Goal: Task Accomplishment & Management: Manage account settings

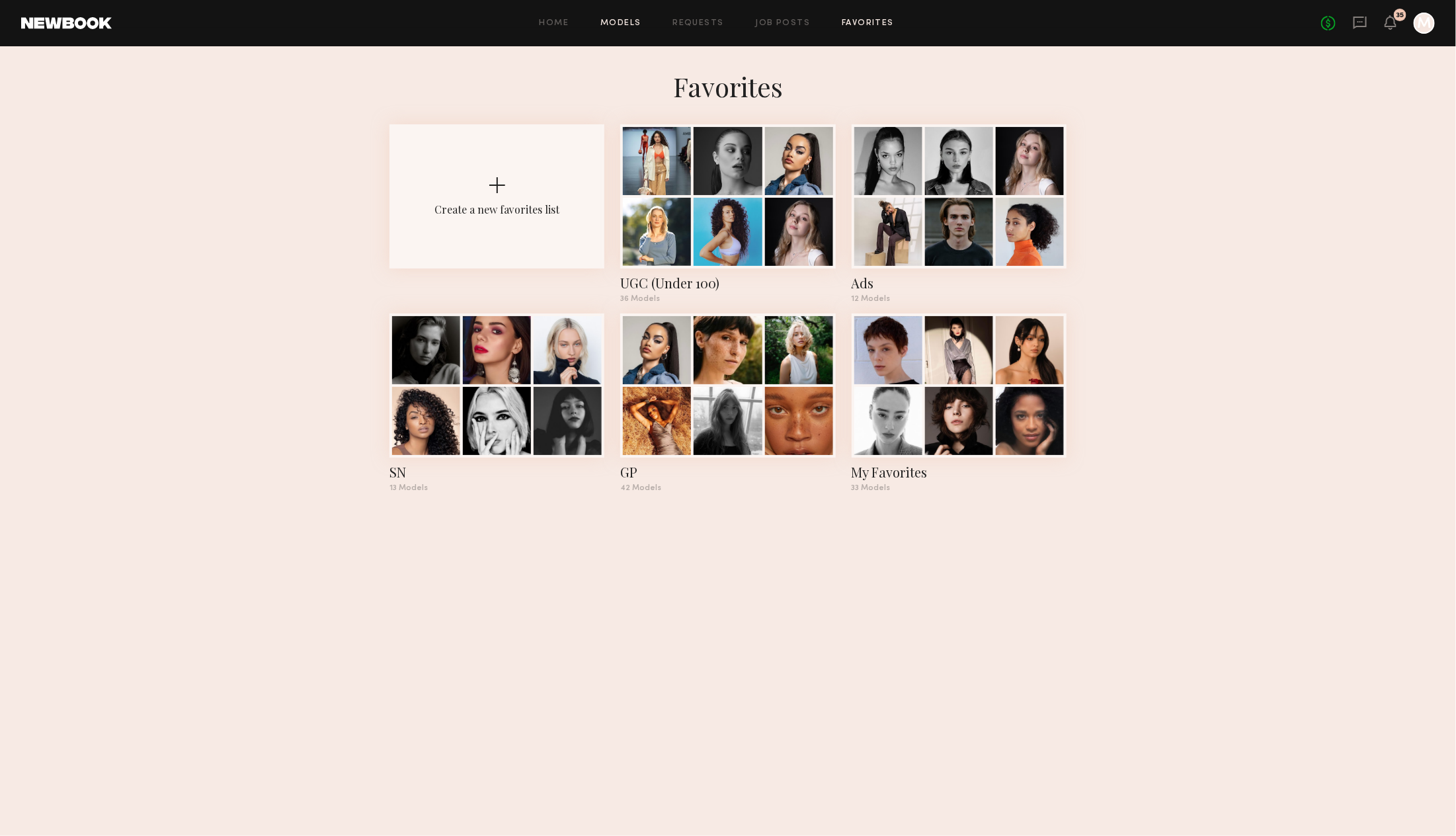
click at [606, 25] on link "Models" at bounding box center [620, 23] width 41 height 8
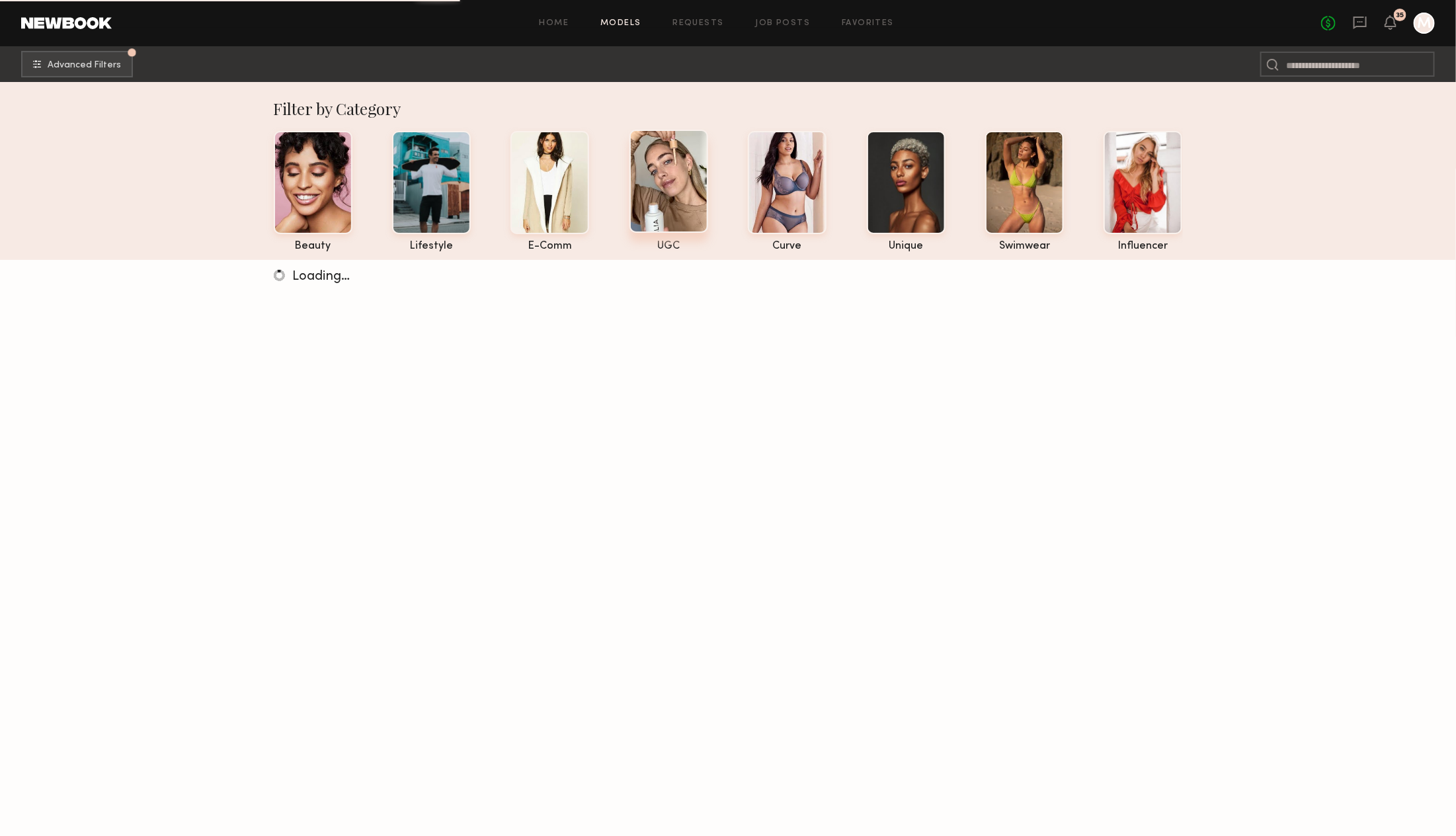
click at [657, 202] on div at bounding box center [668, 180] width 78 height 103
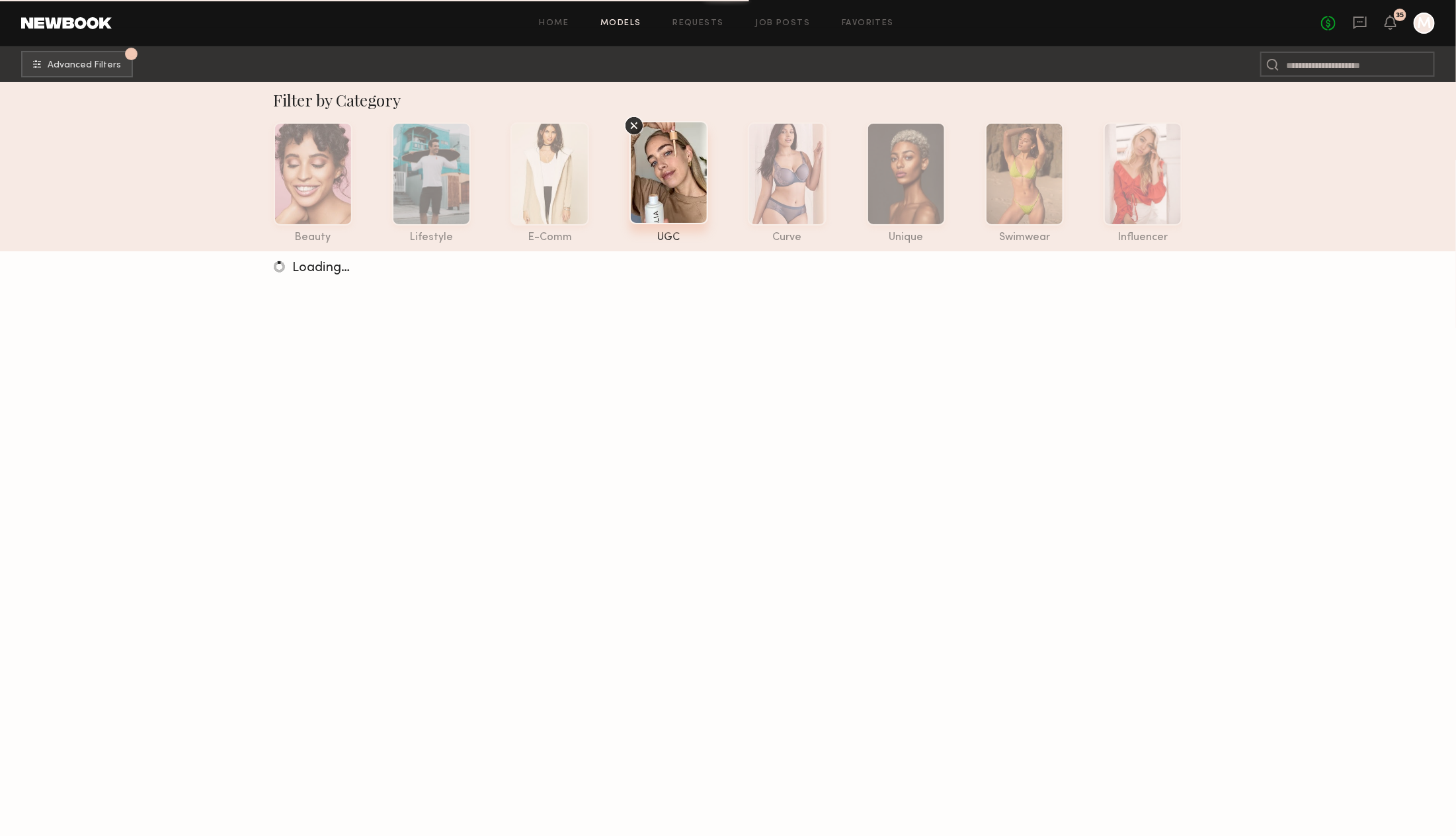
scroll to position [10, 0]
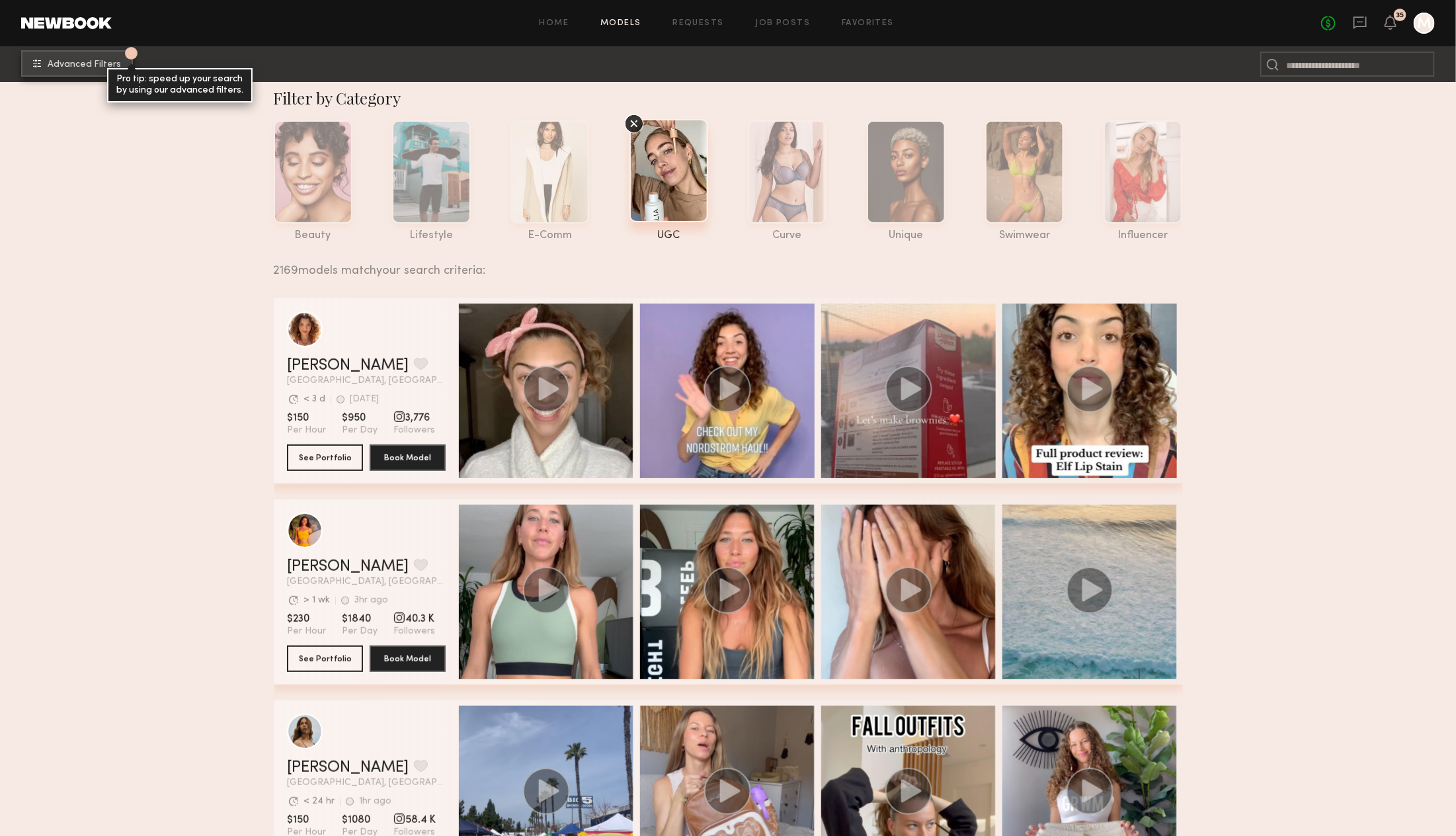
click at [68, 66] on span "Advanced Filters" at bounding box center [84, 65] width 74 height 9
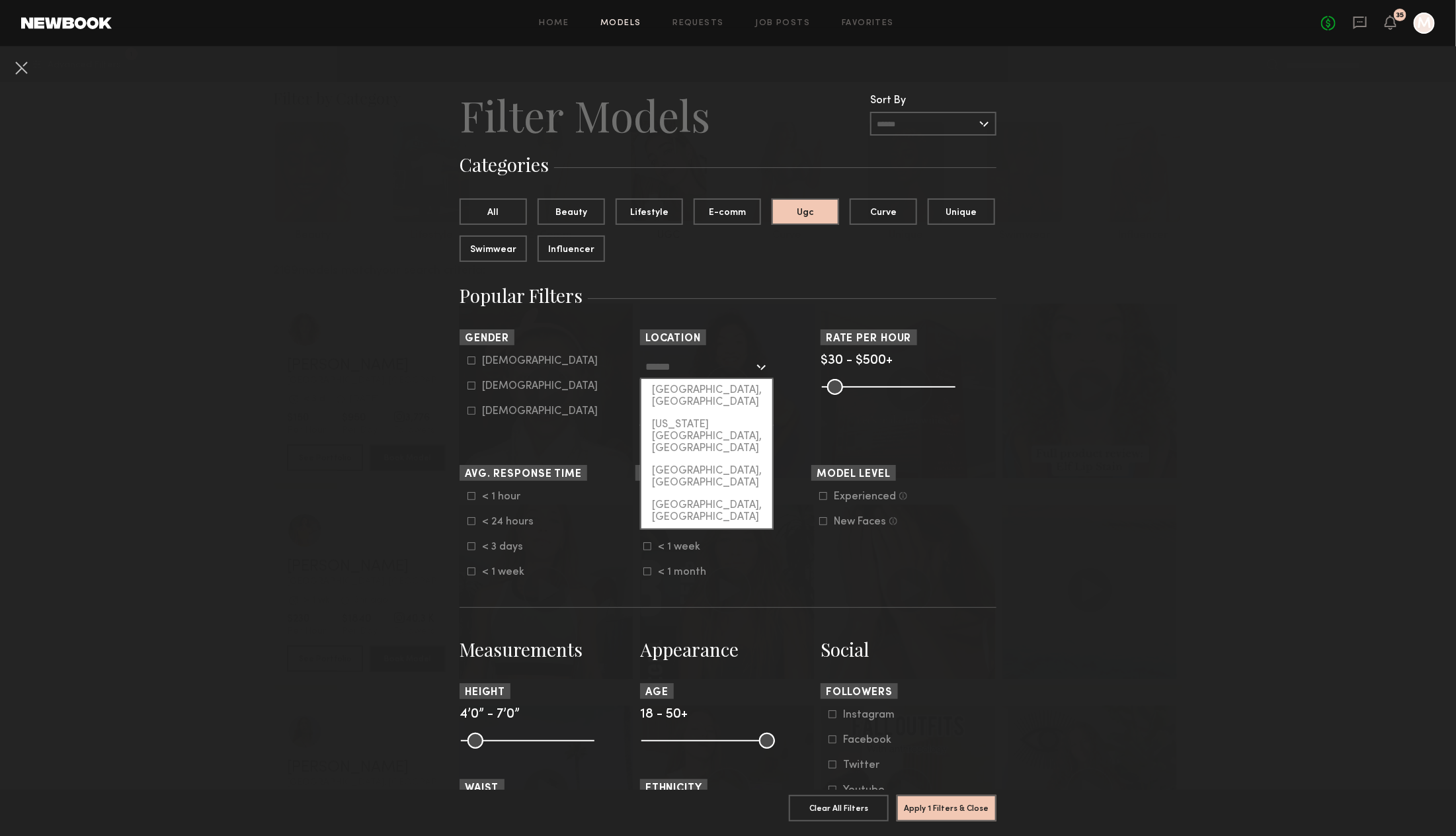
click at [678, 368] on input "text" at bounding box center [699, 366] width 109 height 23
drag, startPoint x: 673, startPoint y: 390, endPoint x: 667, endPoint y: 411, distance: 21.8
click at [667, 411] on div "[GEOGRAPHIC_DATA], [GEOGRAPHIC_DATA] [US_STATE][GEOGRAPHIC_DATA], [GEOGRAPHIC_D…" at bounding box center [707, 454] width 134 height 151
click at [667, 413] on div "[US_STATE][GEOGRAPHIC_DATA], [GEOGRAPHIC_DATA]" at bounding box center [707, 436] width 131 height 46
type input "**********"
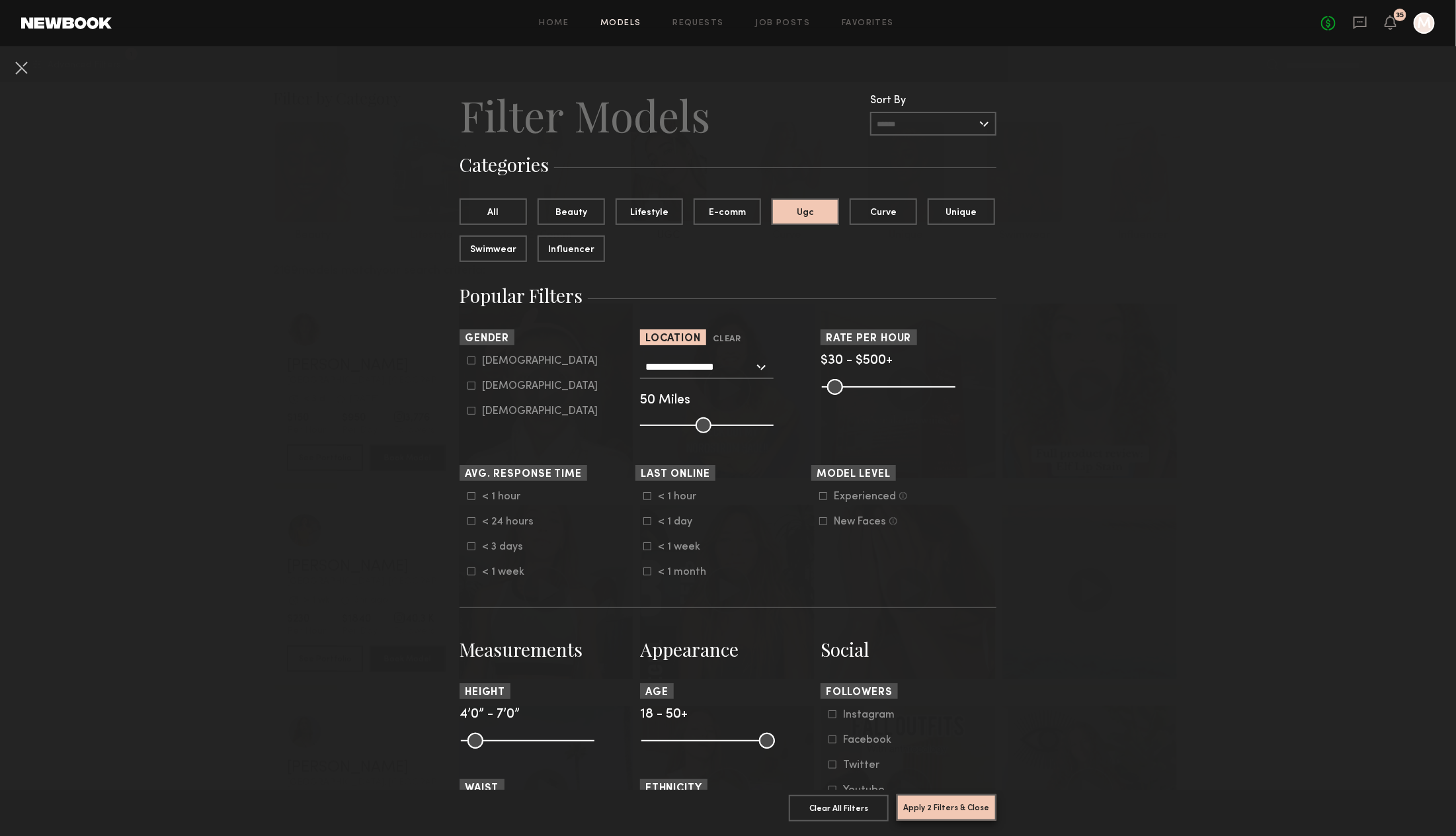
click at [931, 812] on button "Apply 2 Filters & Close" at bounding box center [946, 807] width 100 height 26
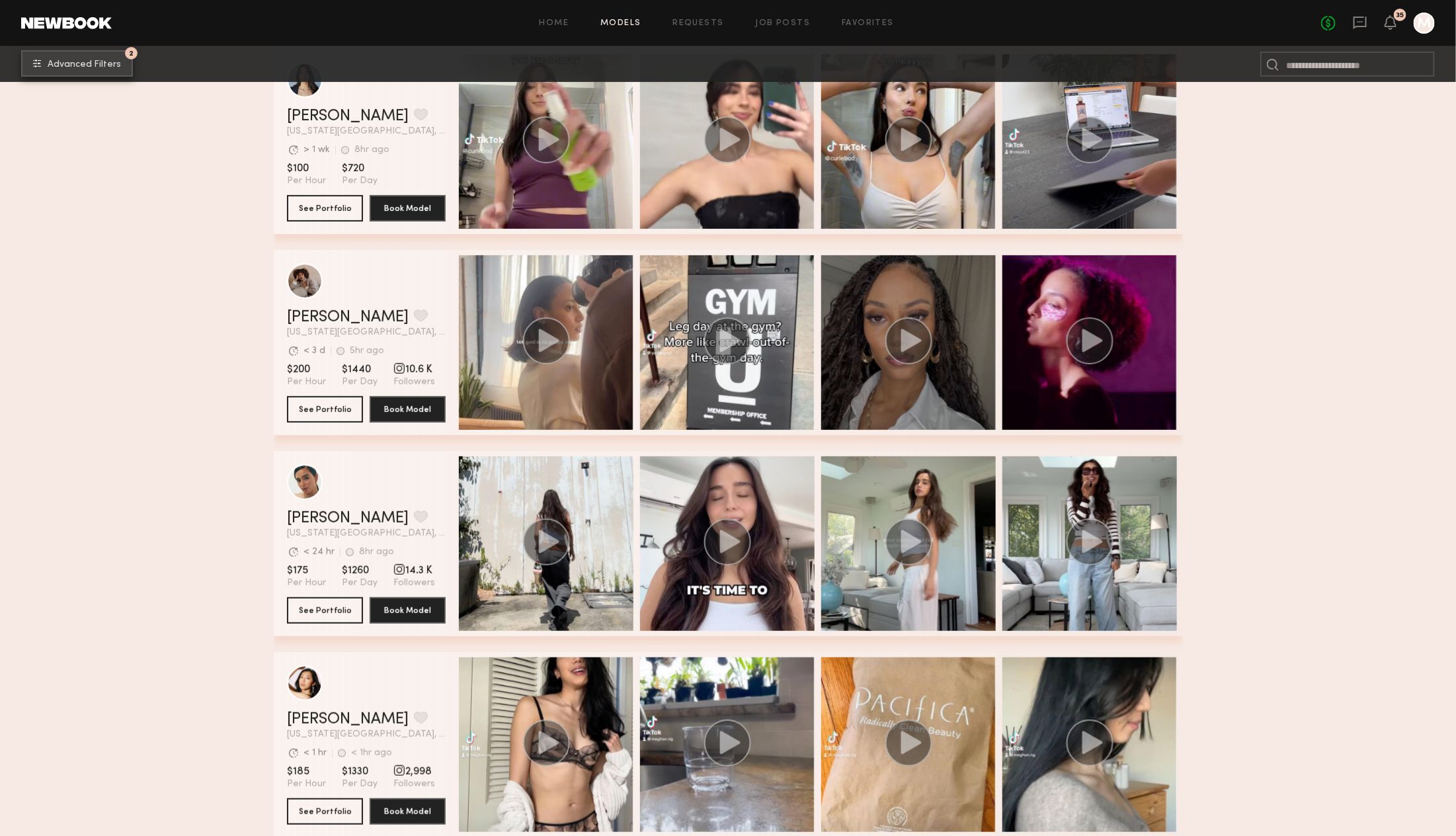
scroll to position [261, 0]
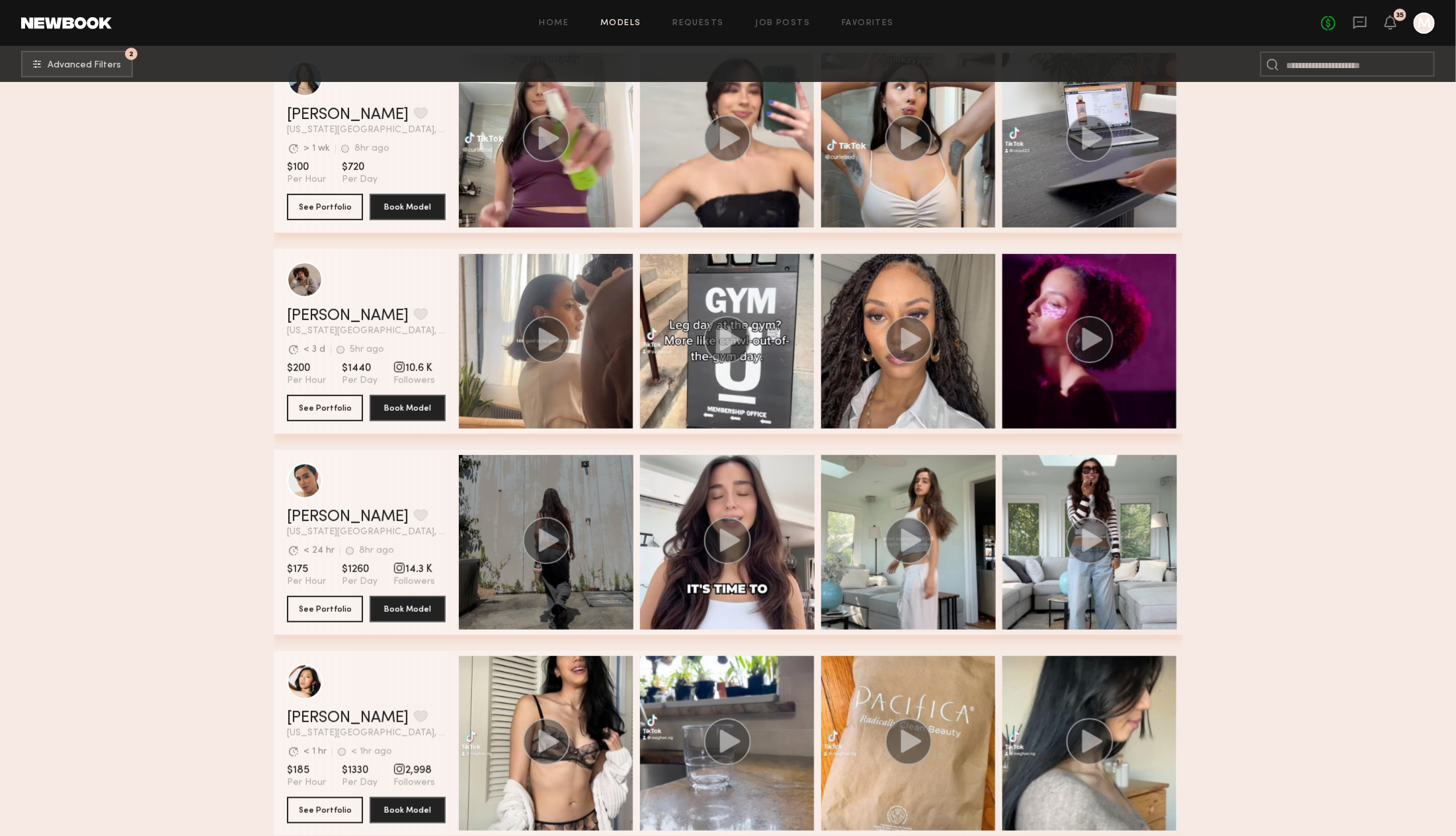
click at [568, 576] on div "grid" at bounding box center [545, 542] width 175 height 175
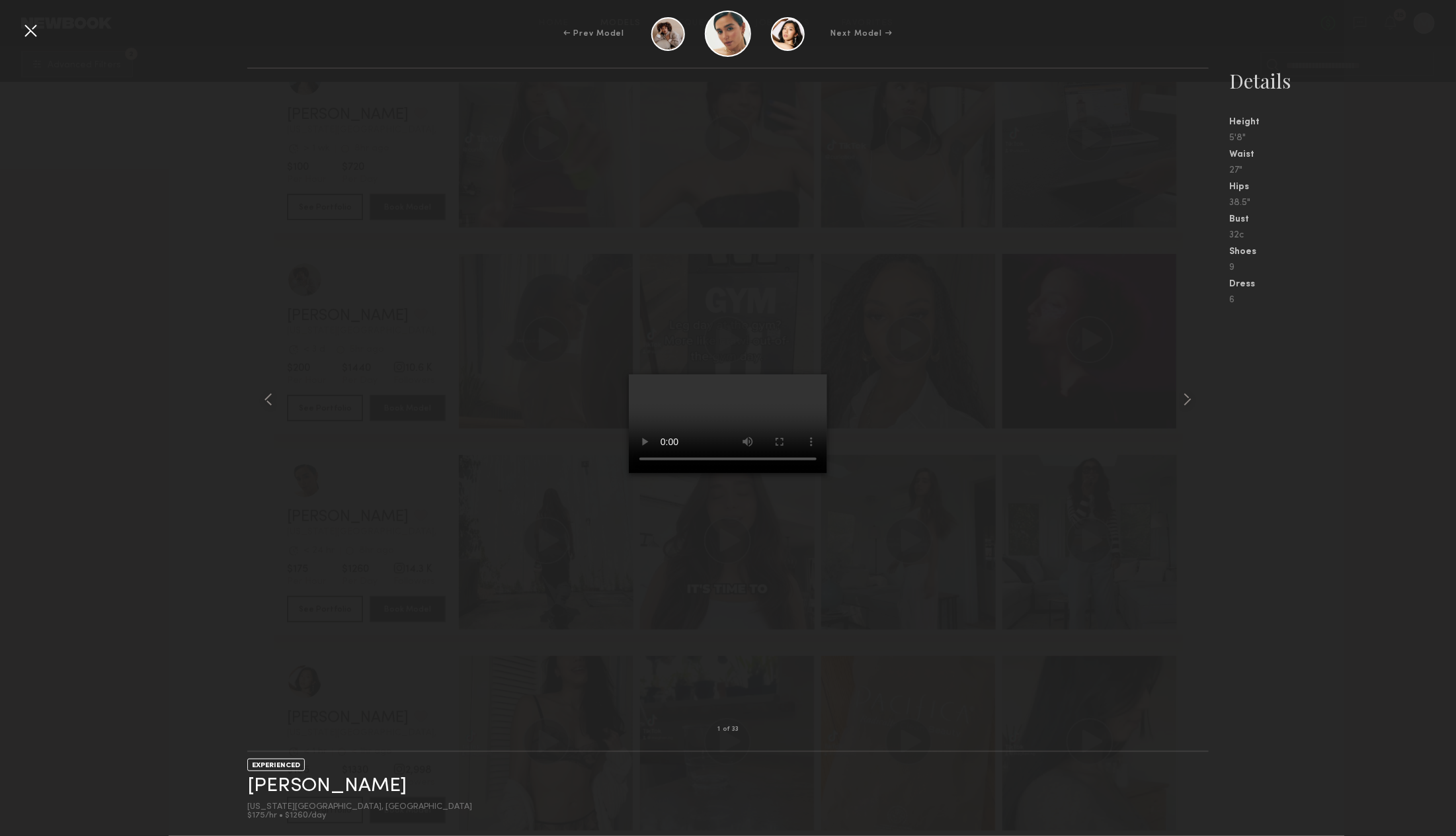
click at [36, 29] on div at bounding box center [30, 30] width 21 height 21
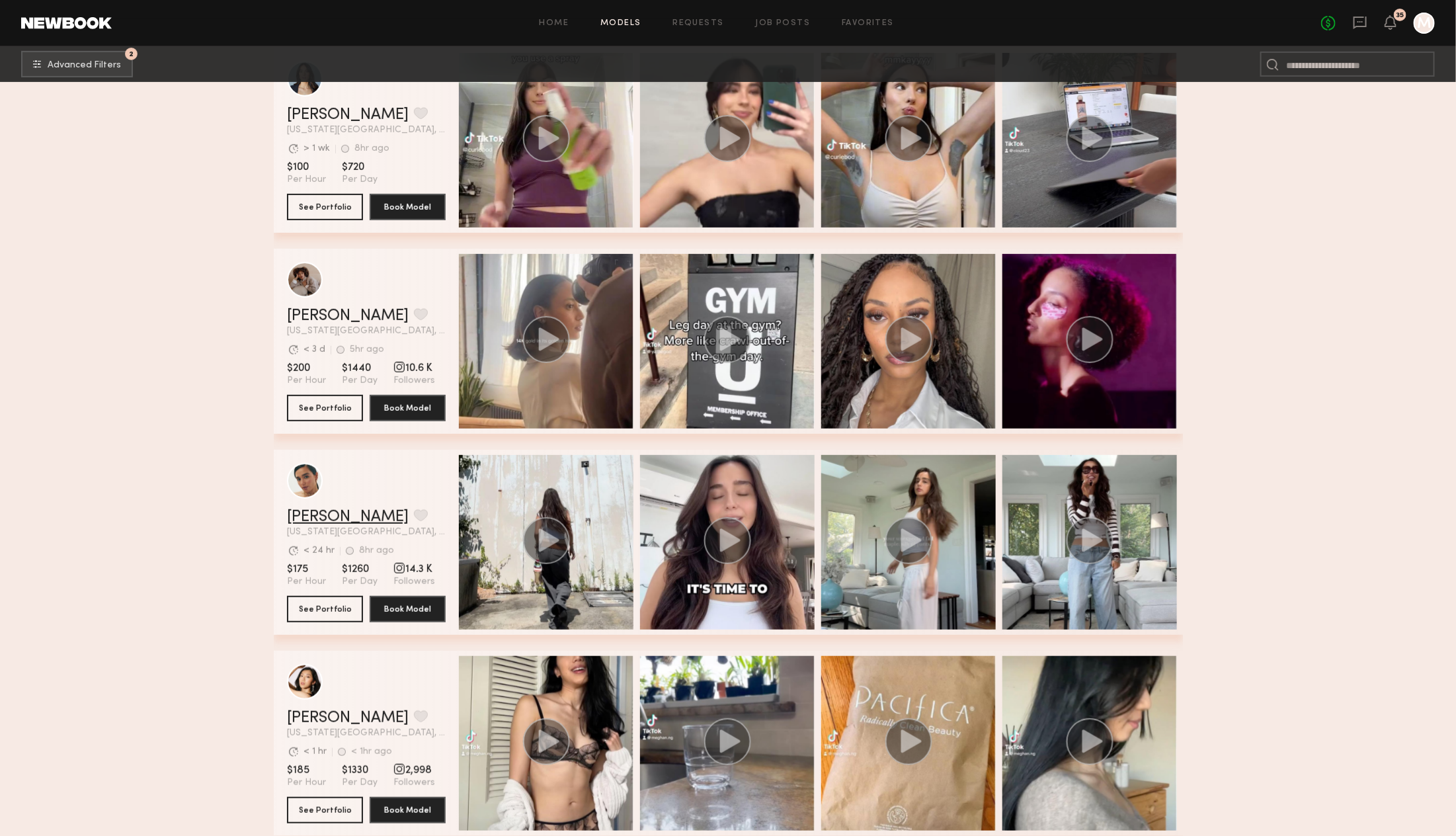
click at [310, 512] on link "[PERSON_NAME]" at bounding box center [347, 516] width 122 height 16
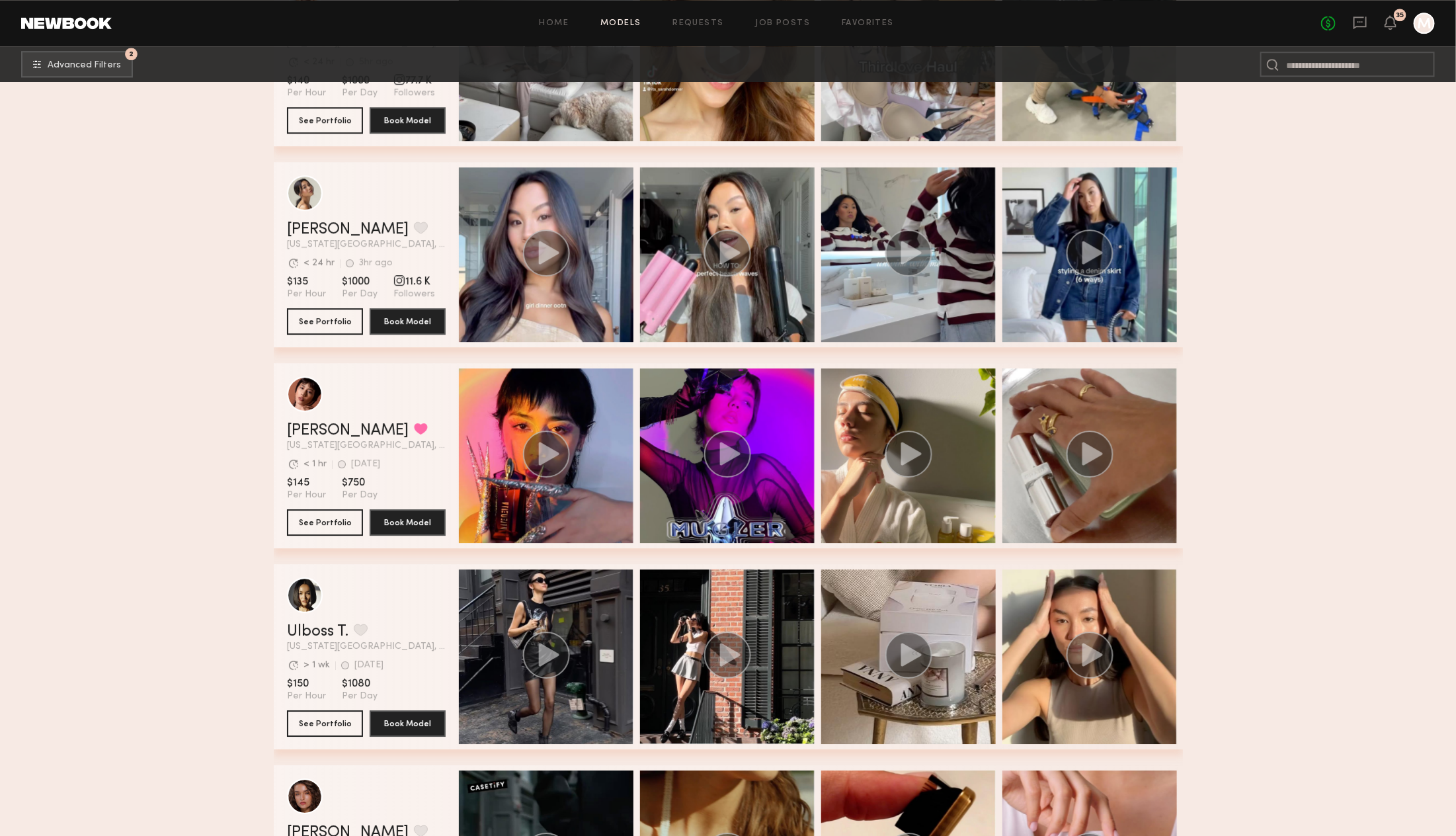
scroll to position [2227, 0]
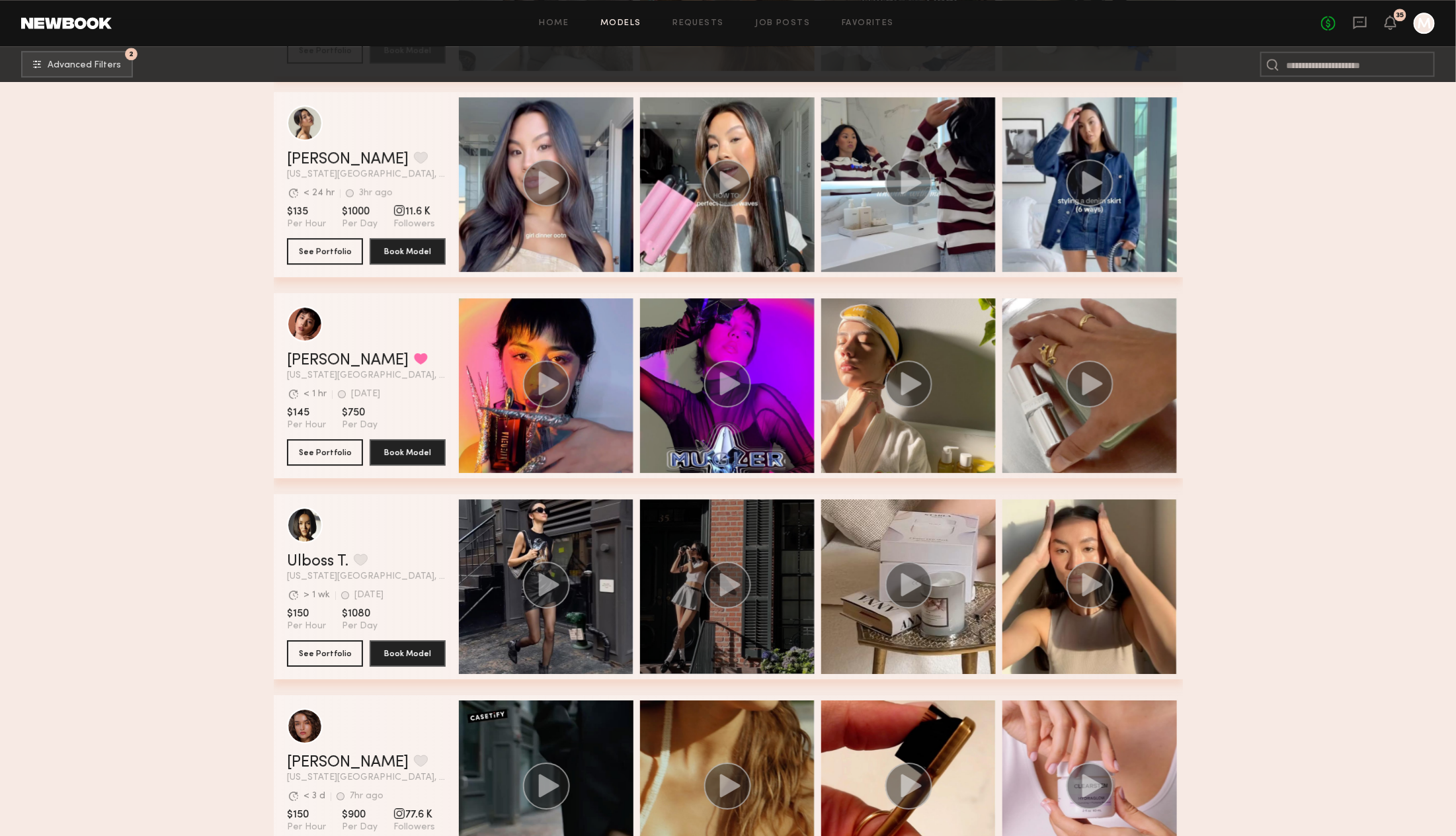
click at [657, 553] on div "grid" at bounding box center [727, 586] width 175 height 175
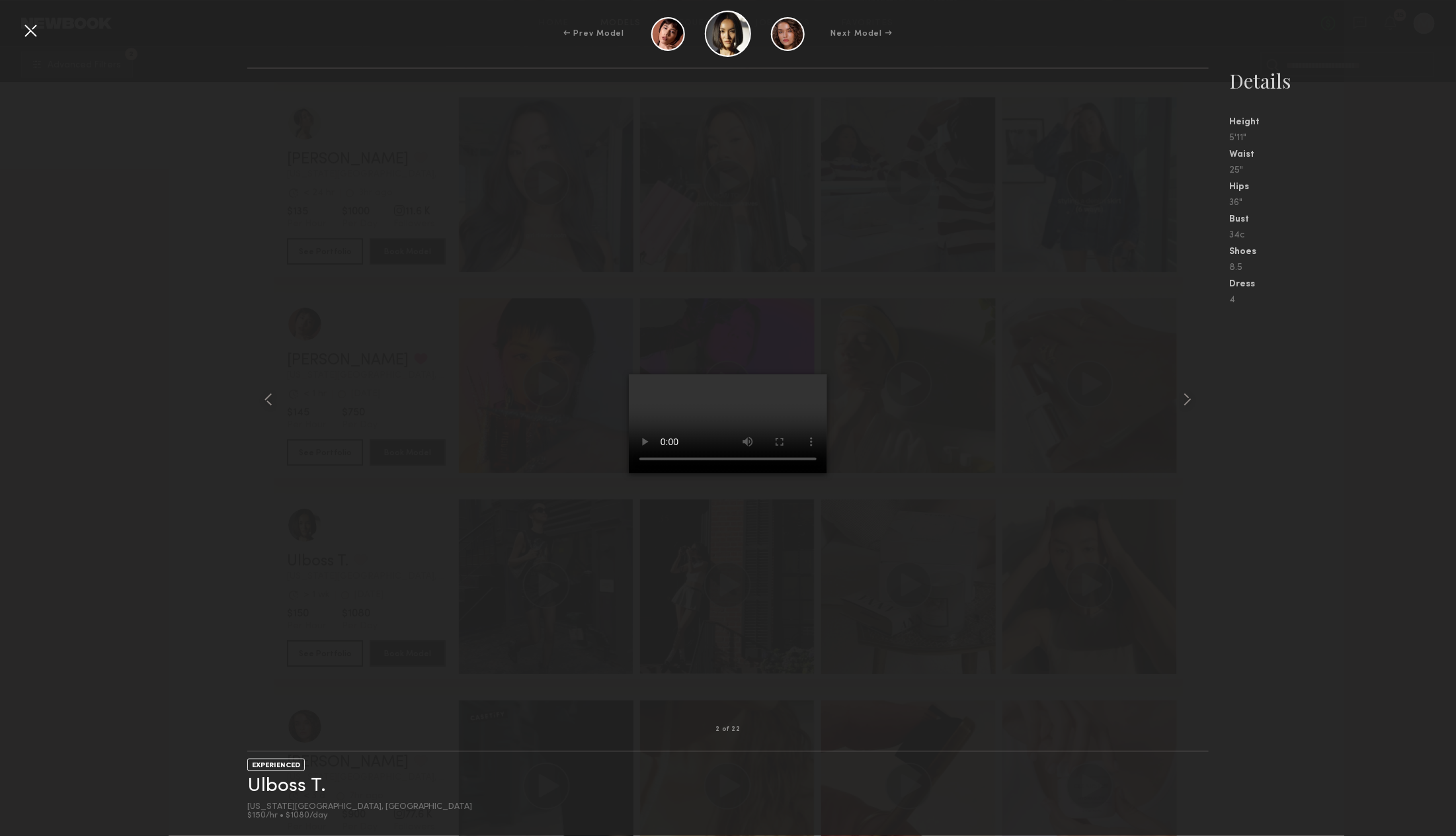
click at [756, 474] on video at bounding box center [728, 424] width 198 height 99
click at [26, 33] on div at bounding box center [30, 30] width 21 height 21
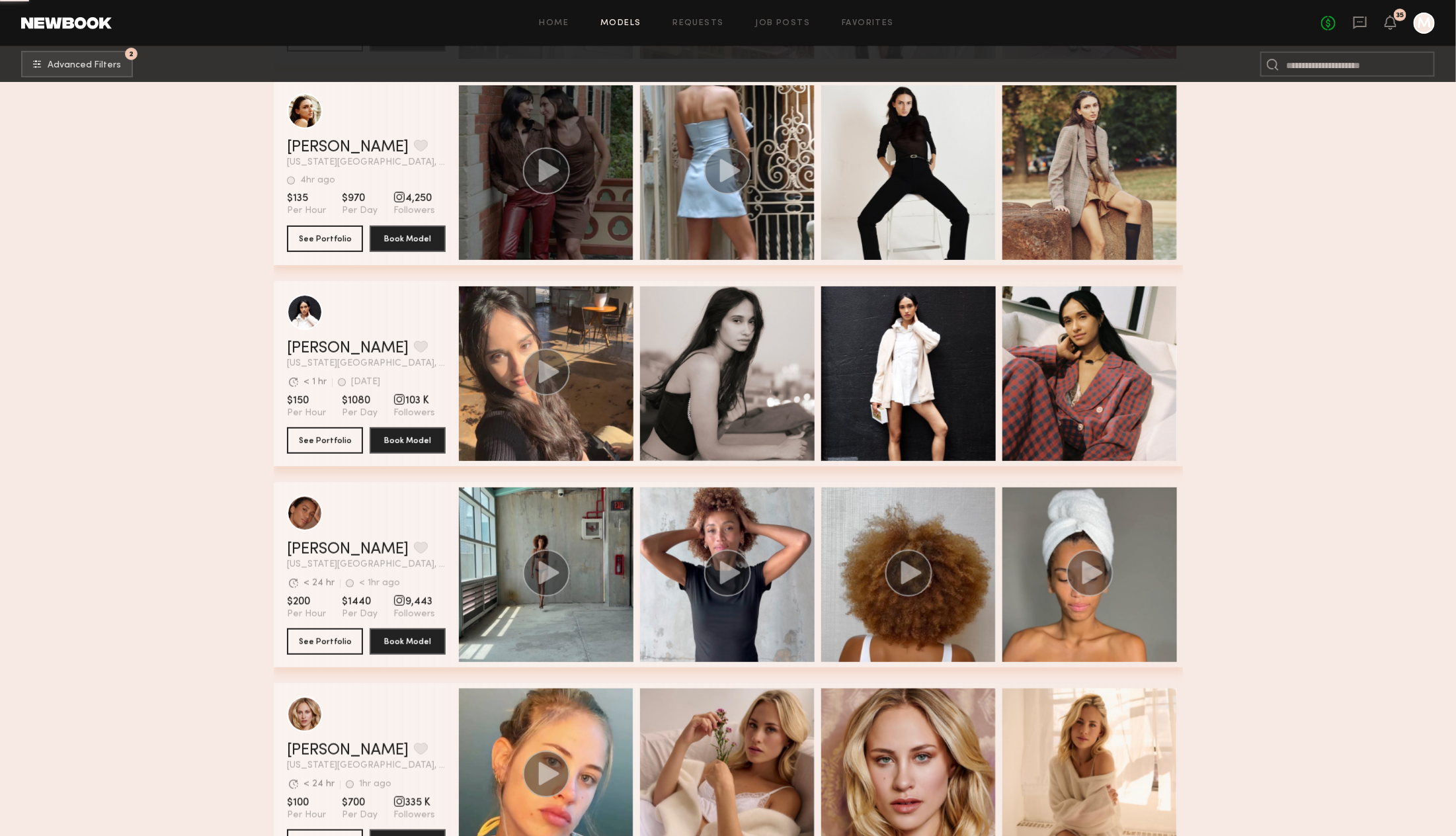
scroll to position [6057, 0]
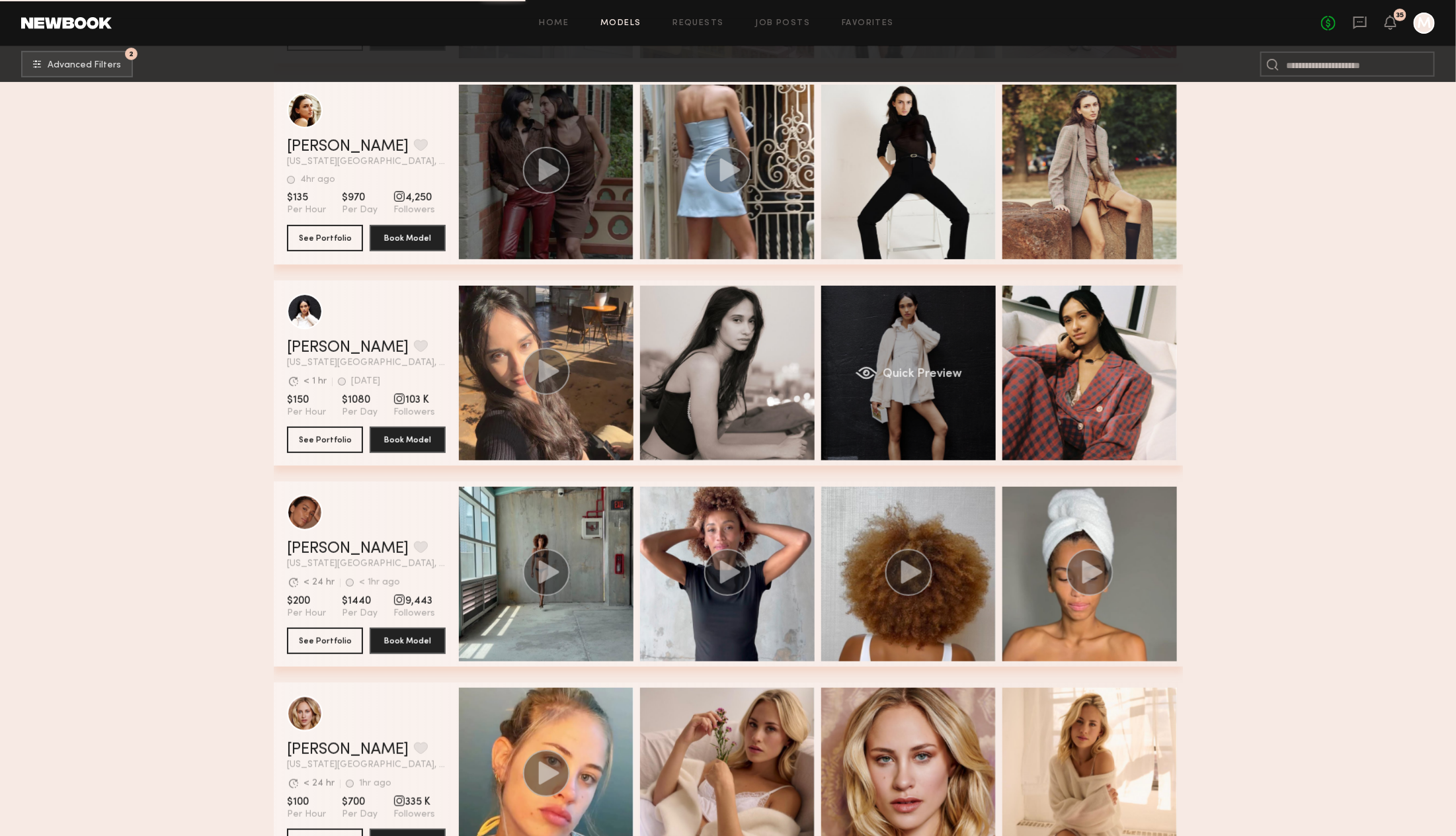
click at [929, 401] on div "Quick Preview" at bounding box center [908, 373] width 175 height 175
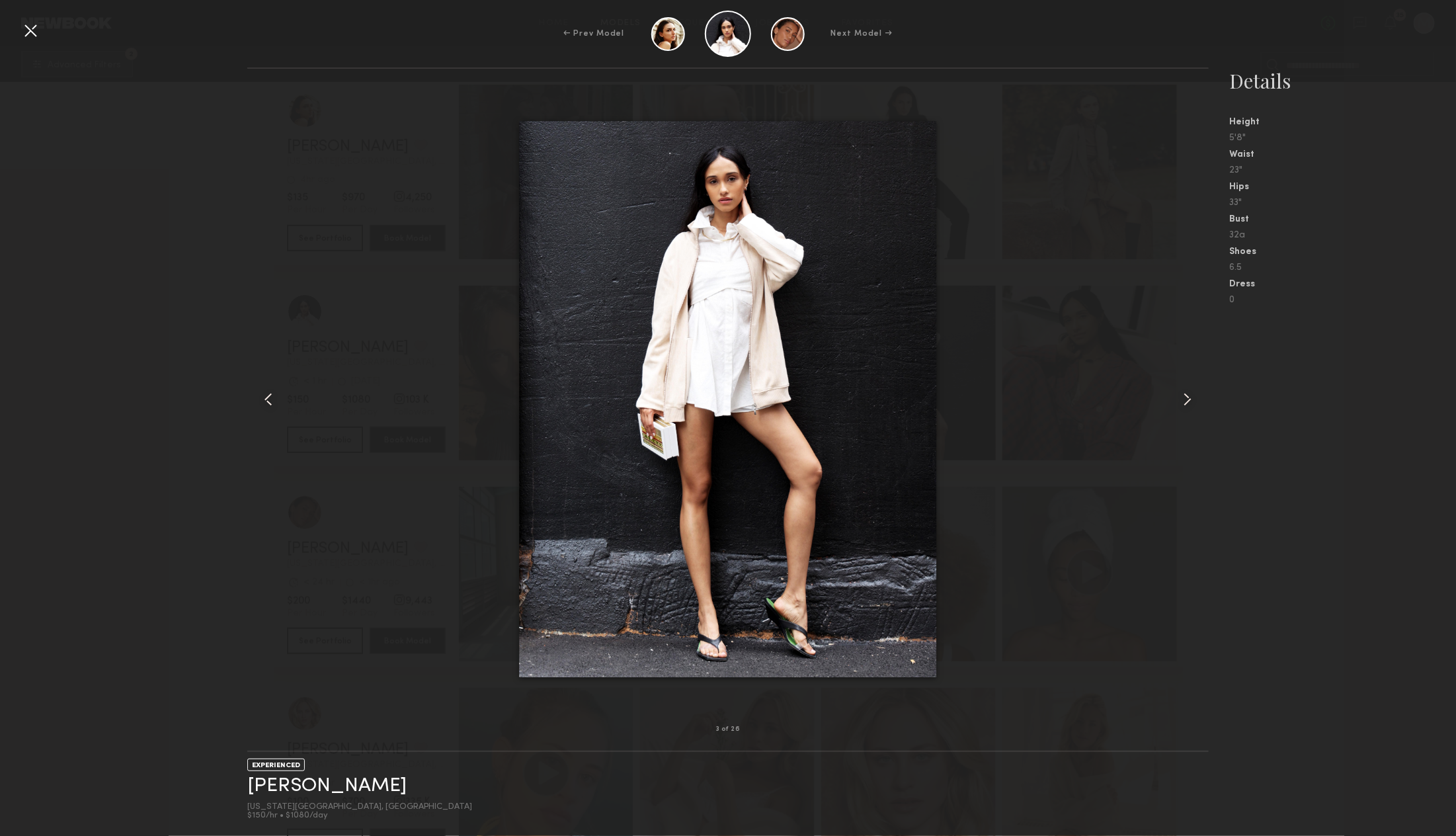
click at [22, 36] on div at bounding box center [30, 30] width 21 height 21
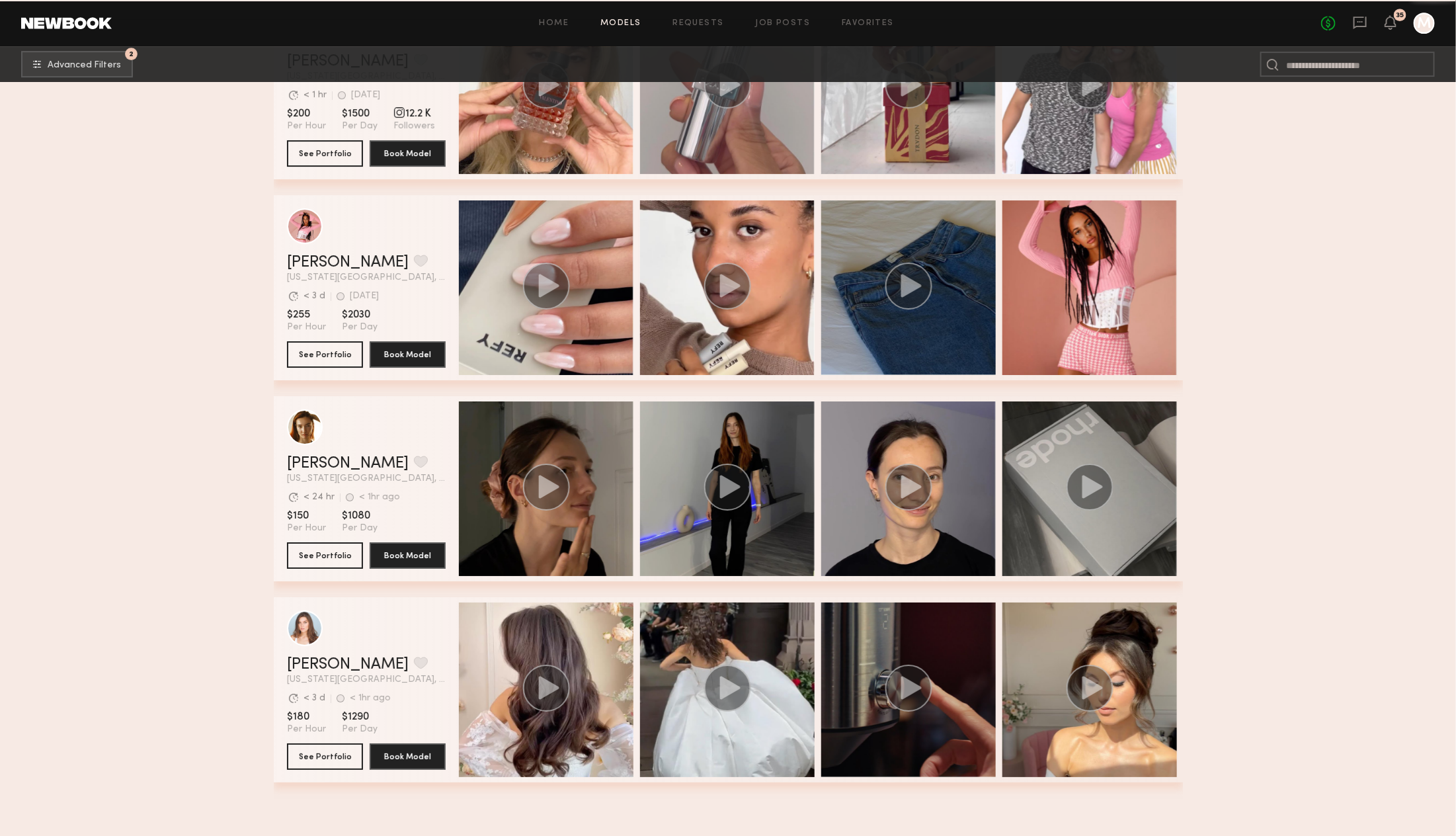
scroll to position [7500, 0]
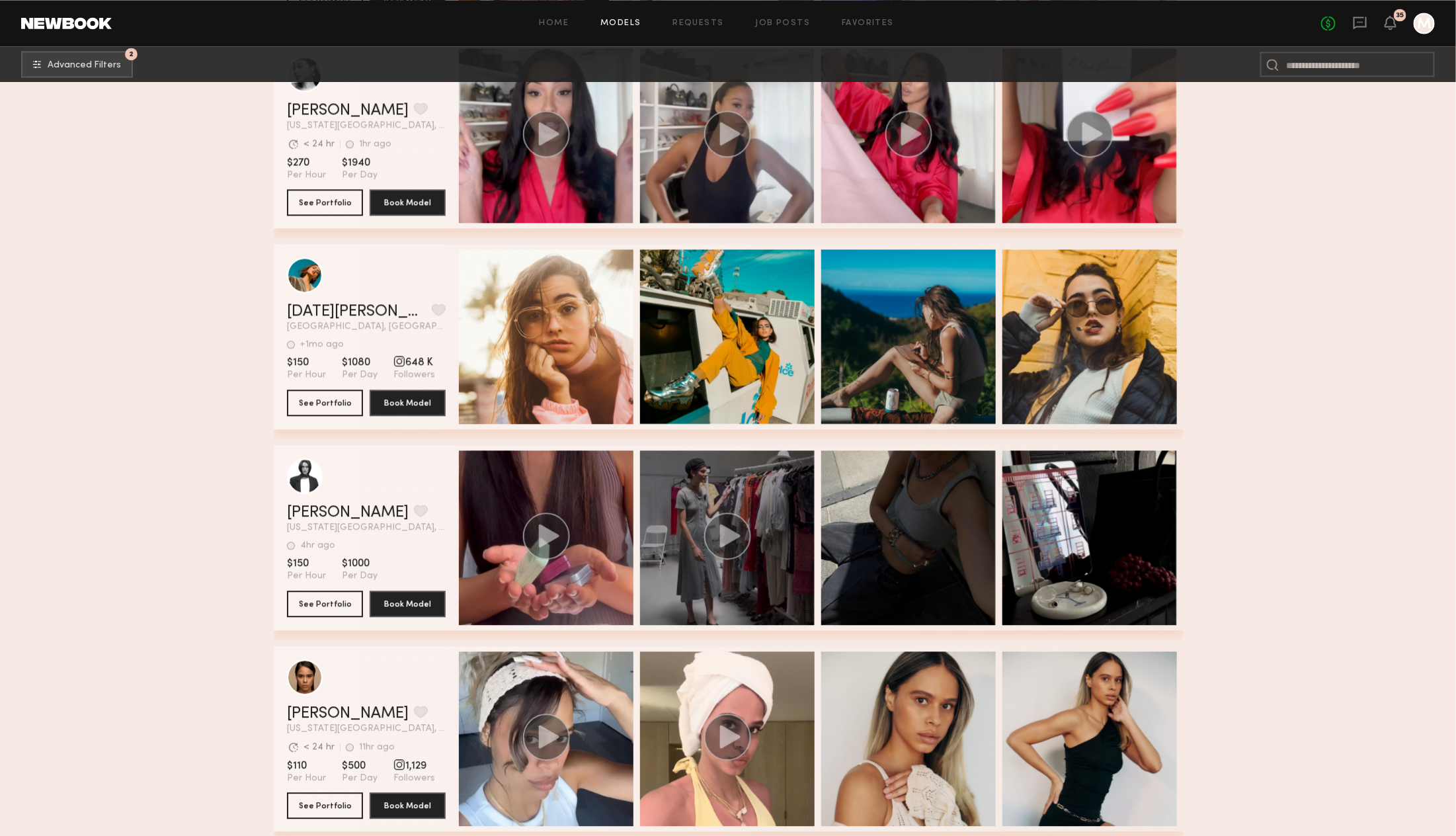
click at [774, 467] on div "grid" at bounding box center [727, 537] width 175 height 175
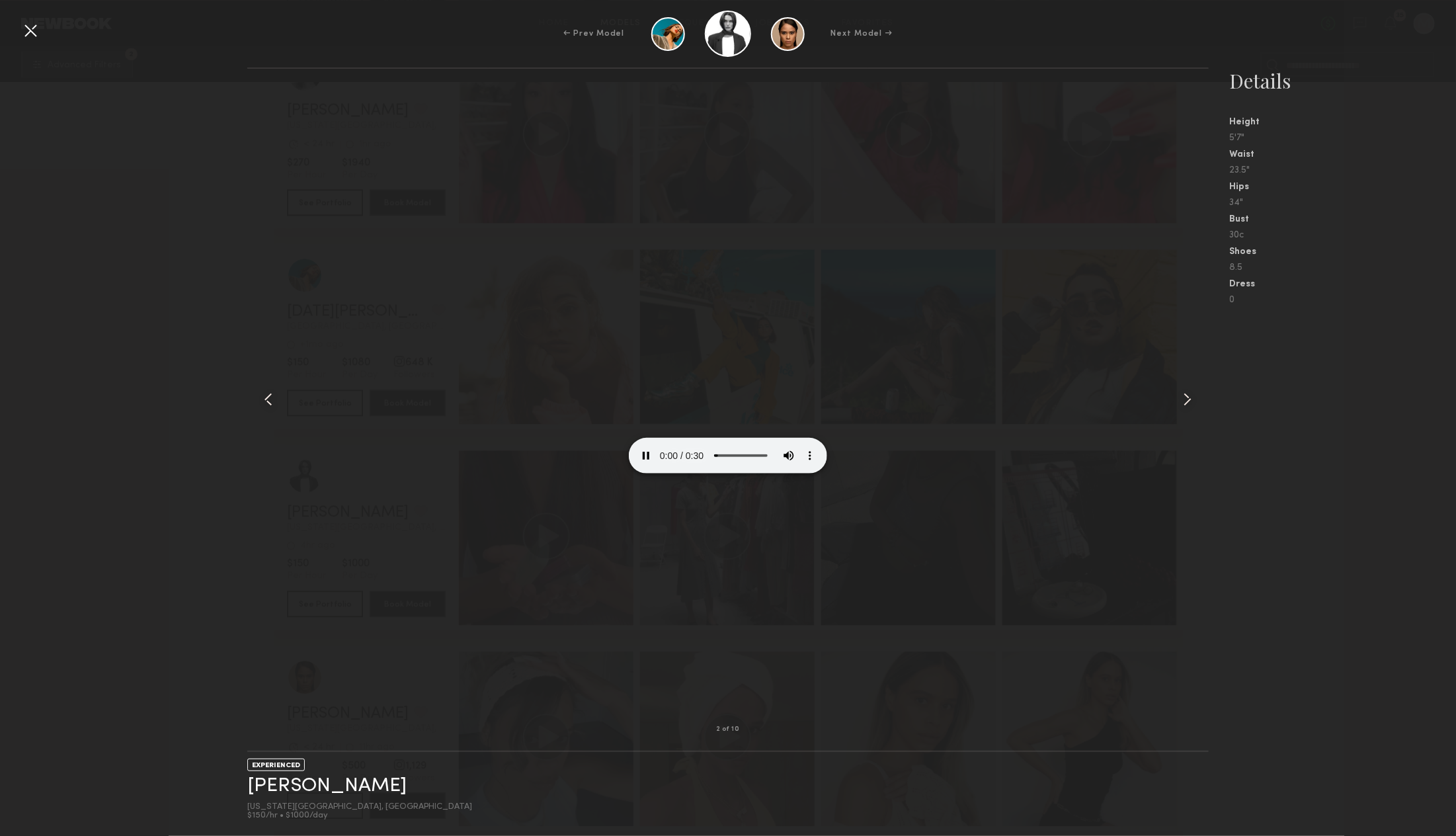
click at [745, 474] on video at bounding box center [728, 424] width 198 height 99
click at [39, 32] on div at bounding box center [30, 30] width 21 height 21
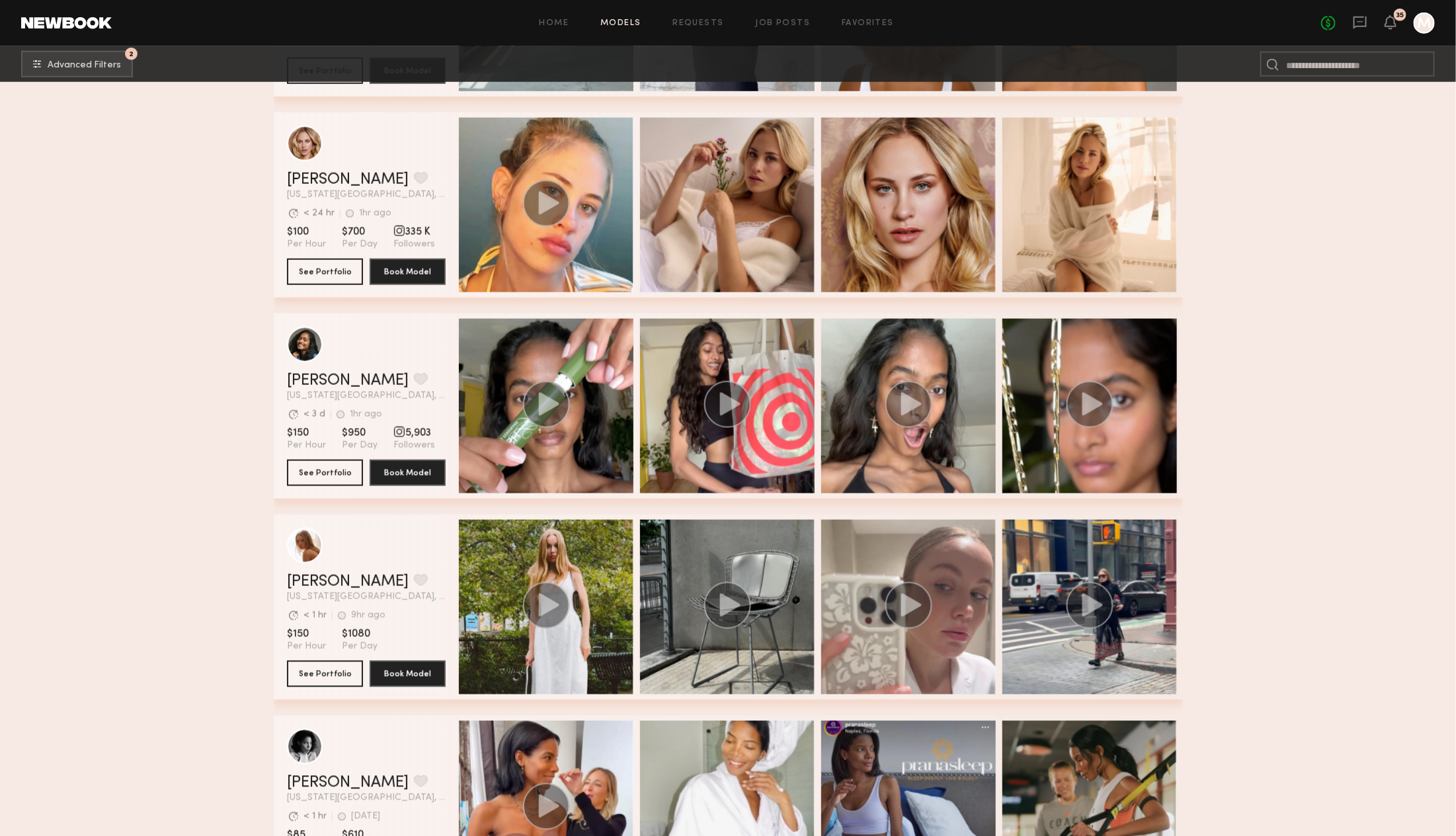
scroll to position [6604, 0]
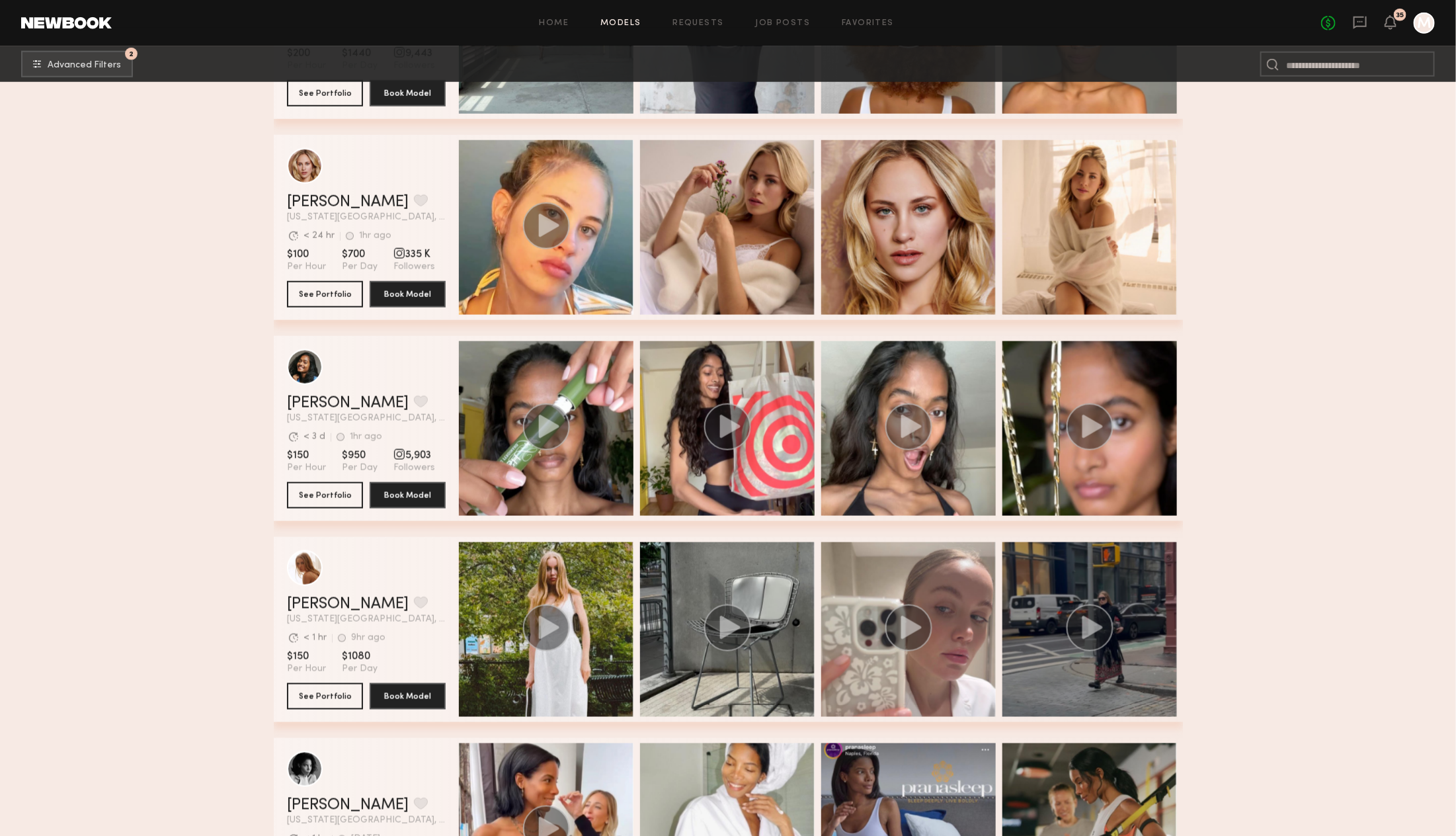
click at [1074, 665] on div "grid" at bounding box center [1089, 628] width 175 height 175
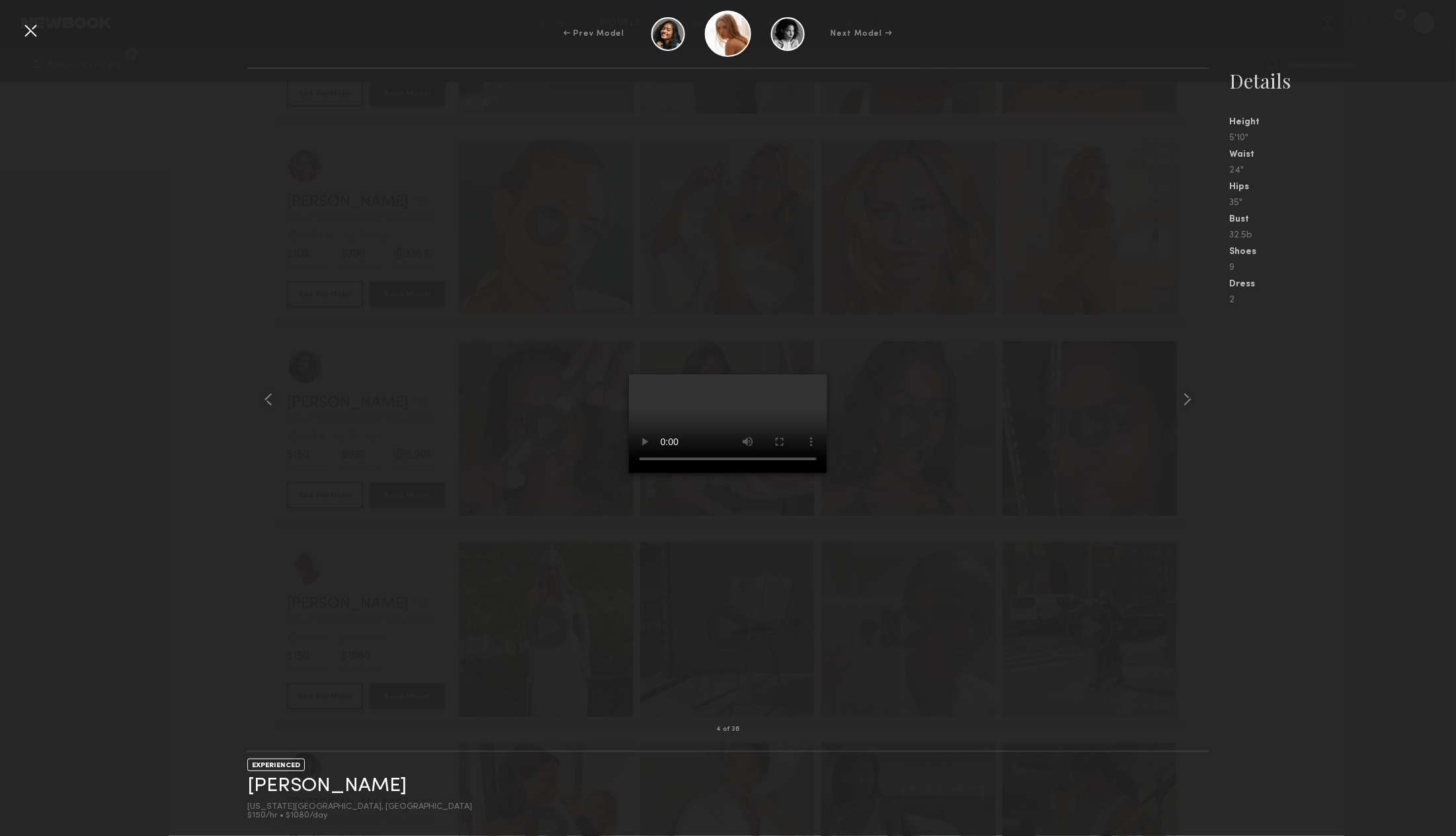
click at [31, 29] on div at bounding box center [30, 30] width 21 height 21
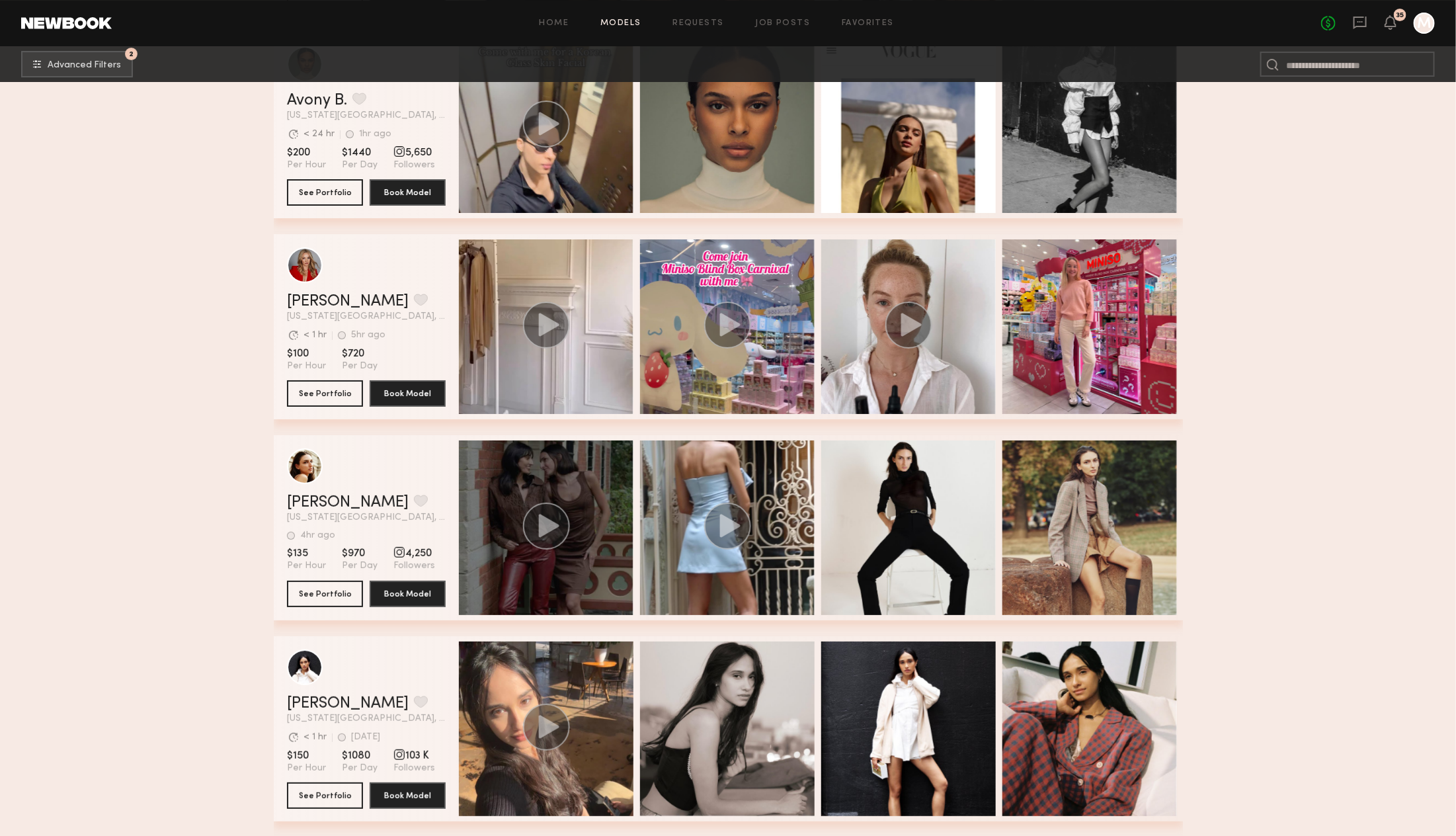
scroll to position [5667, 0]
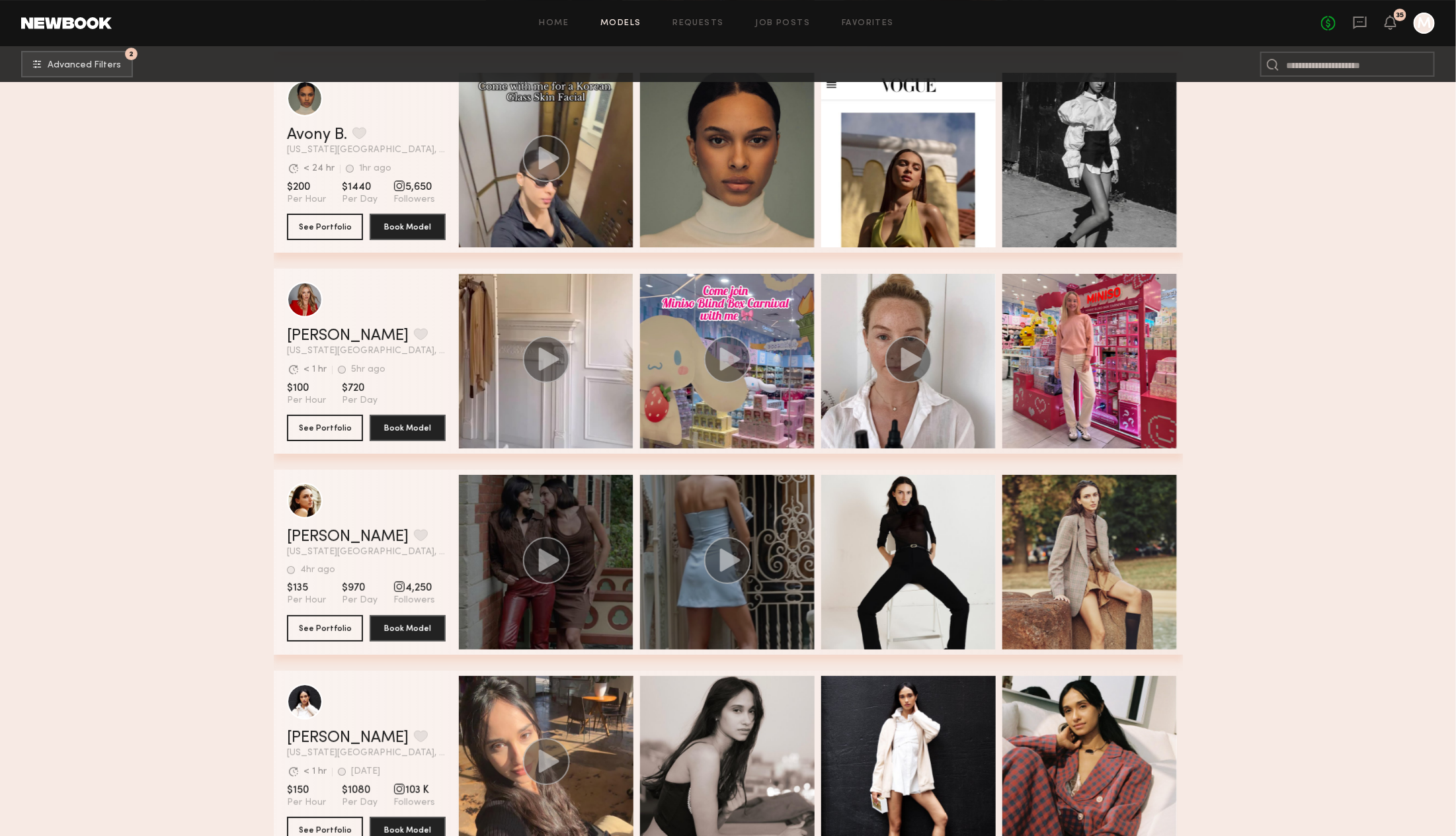
click at [695, 515] on div "grid" at bounding box center [727, 561] width 175 height 175
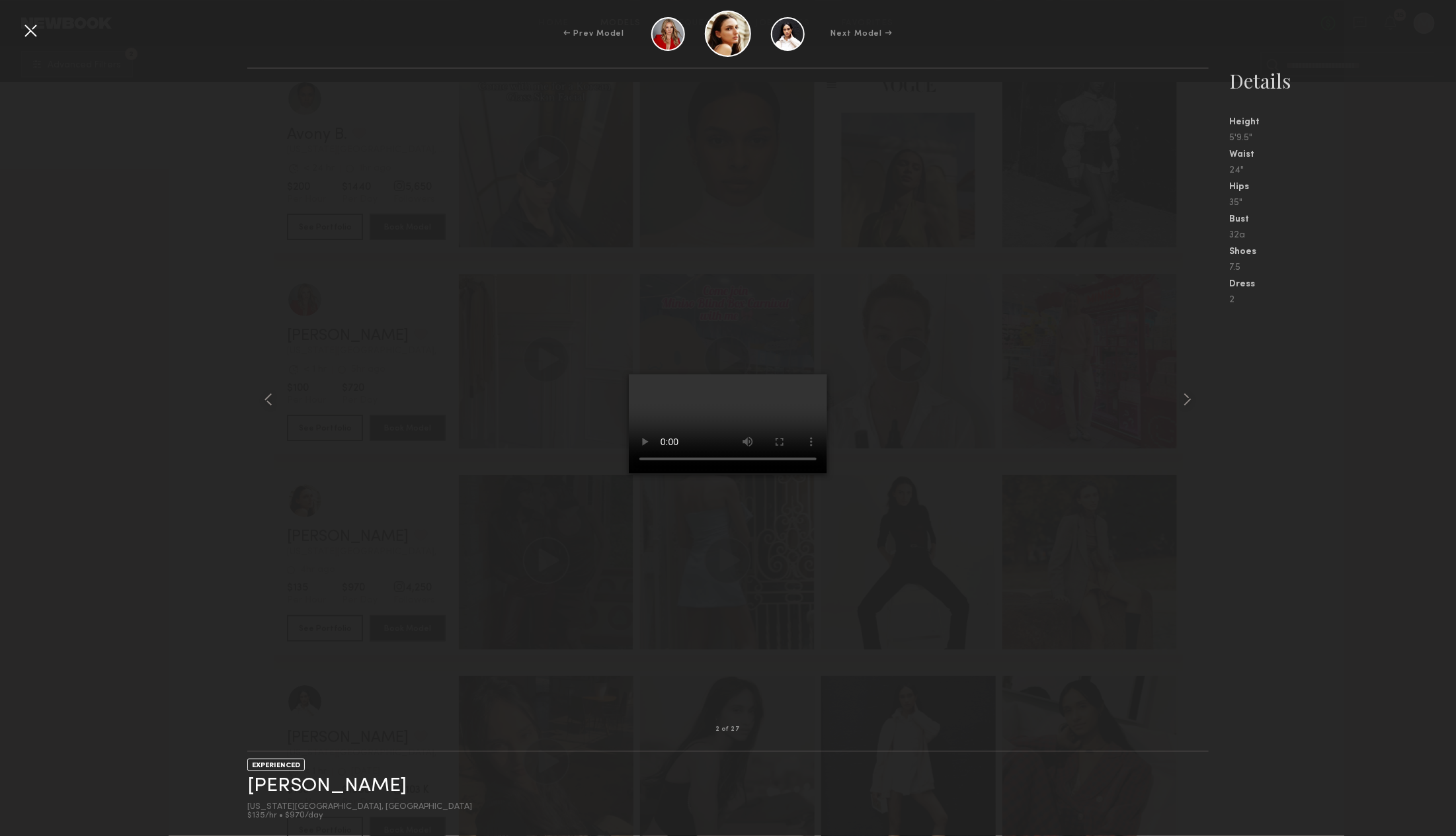
click at [34, 27] on div at bounding box center [30, 30] width 21 height 21
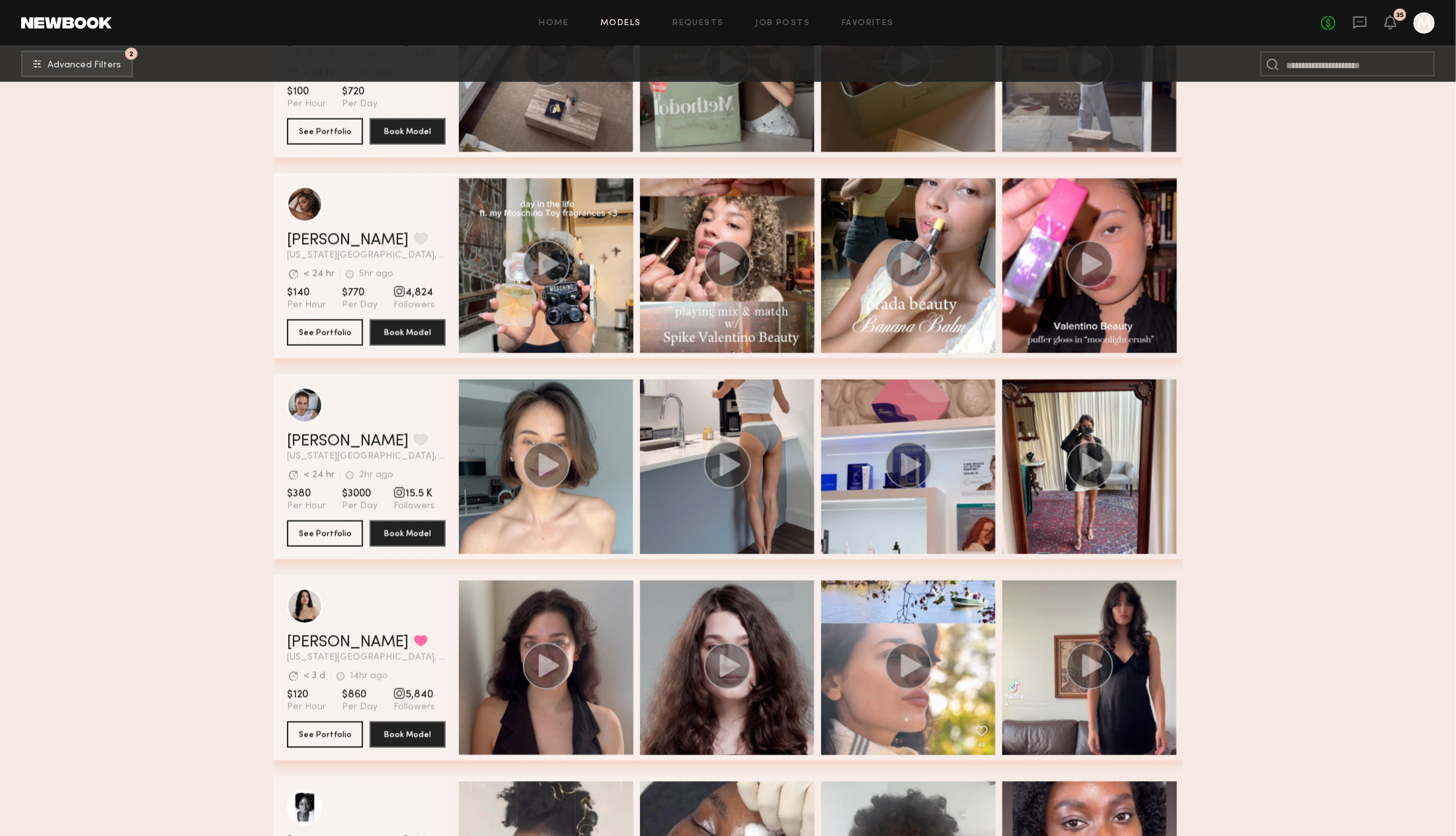
scroll to position [3736, 0]
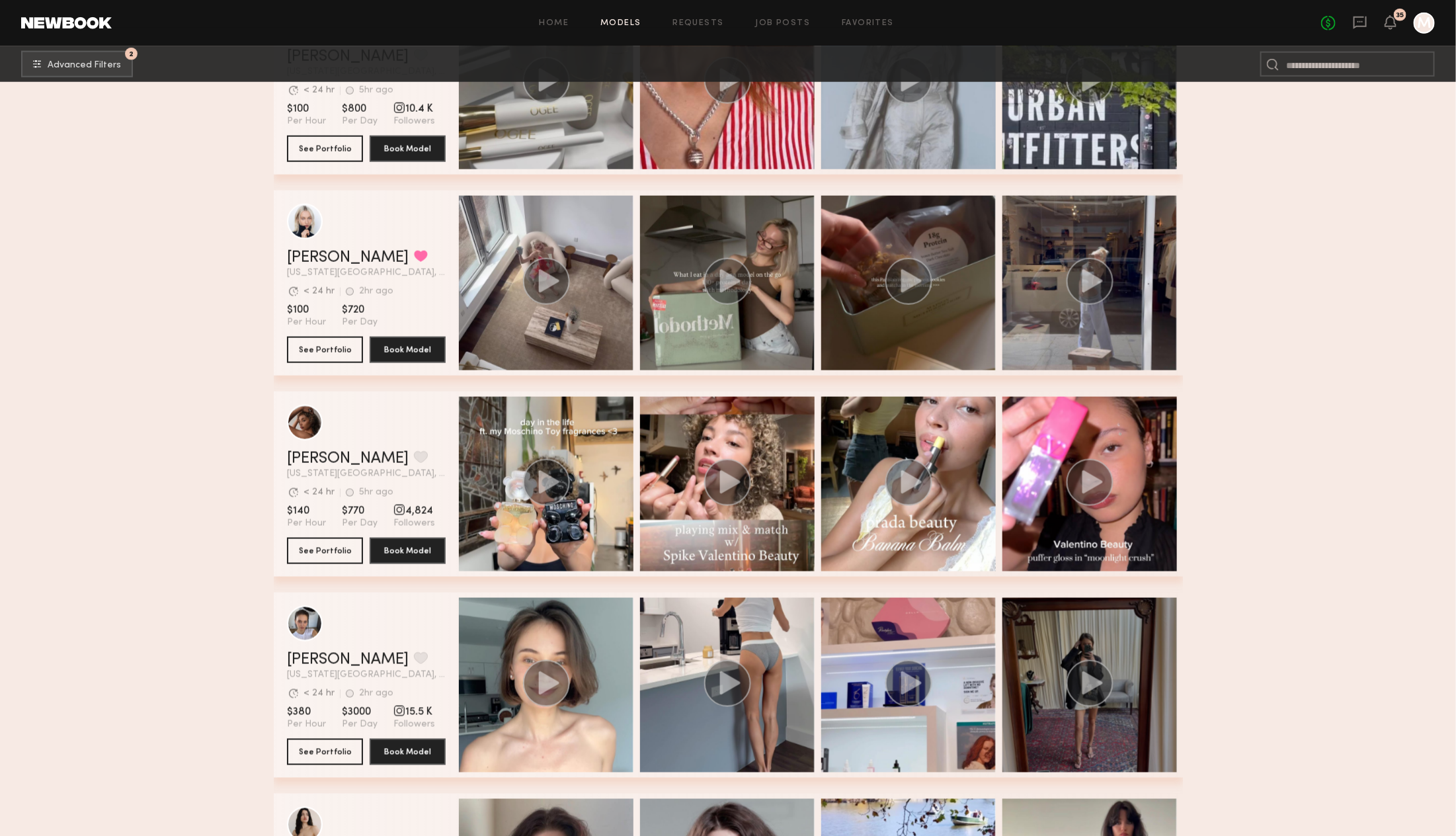
click at [1063, 728] on div "grid" at bounding box center [1089, 684] width 175 height 175
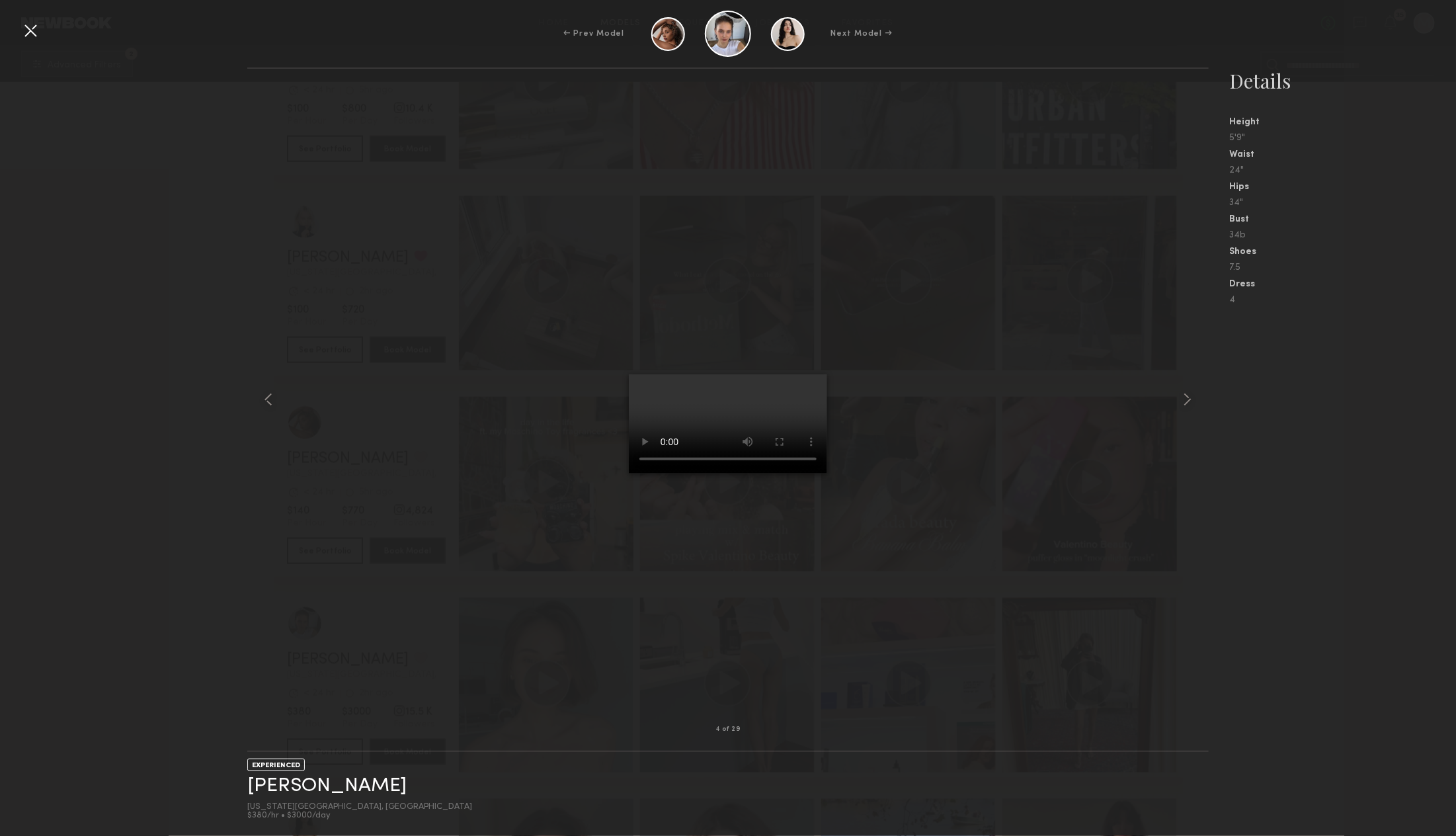
click at [28, 38] on div at bounding box center [30, 30] width 21 height 21
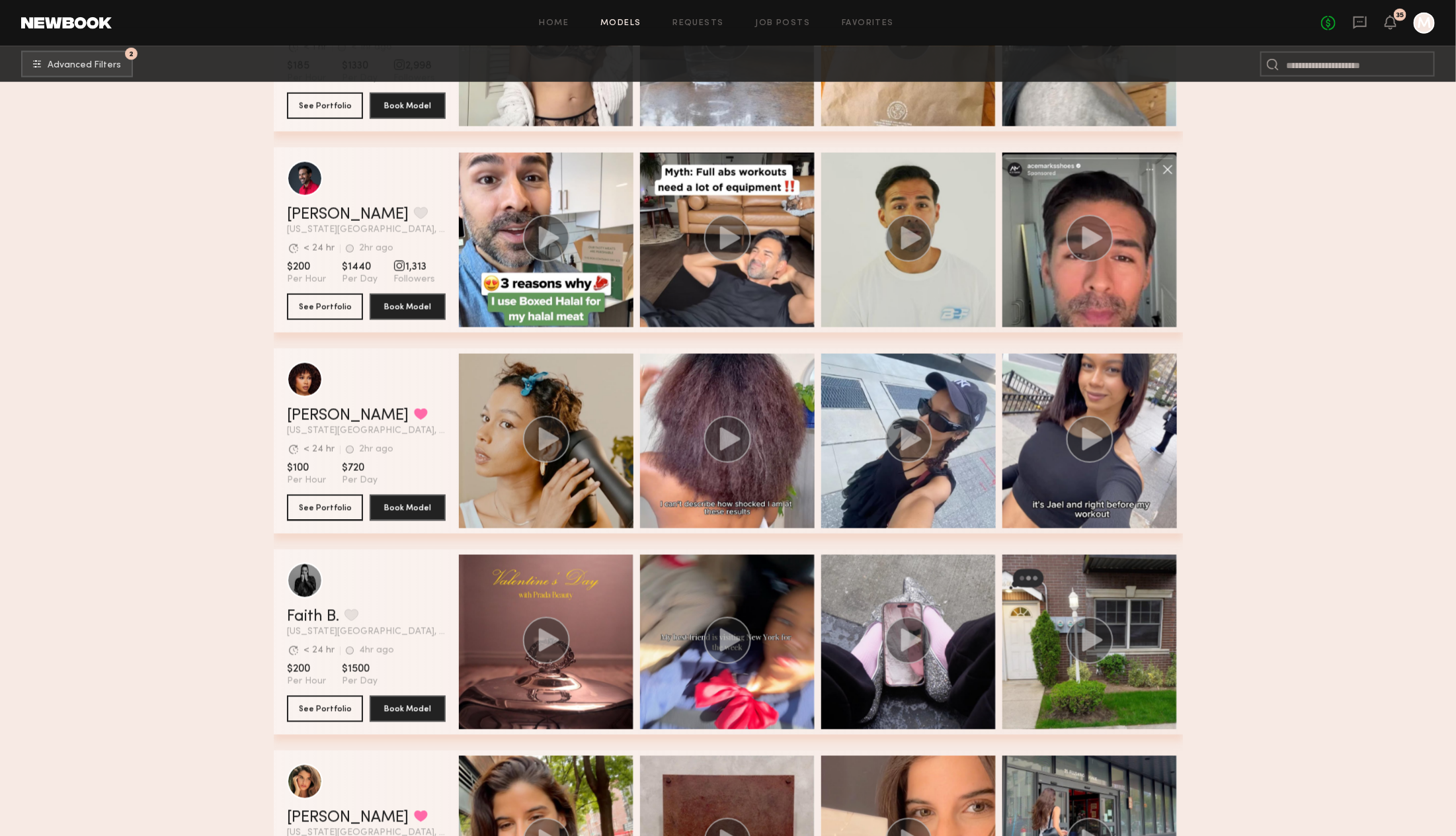
scroll to position [917, 0]
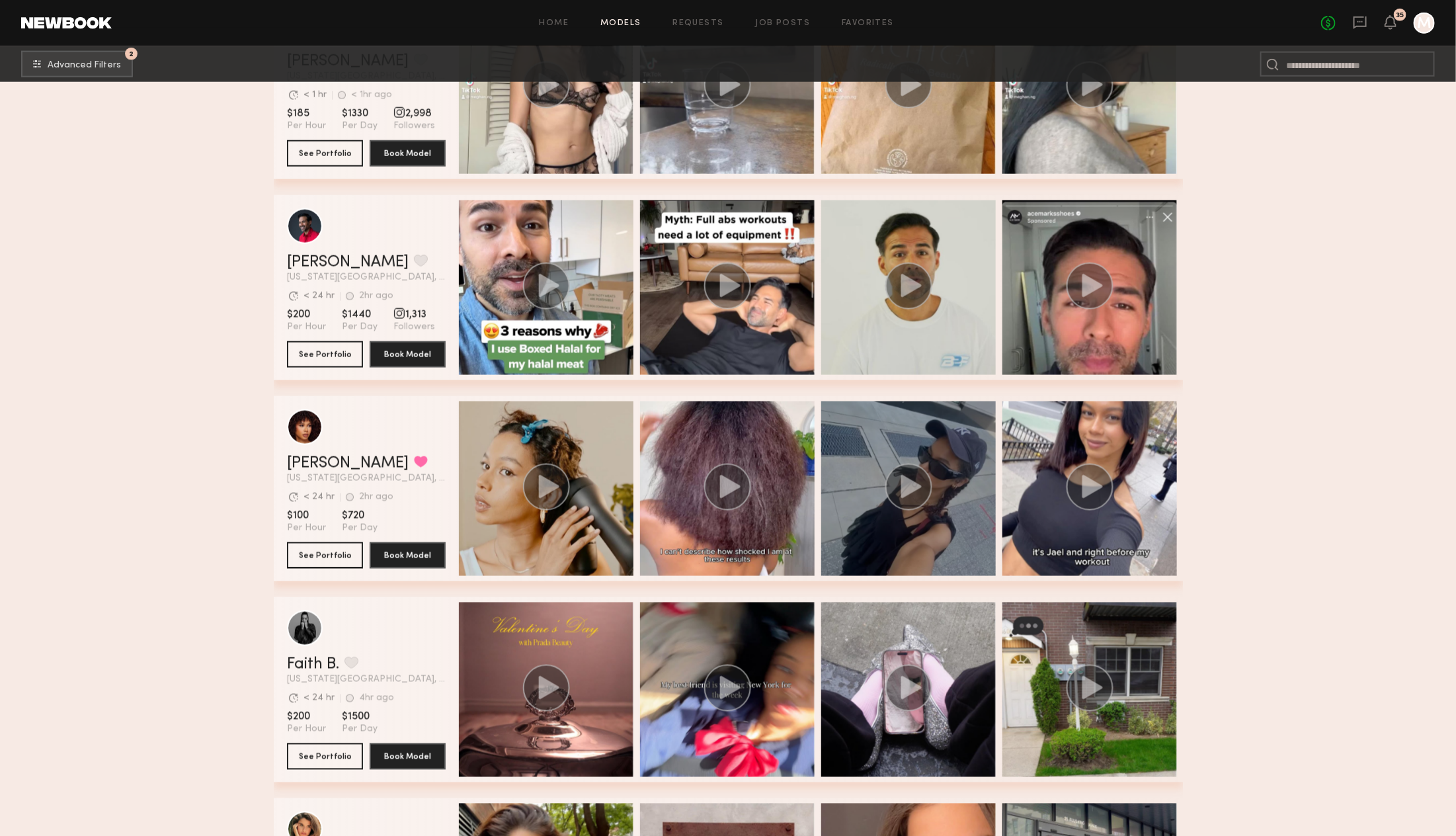
click at [942, 477] on div "grid" at bounding box center [908, 488] width 175 height 175
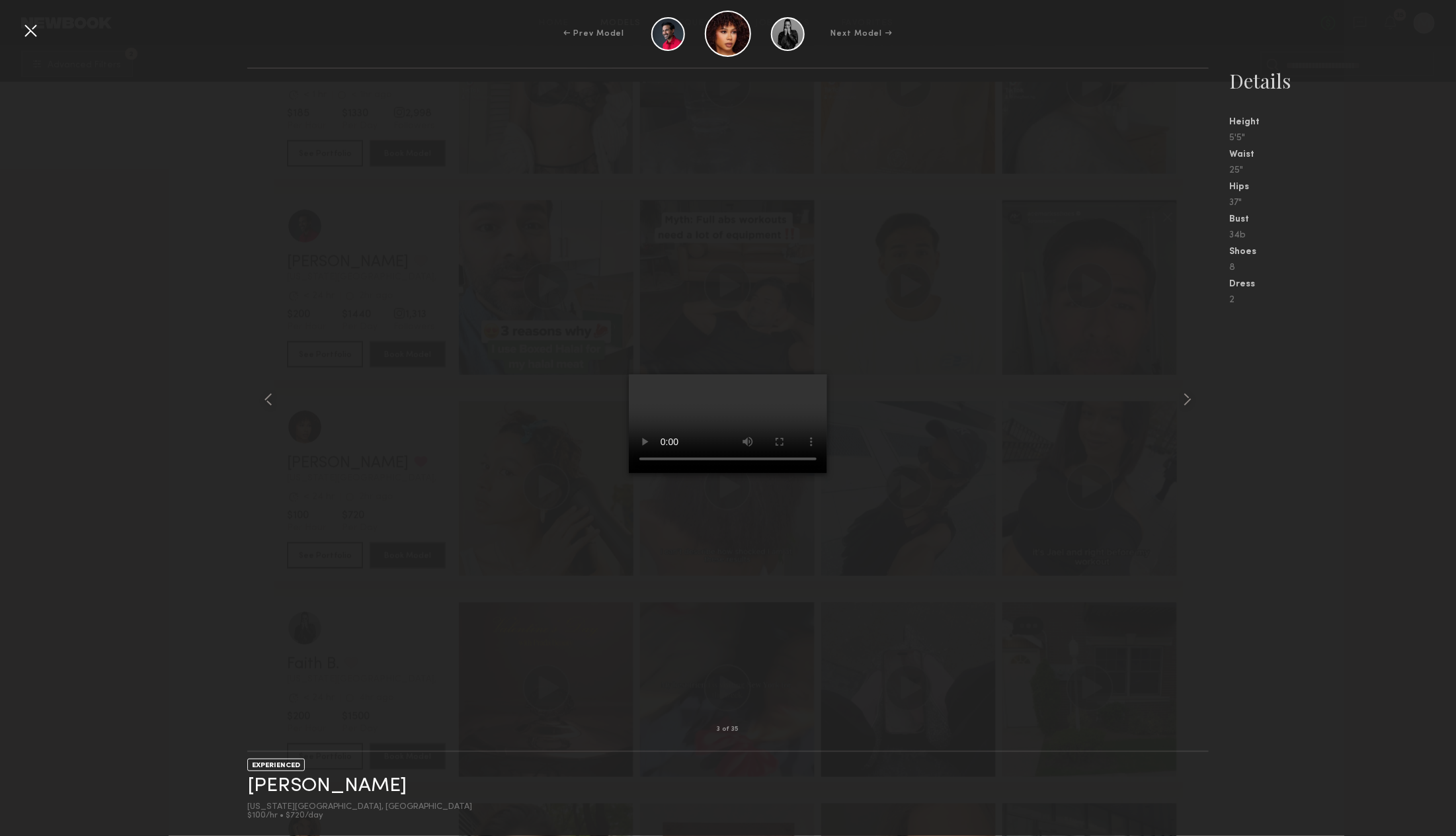
click at [760, 416] on video at bounding box center [728, 424] width 198 height 99
click at [825, 447] on video at bounding box center [728, 424] width 198 height 99
click at [795, 446] on video at bounding box center [728, 424] width 198 height 99
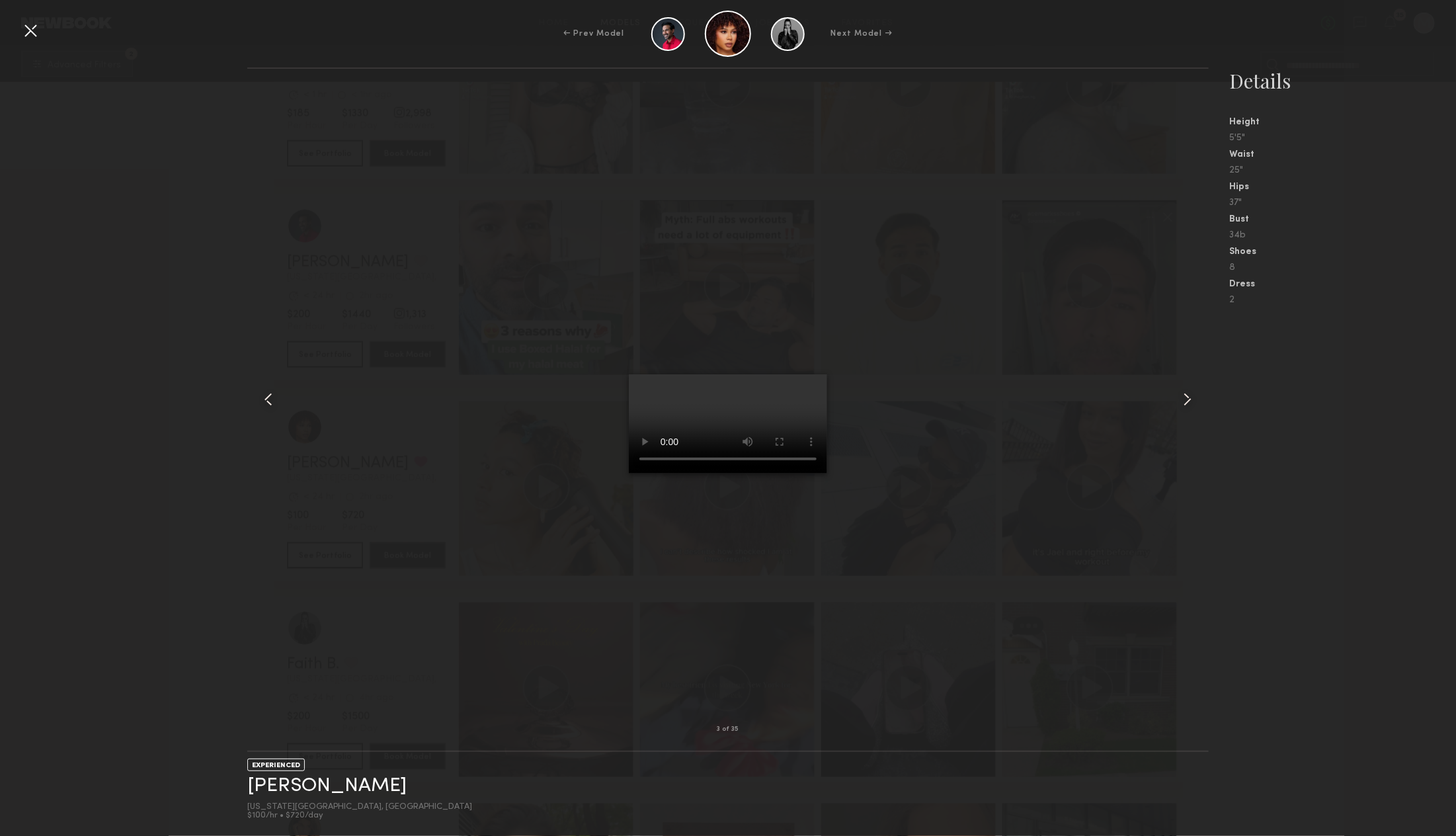
click at [34, 31] on div at bounding box center [30, 30] width 21 height 21
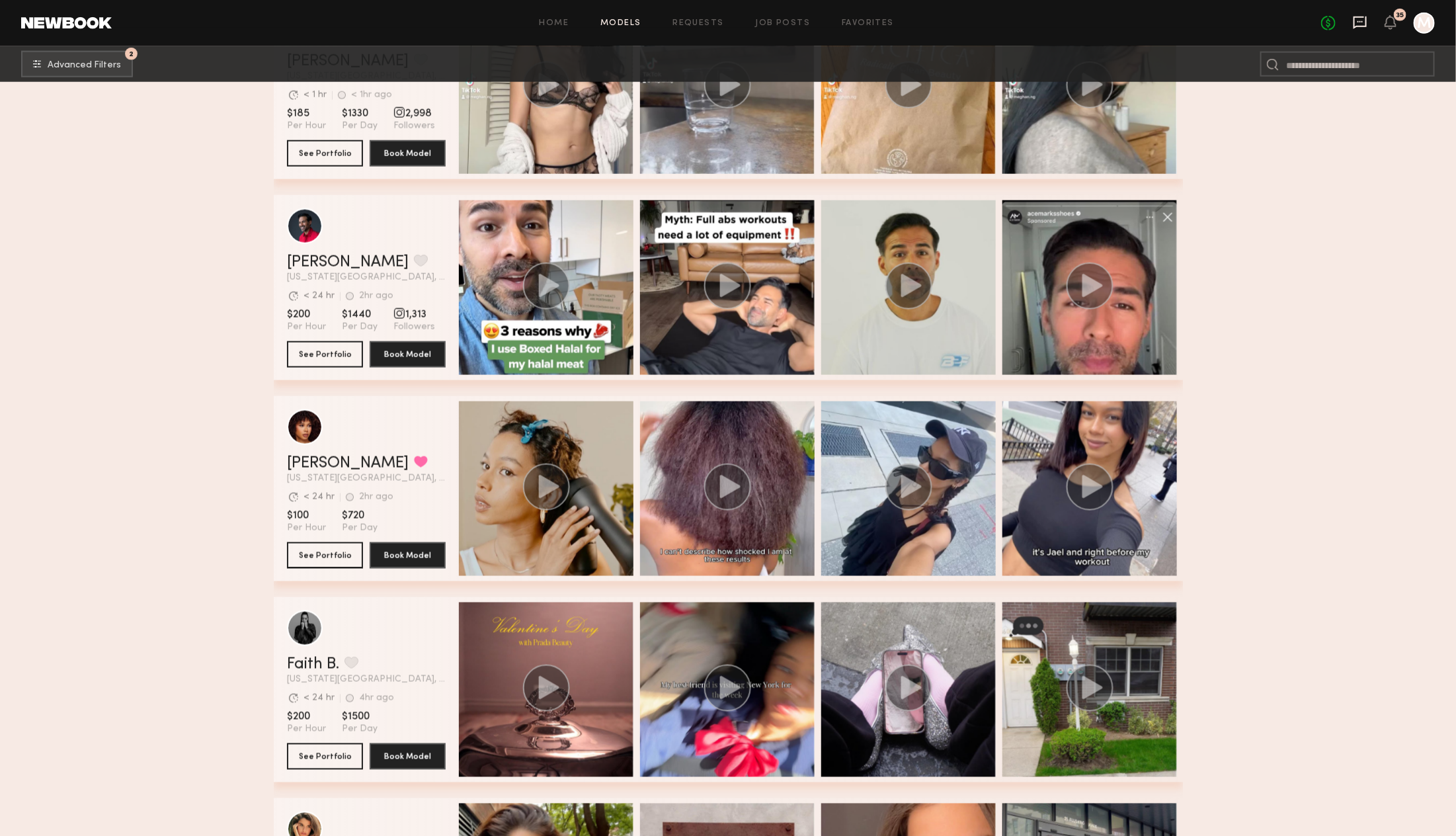
click at [1359, 24] on icon at bounding box center [1359, 22] width 14 height 14
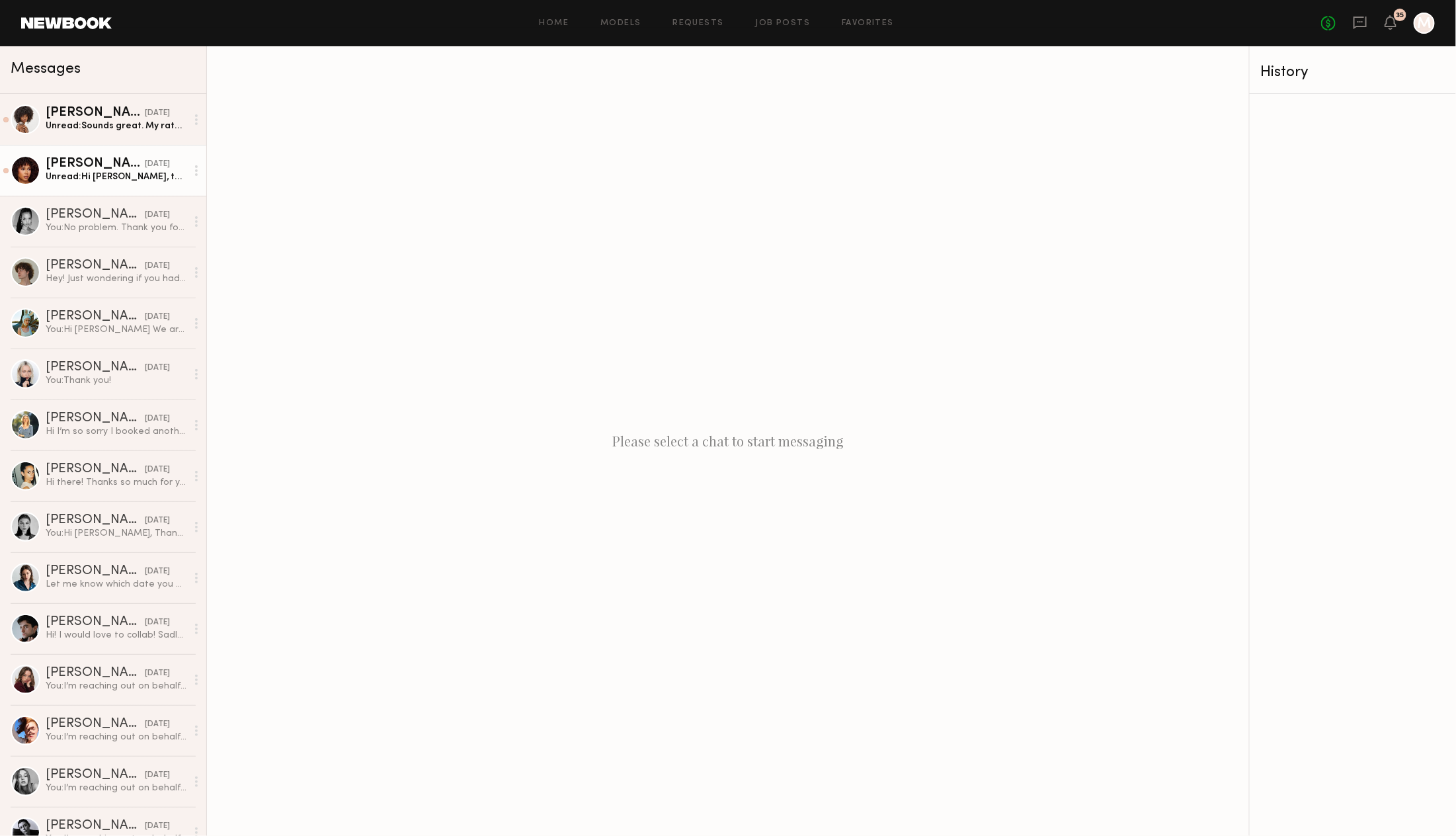
click at [135, 182] on div "Unread: Hi [PERSON_NAME], thanks for reaching out! I am interested! Thanks [PER…" at bounding box center [115, 176] width 141 height 12
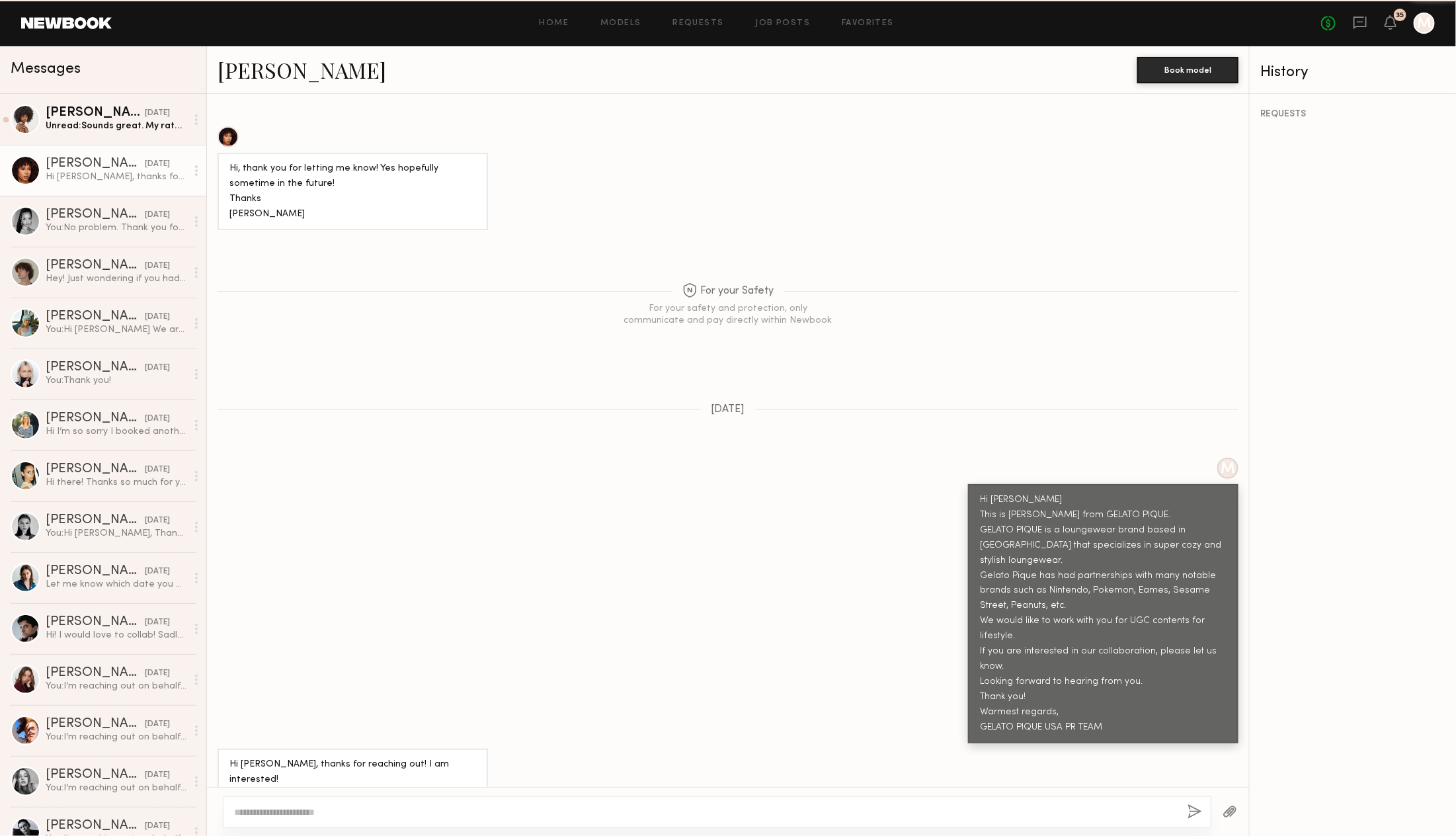
scroll to position [1380, 0]
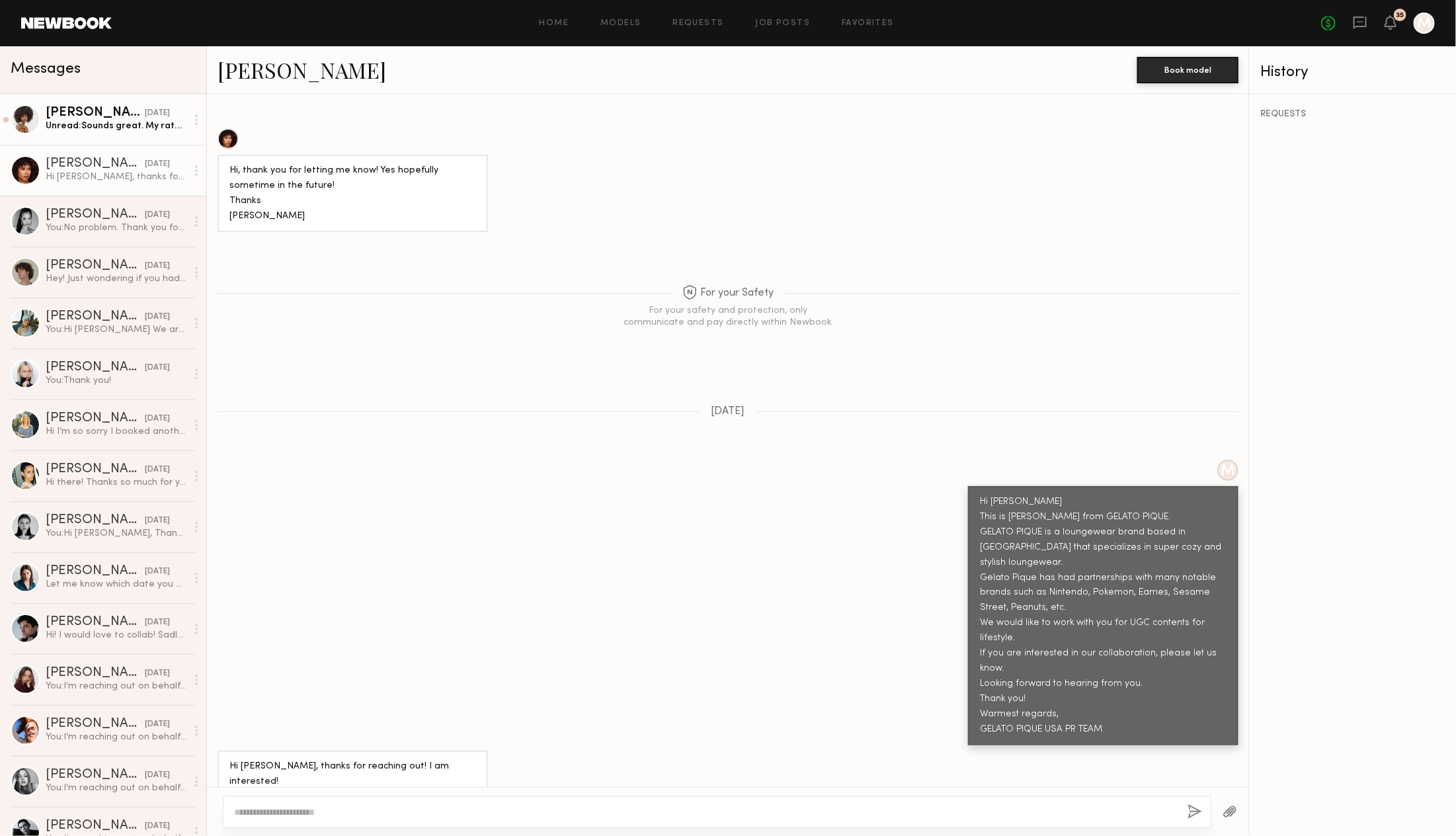
click at [117, 124] on div "Unread: Sounds great. My rate is $200 per a video." at bounding box center [115, 125] width 141 height 12
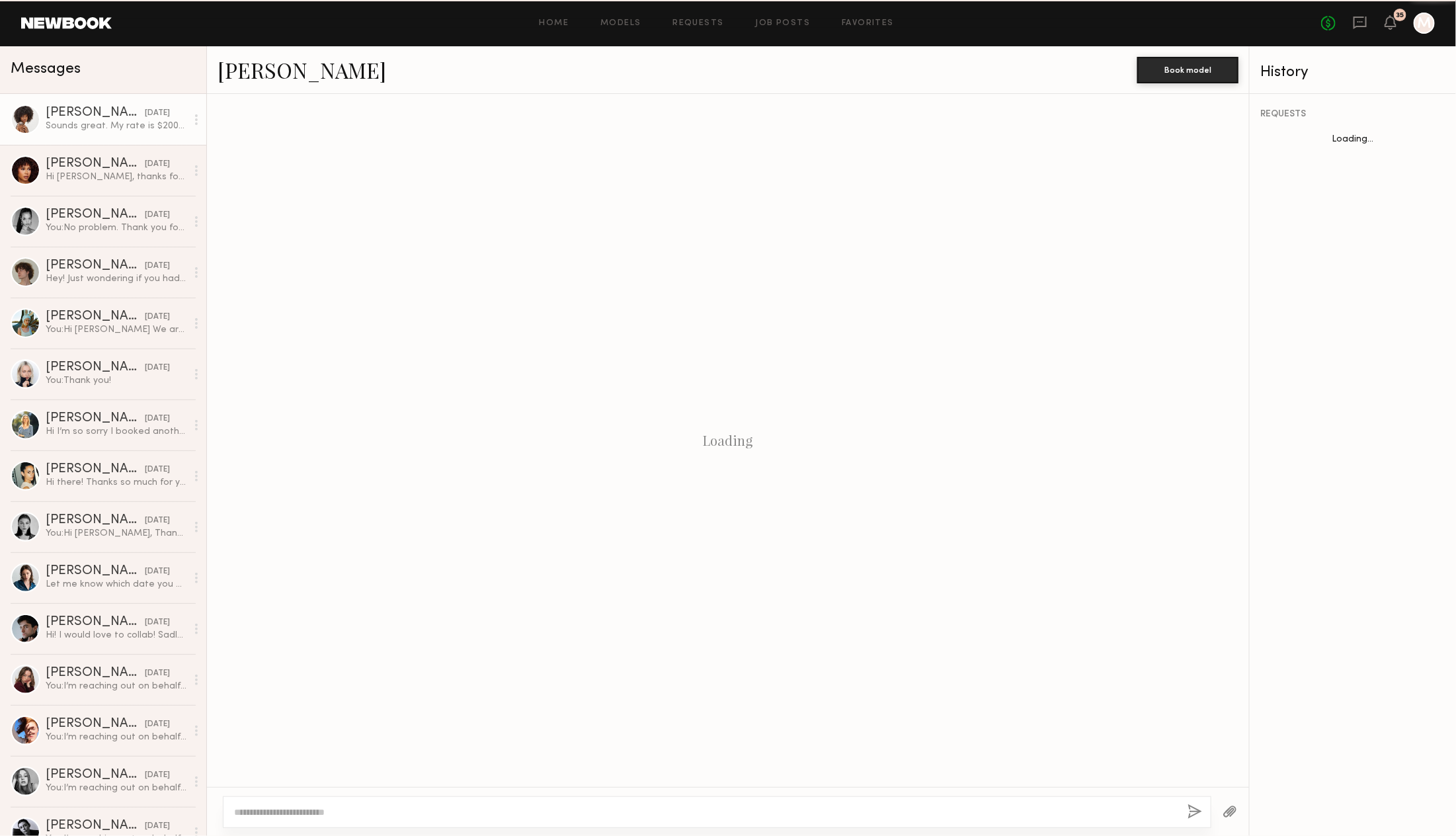
scroll to position [723, 0]
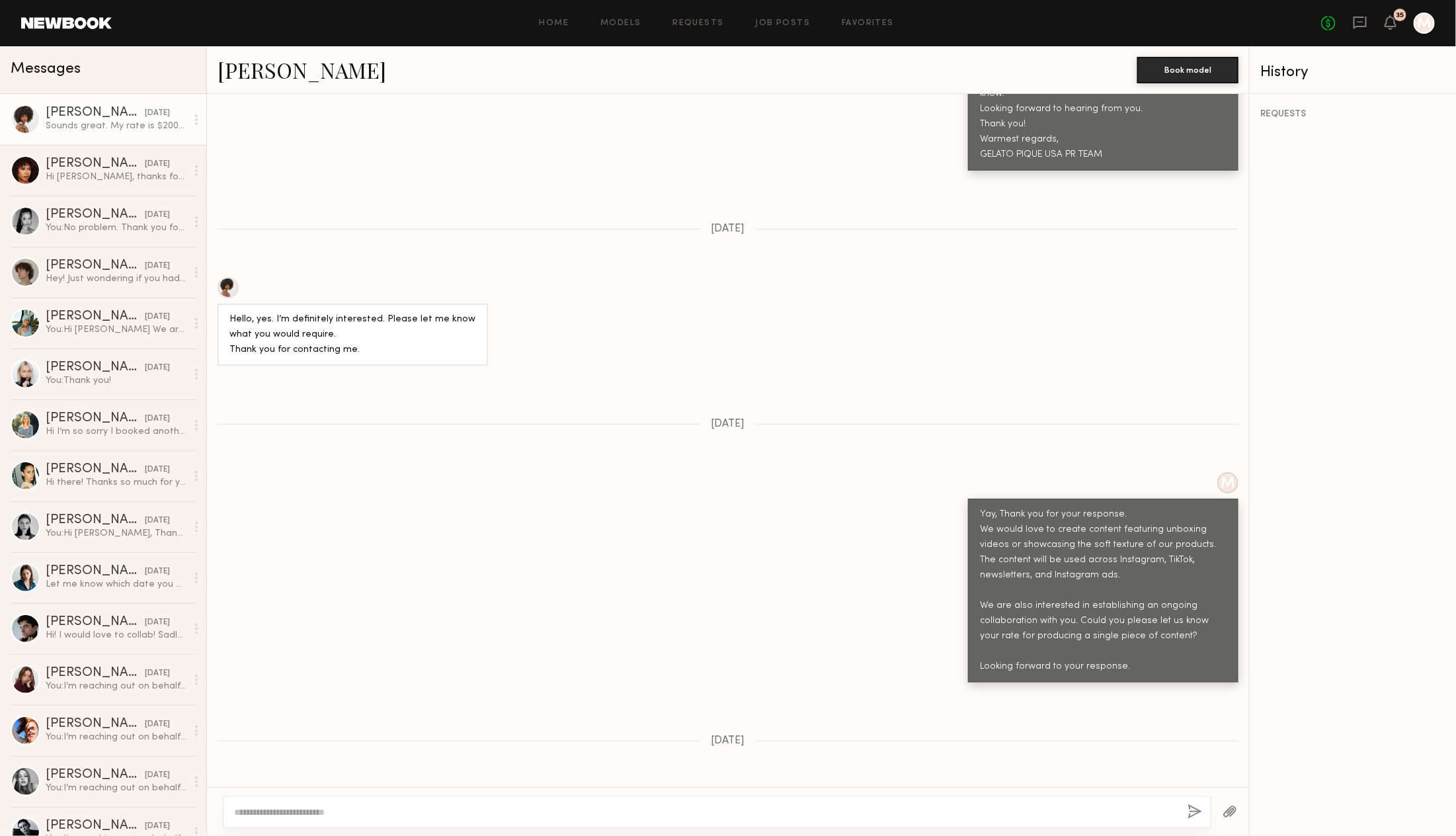
click at [308, 811] on textarea at bounding box center [705, 811] width 943 height 13
type textarea "*"
type textarea "**********"
click at [1191, 806] on button "button" at bounding box center [1196, 812] width 14 height 17
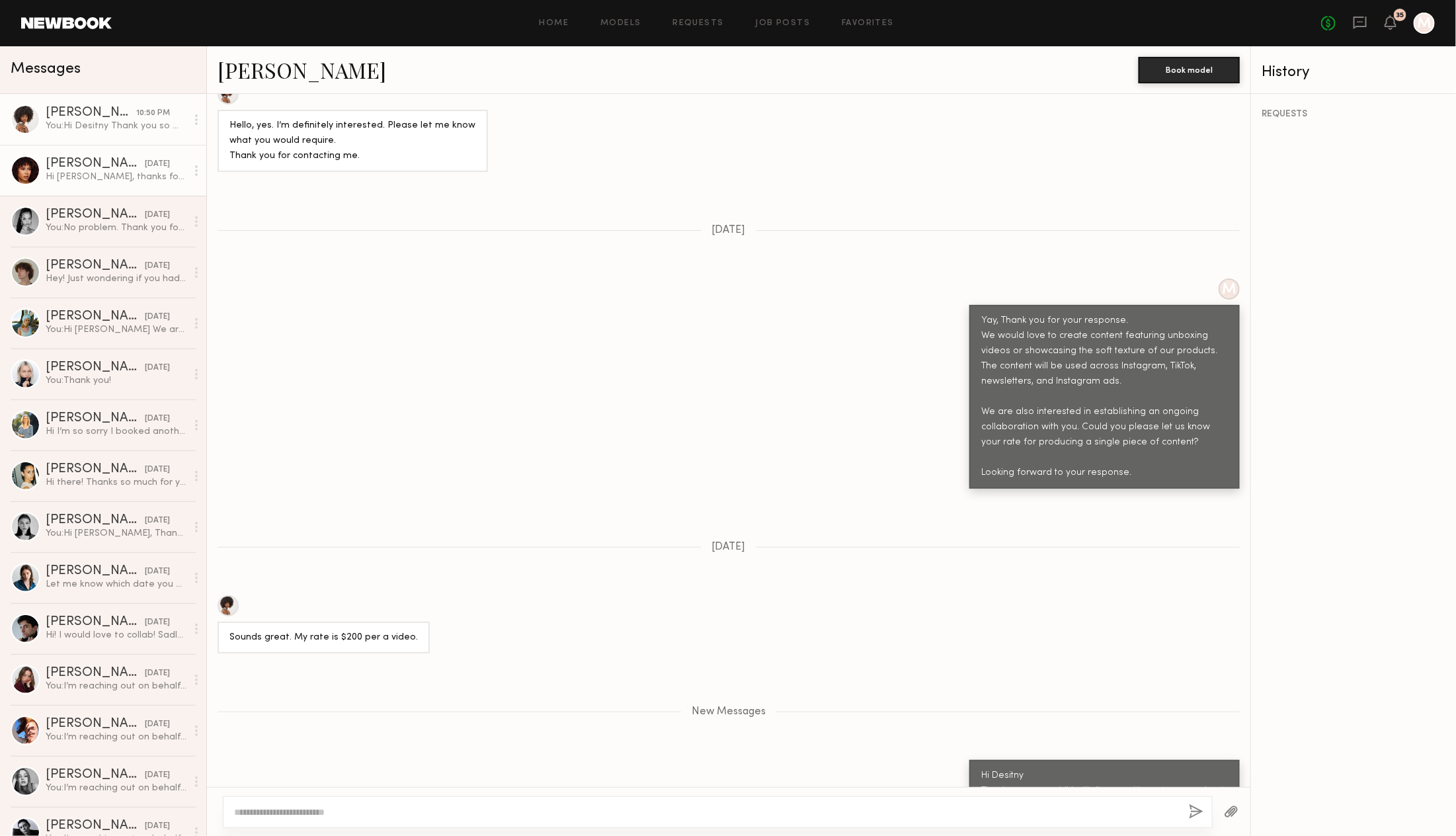
click at [83, 161] on div "[PERSON_NAME]" at bounding box center [94, 164] width 99 height 13
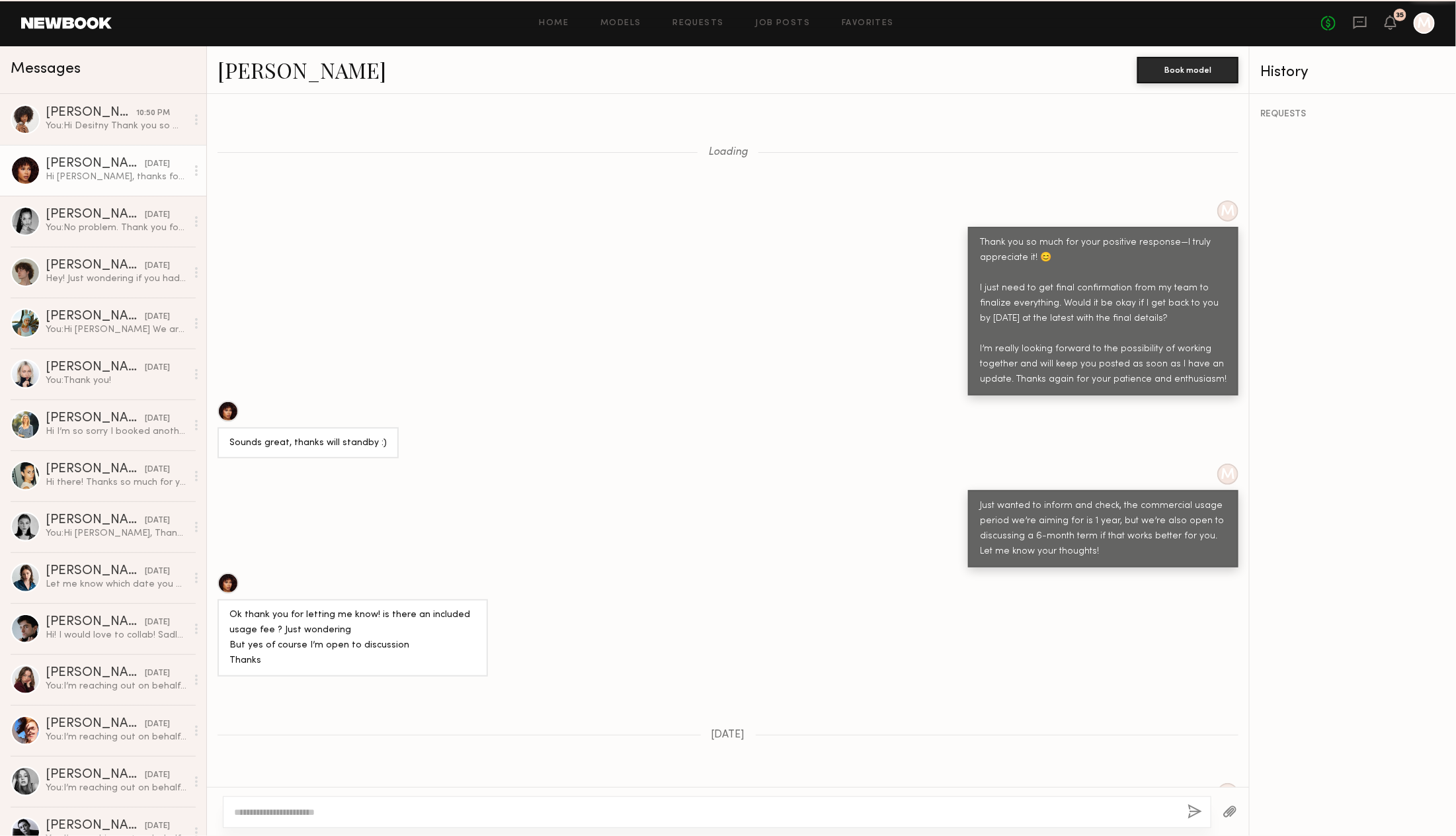
scroll to position [1380, 0]
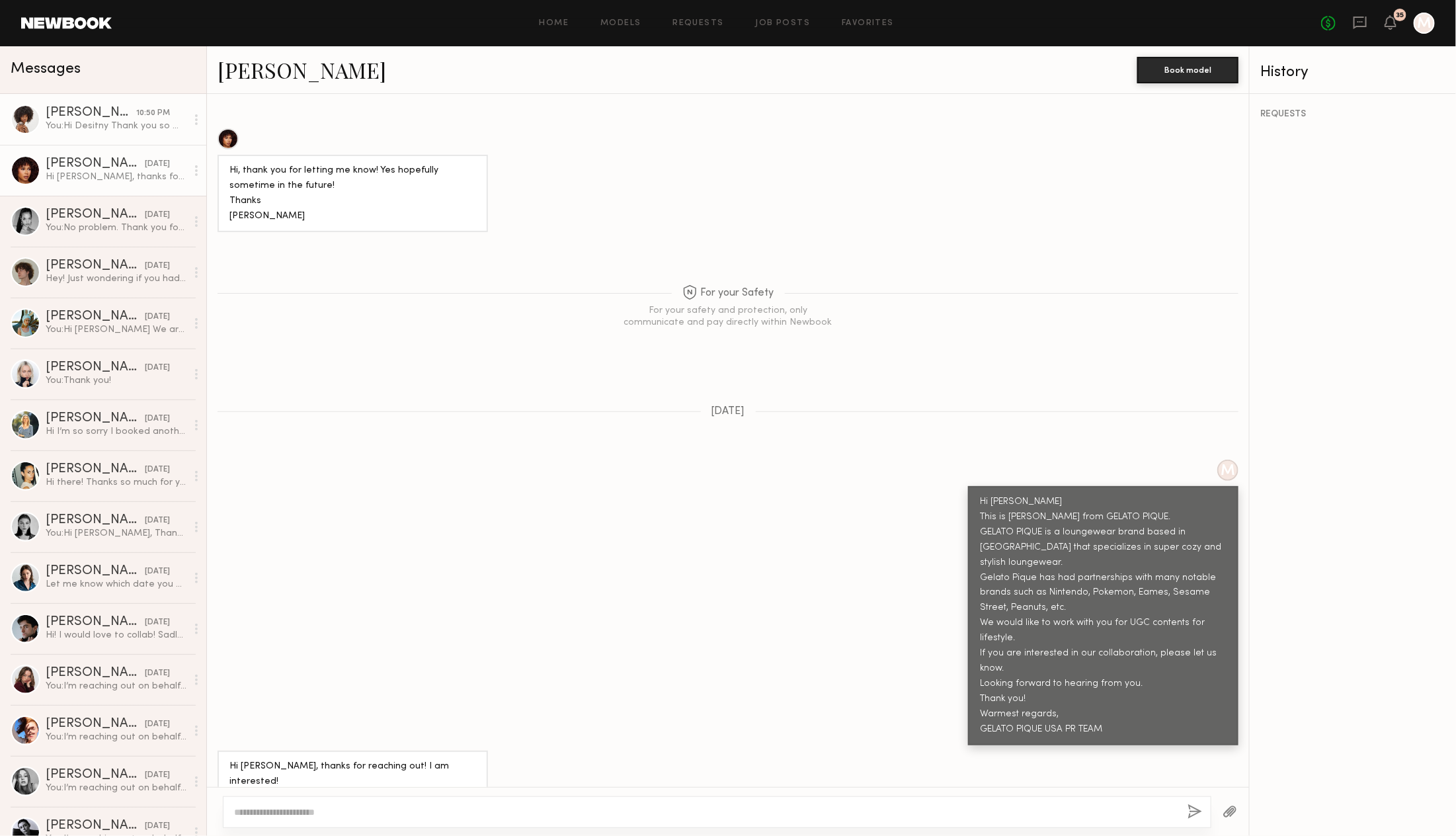
click at [60, 120] on div "You: Hi Desitny Thank you so much!! I will discuss with my team, and get back t…" at bounding box center [115, 125] width 141 height 12
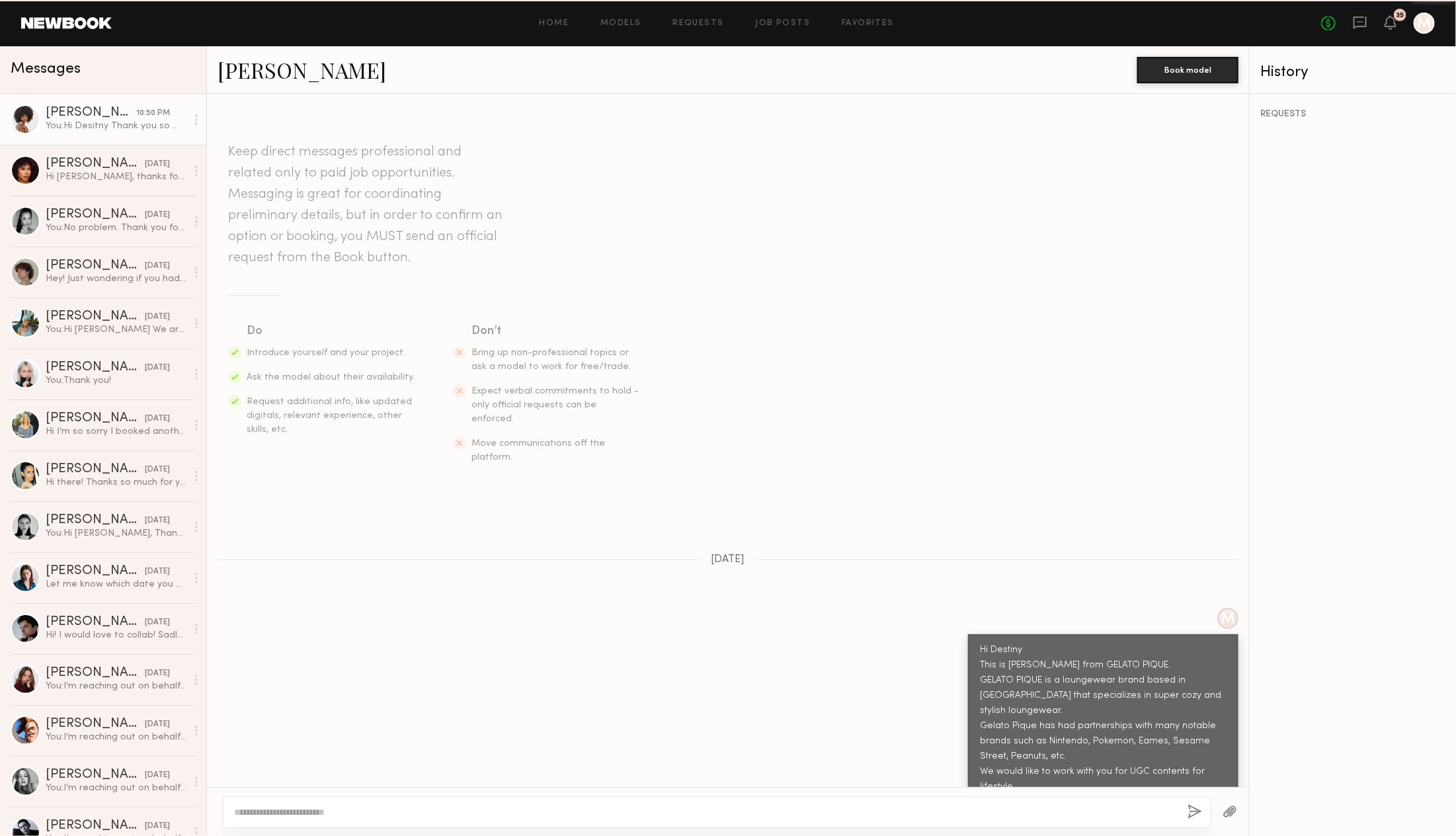
scroll to position [816, 0]
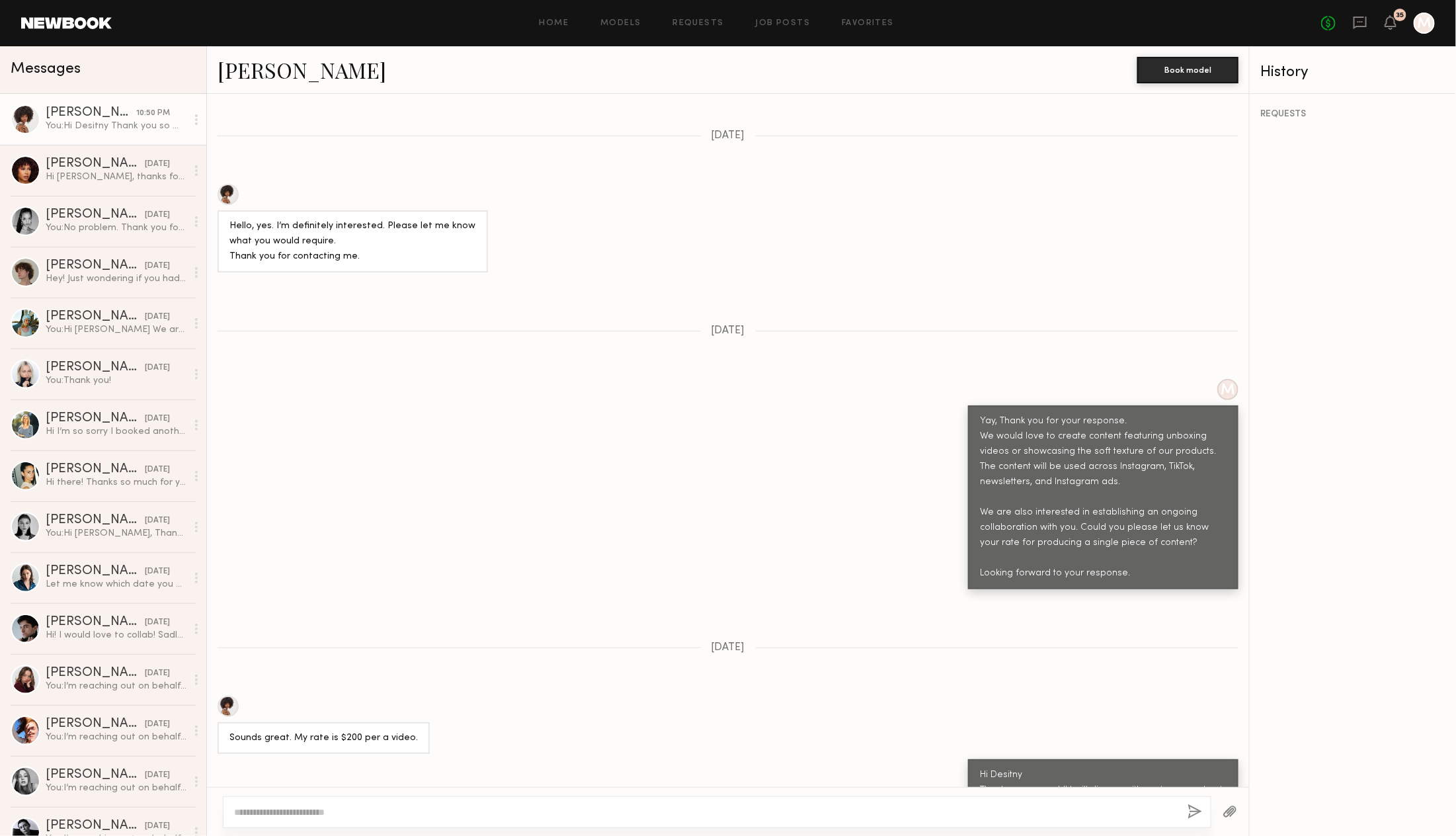
click at [253, 72] on link "[PERSON_NAME]" at bounding box center [301, 70] width 169 height 28
click at [123, 176] on div "Hi [PERSON_NAME], thanks for reaching out! I am interested! Thanks [PERSON_NAME]" at bounding box center [115, 176] width 141 height 12
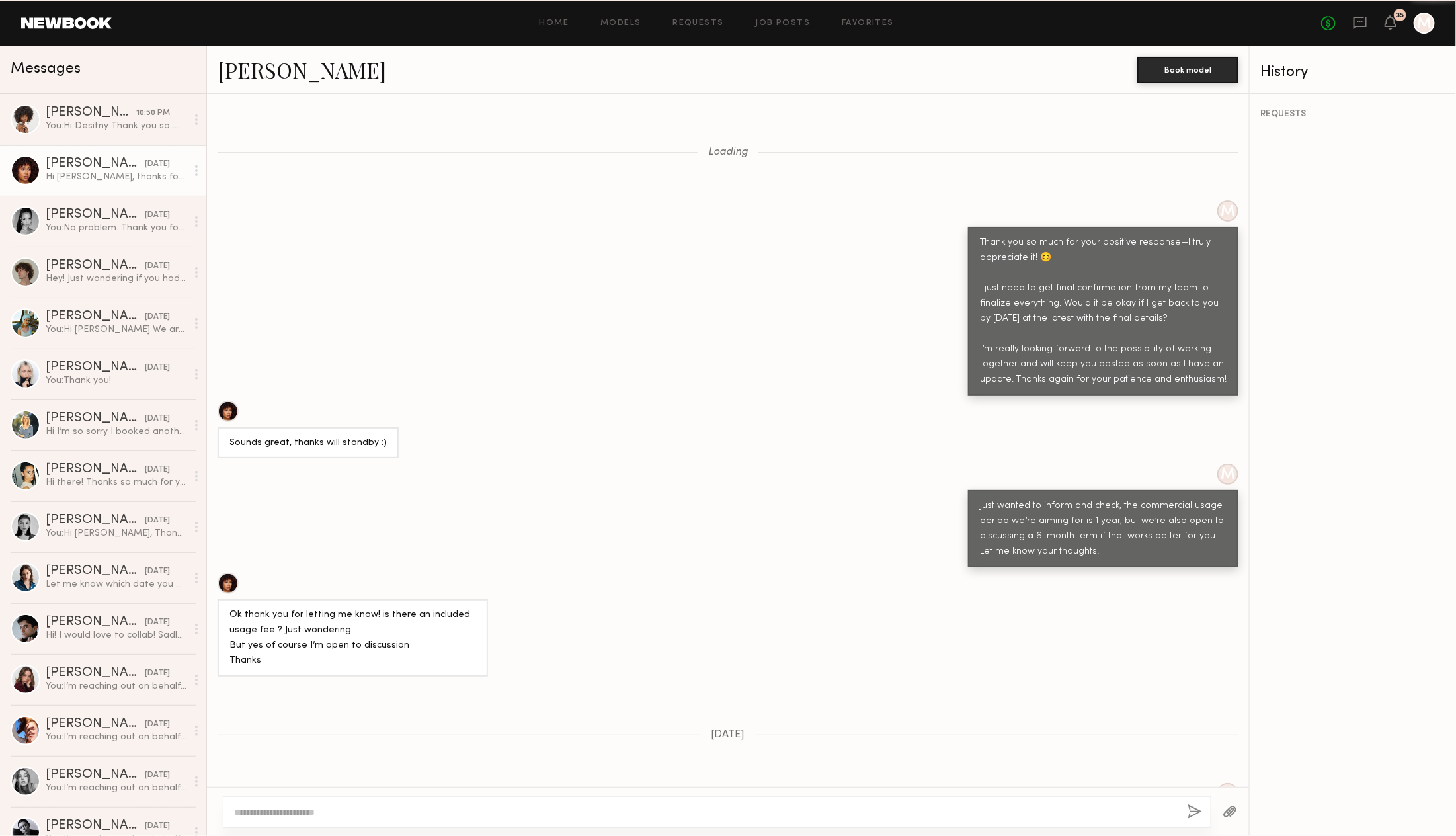
scroll to position [1380, 0]
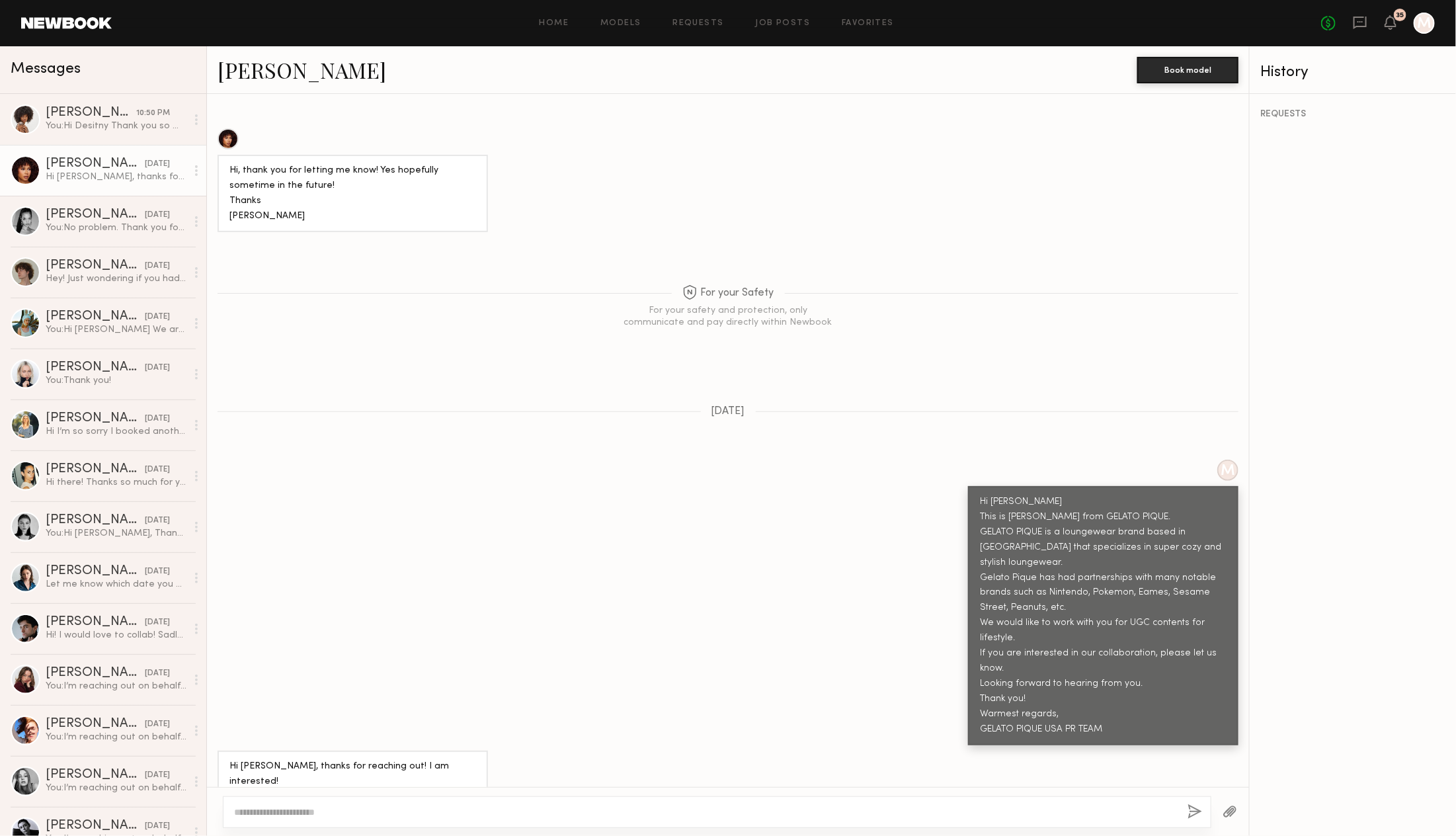
click at [252, 67] on link "[PERSON_NAME]" at bounding box center [301, 70] width 169 height 28
click at [334, 811] on textarea at bounding box center [705, 811] width 943 height 13
paste textarea "**********"
type textarea "**********"
click at [1193, 808] on button "button" at bounding box center [1196, 812] width 14 height 17
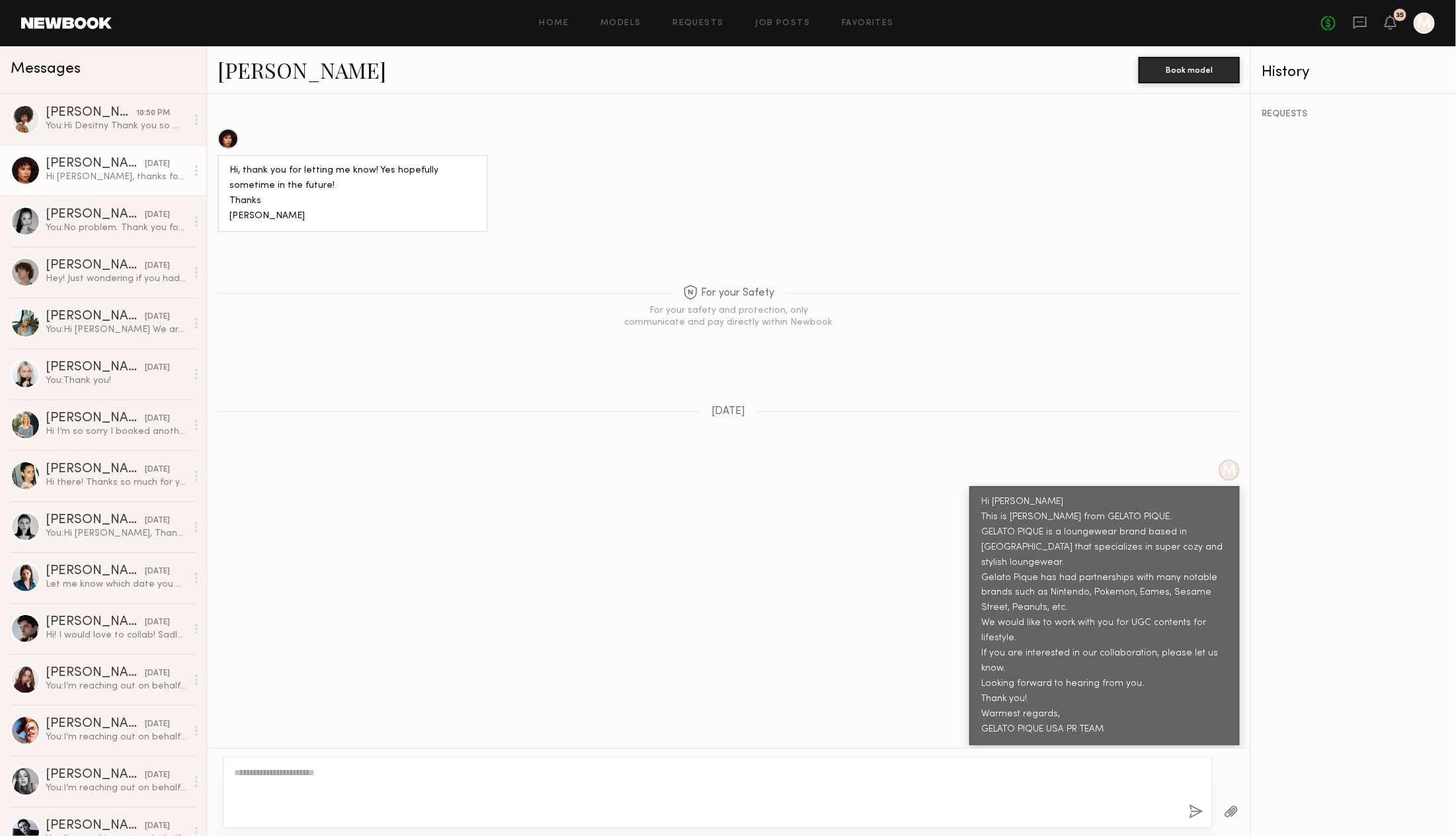
scroll to position [1705, 0]
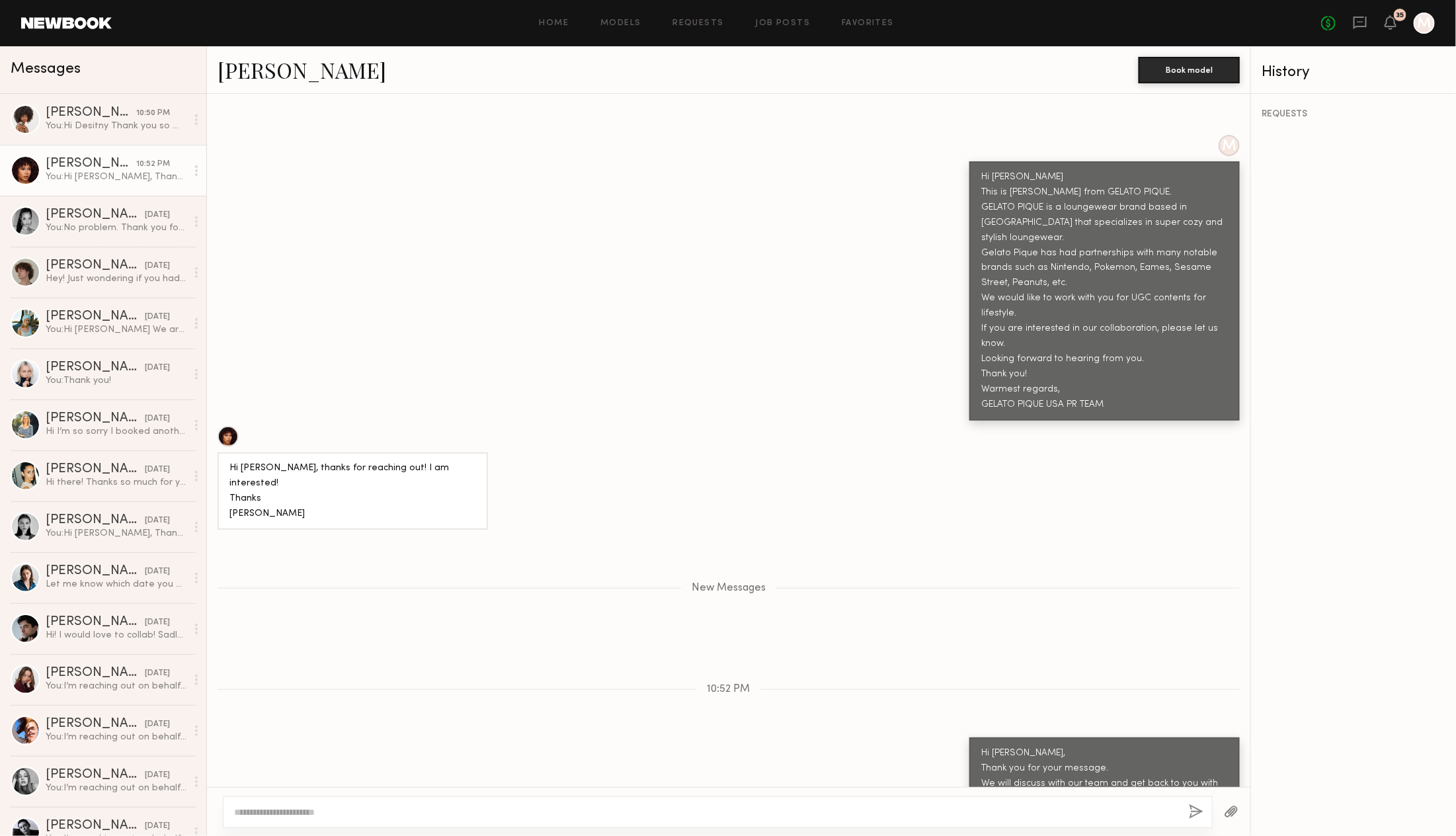
click at [432, 809] on textarea at bounding box center [706, 811] width 944 height 13
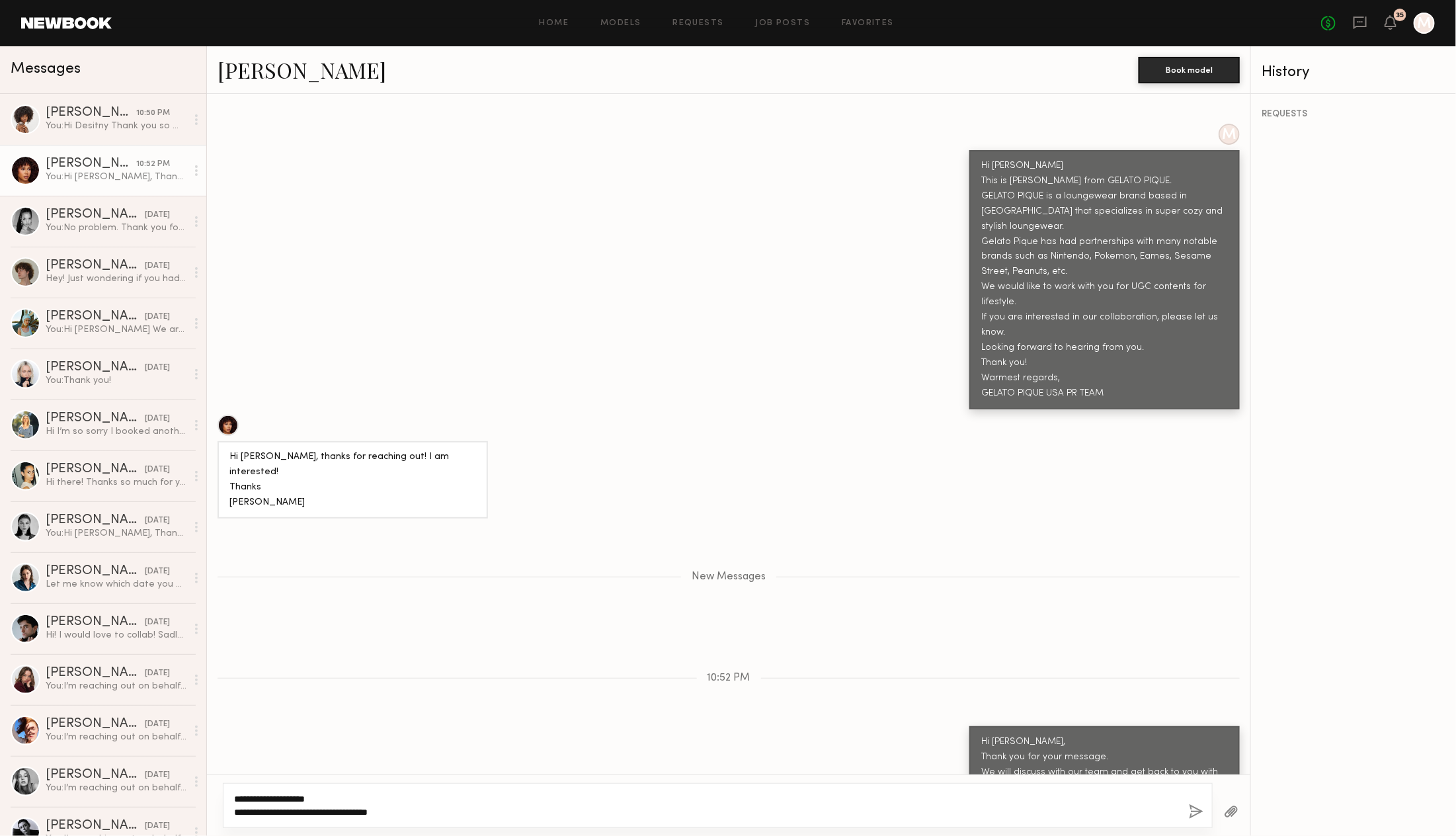
scroll to position [1730, 0]
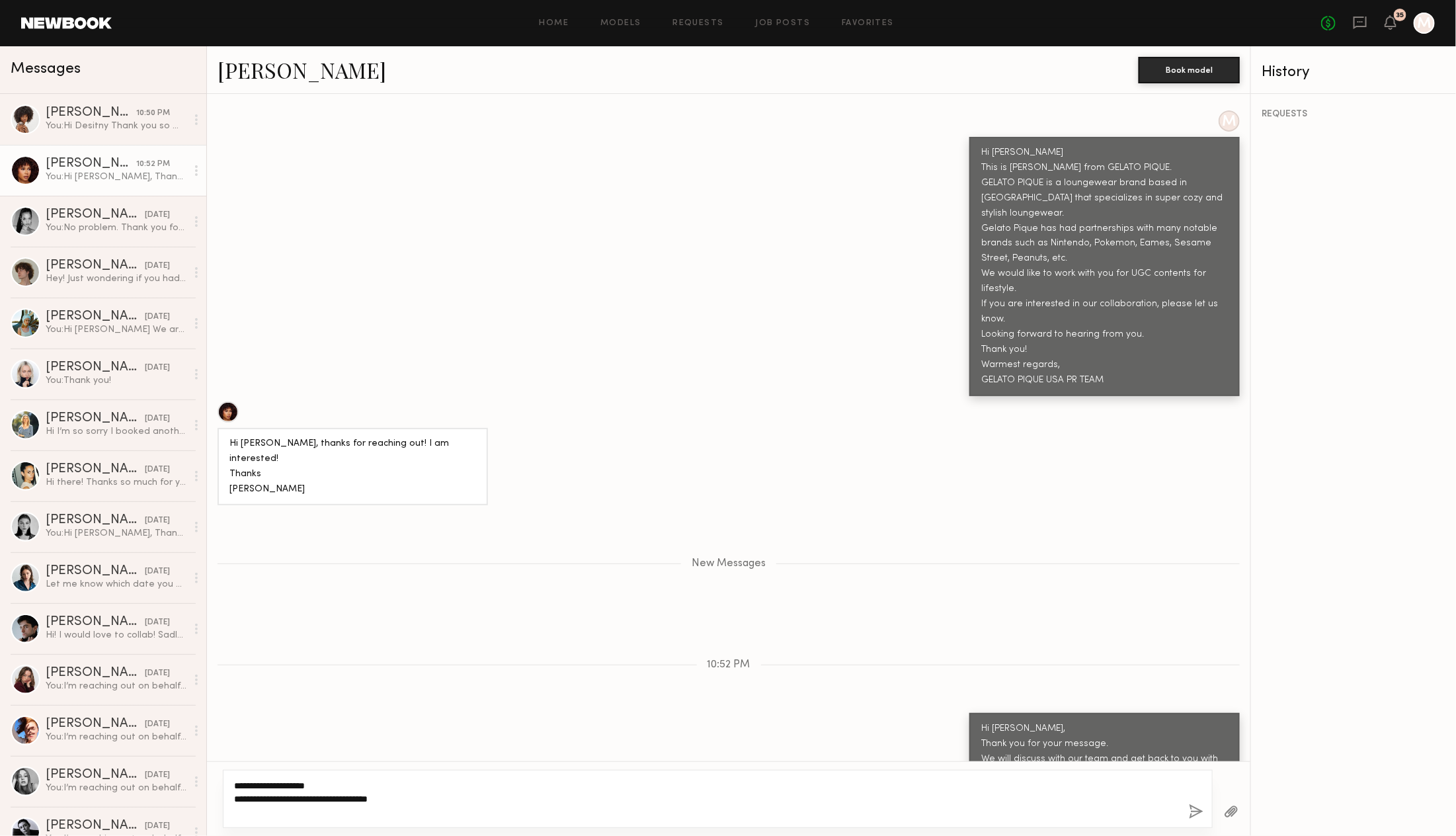
click at [465, 794] on textarea "**********" at bounding box center [706, 798] width 944 height 40
type textarea "**********"
click at [1187, 811] on div "**********" at bounding box center [717, 798] width 990 height 59
click at [1196, 809] on button "button" at bounding box center [1196, 812] width 14 height 17
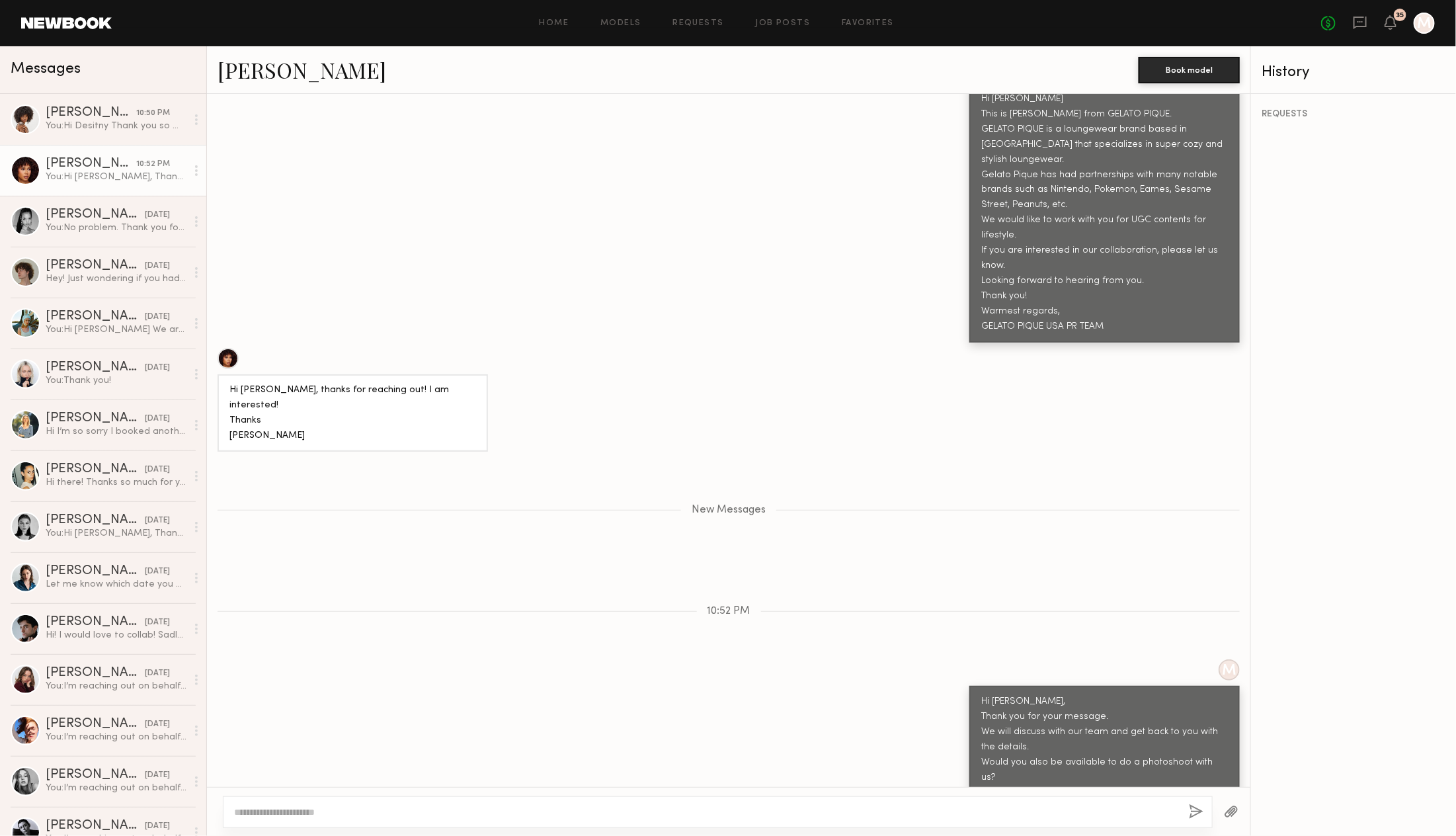
click at [996, 529] on div "Loading M Thank you so much for your positive response—I truly appreciate it! 😊…" at bounding box center [728, 440] width 1043 height 693
click at [1386, 27] on icon at bounding box center [1390, 22] width 12 height 14
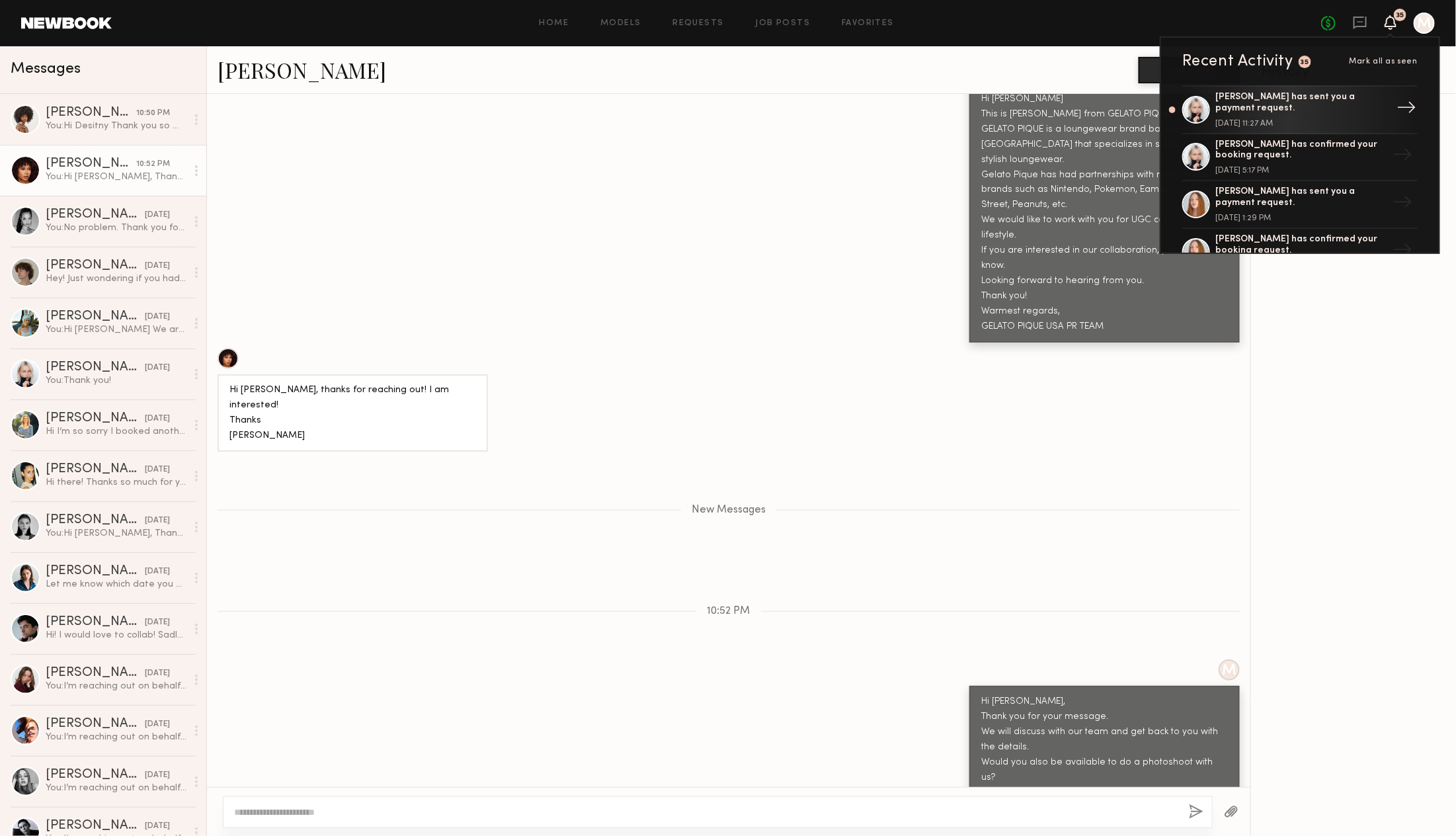
click at [1346, 93] on div "[PERSON_NAME] has sent you a payment request." at bounding box center [1301, 103] width 172 height 23
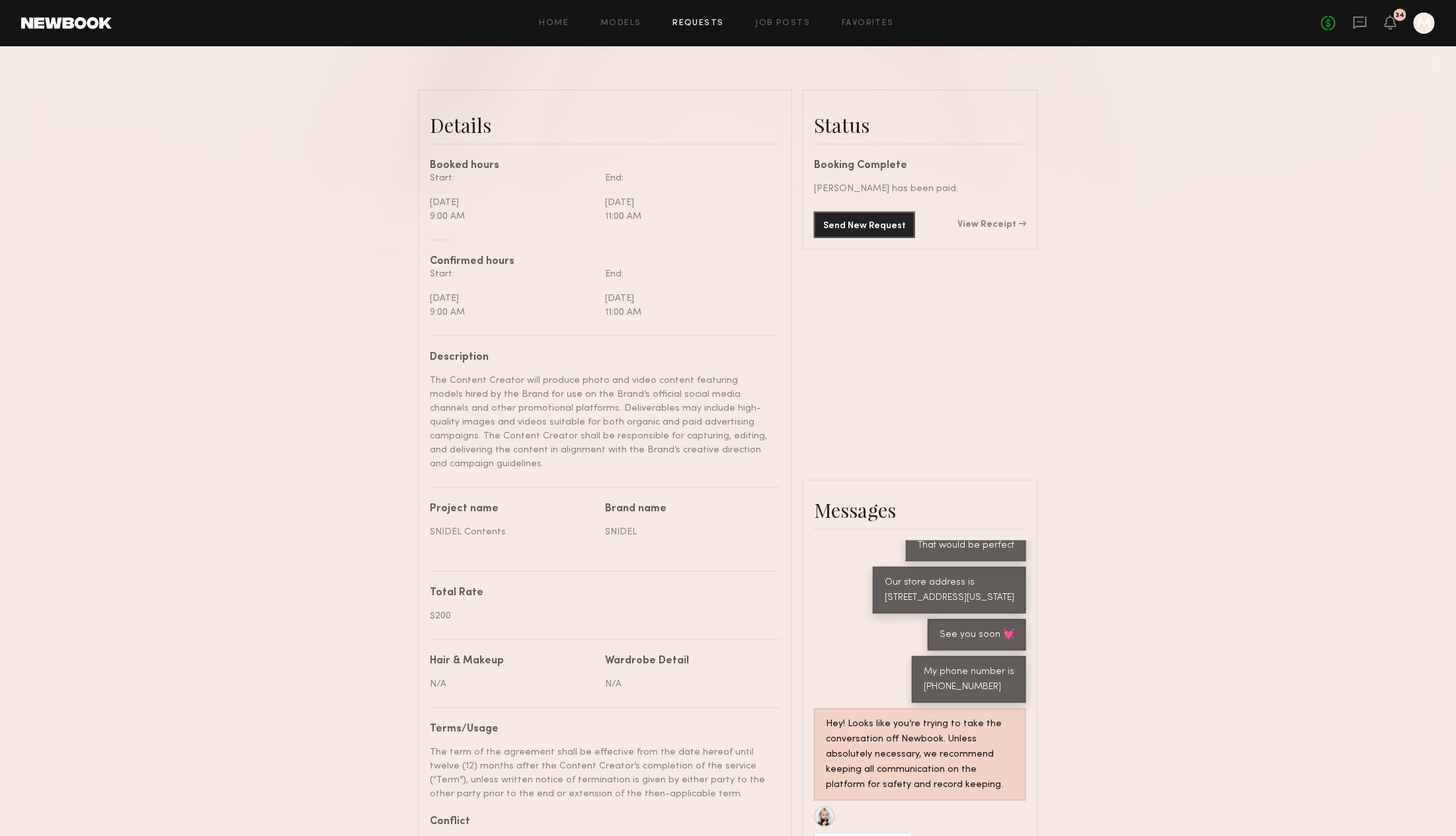
scroll to position [291, 0]
click at [987, 223] on link "View Receipt" at bounding box center [991, 223] width 69 height 9
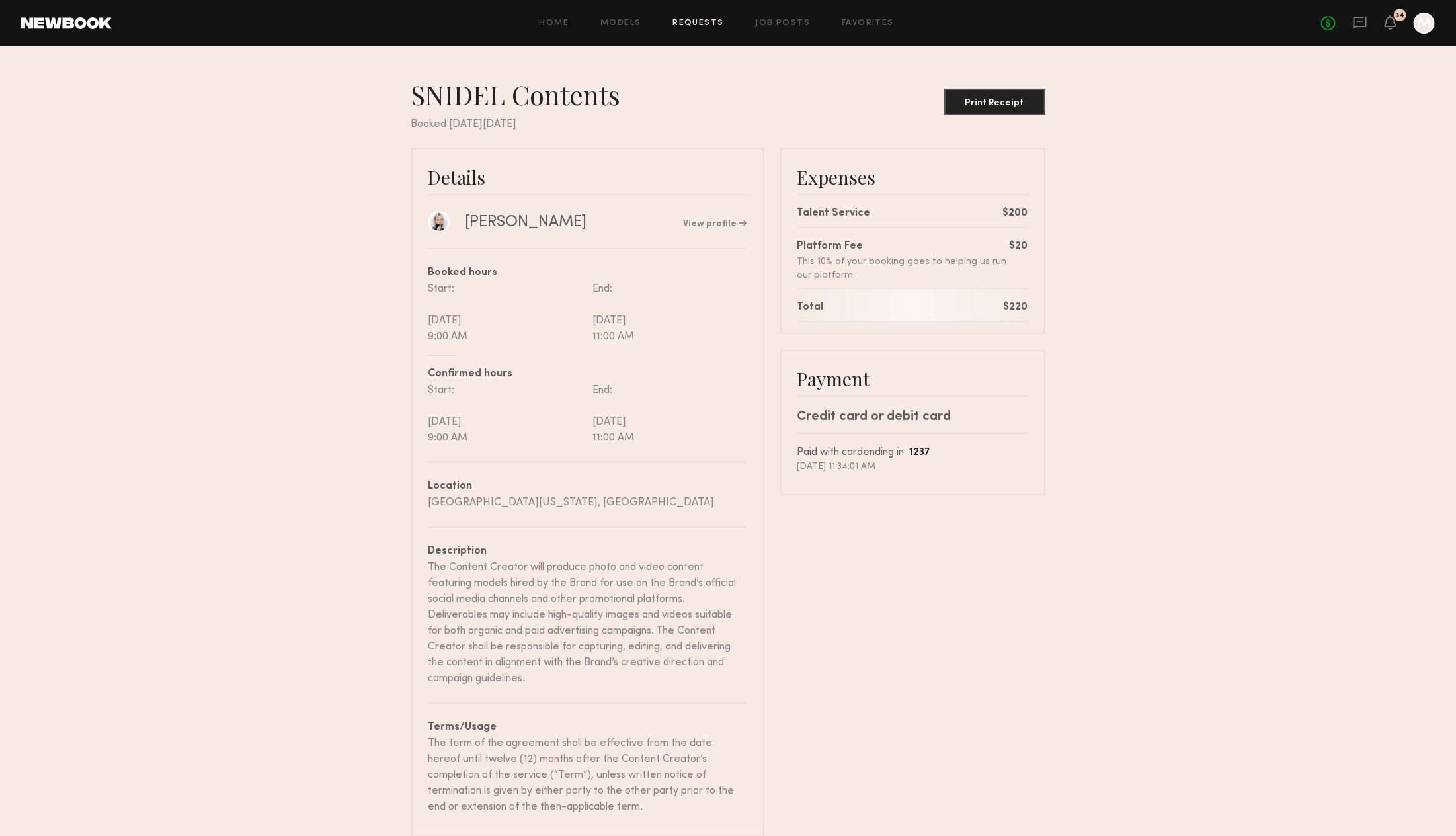
click at [1425, 24] on div at bounding box center [1424, 23] width 21 height 21
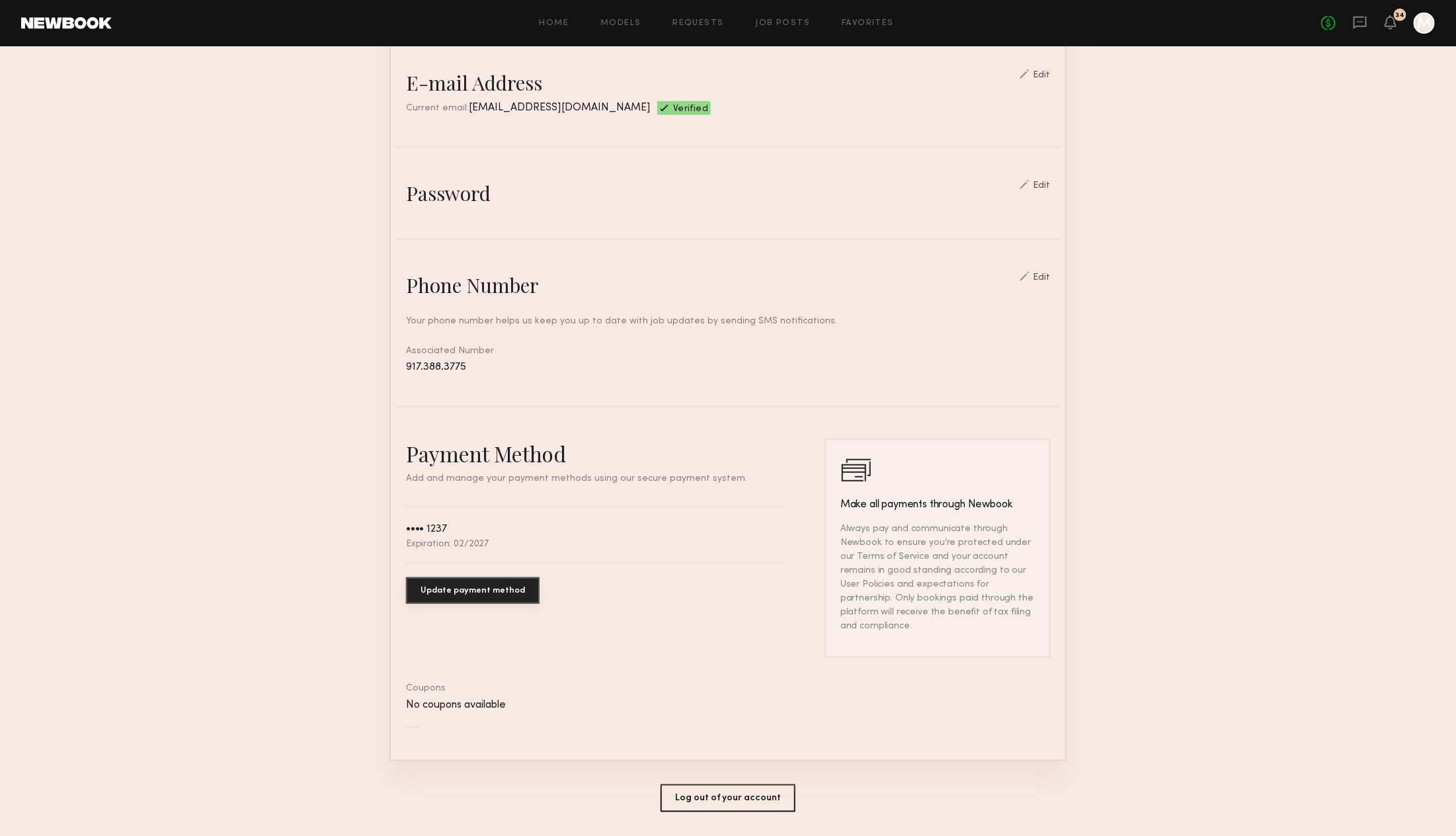
scroll to position [361, 0]
click at [510, 586] on button "Update payment method" at bounding box center [473, 590] width 134 height 26
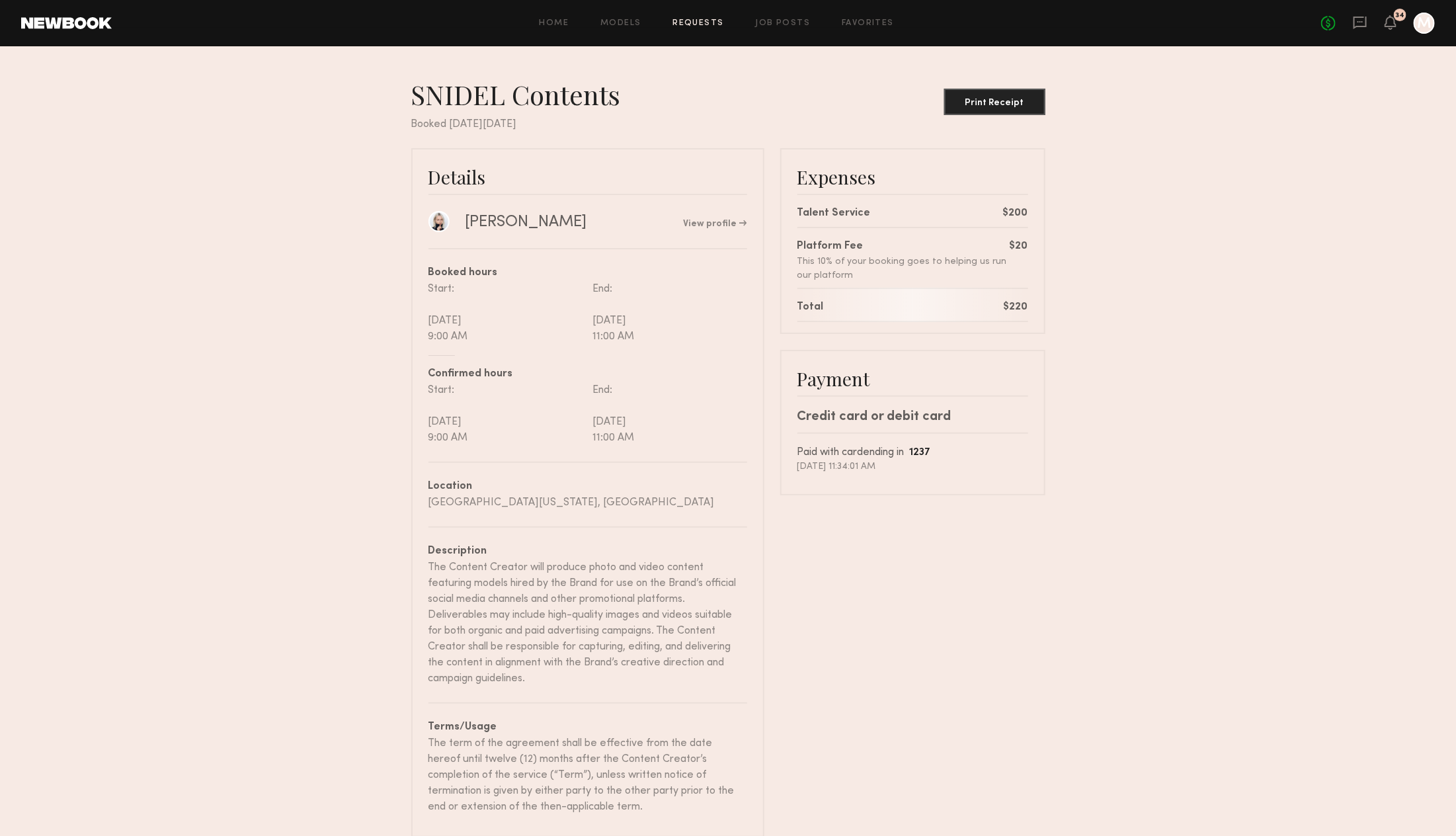
click at [1149, 347] on nb-booking-receipt "SNIDEL Contents Print Receipt Booked [DATE][DATE] Details [PERSON_NAME] View pr…" at bounding box center [728, 458] width 1456 height 759
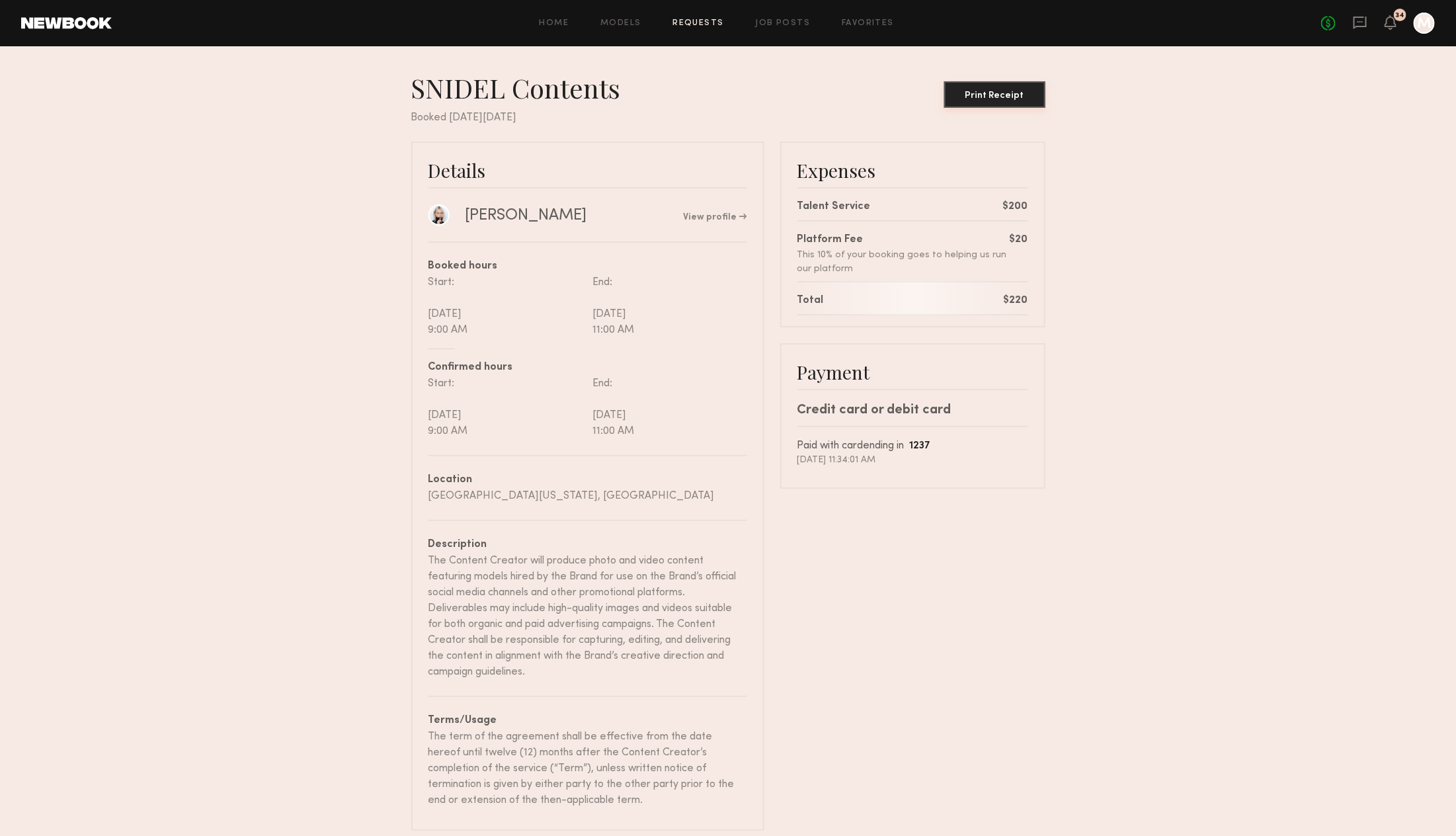
click at [977, 97] on div "Print Receipt" at bounding box center [995, 96] width 91 height 9
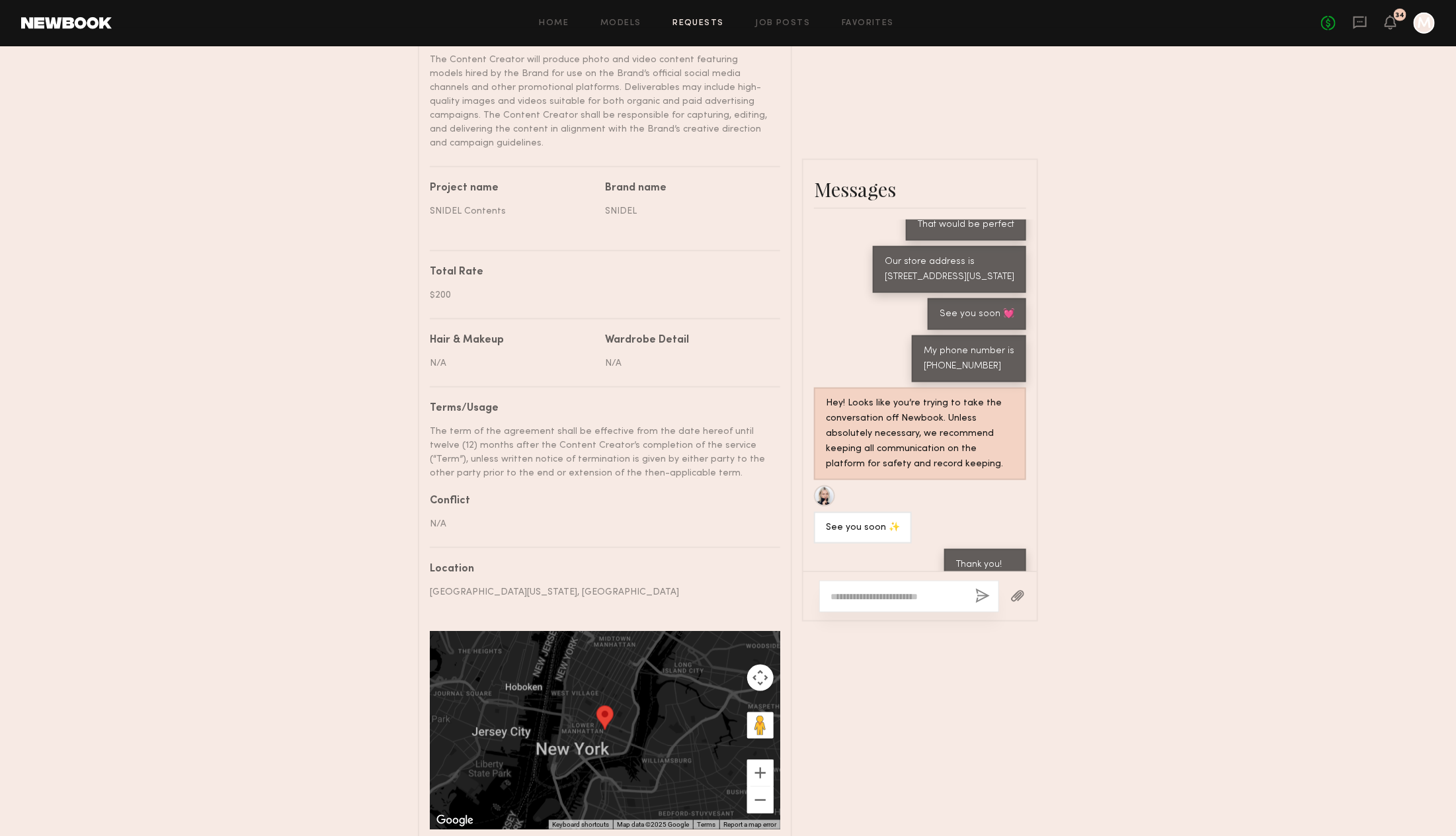
scroll to position [660, 0]
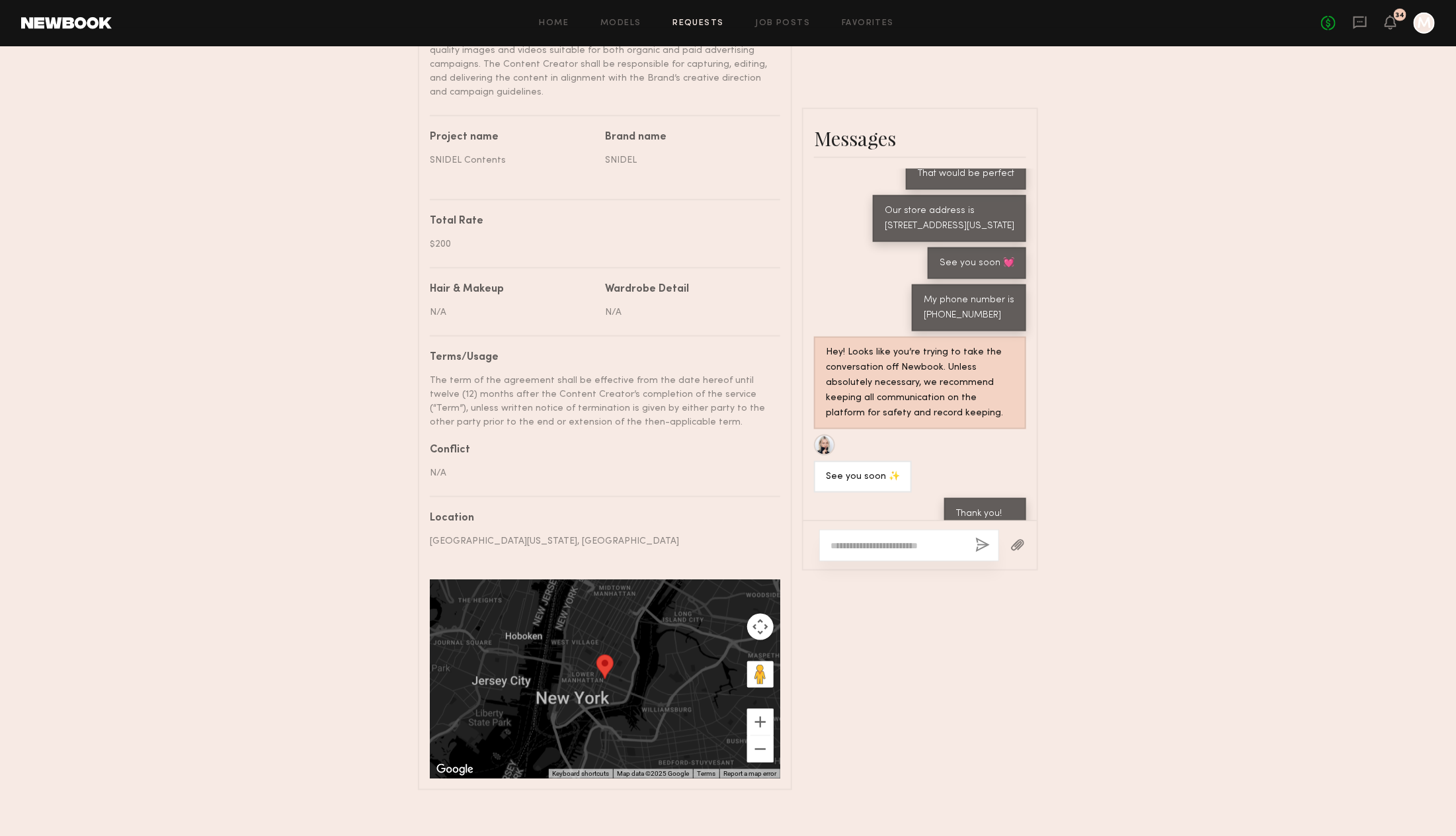
click at [1147, 165] on div "Send request Model response Review hours worked Pay model Booking Request [PERS…" at bounding box center [728, 93] width 1456 height 1393
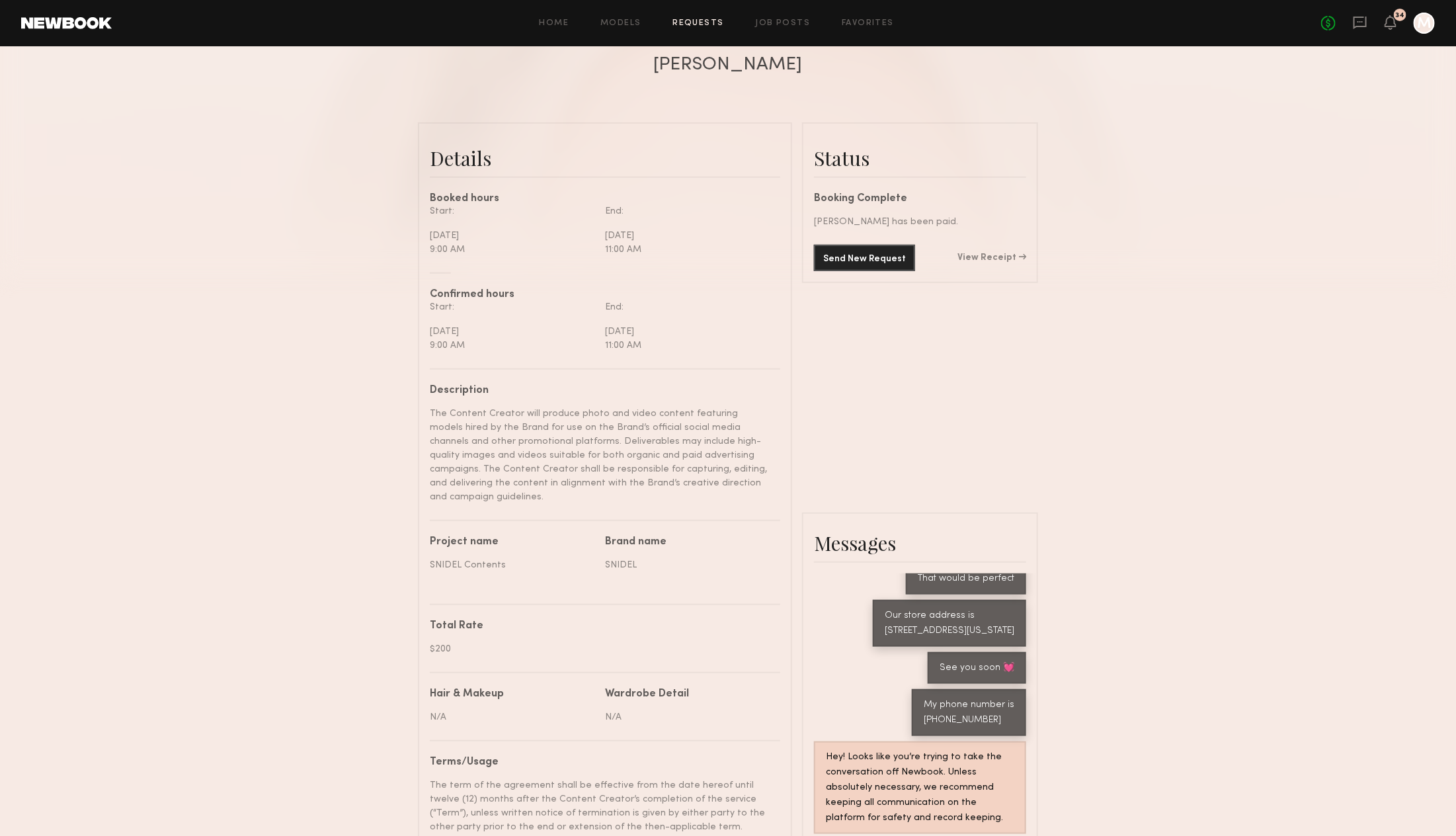
scroll to position [176, 0]
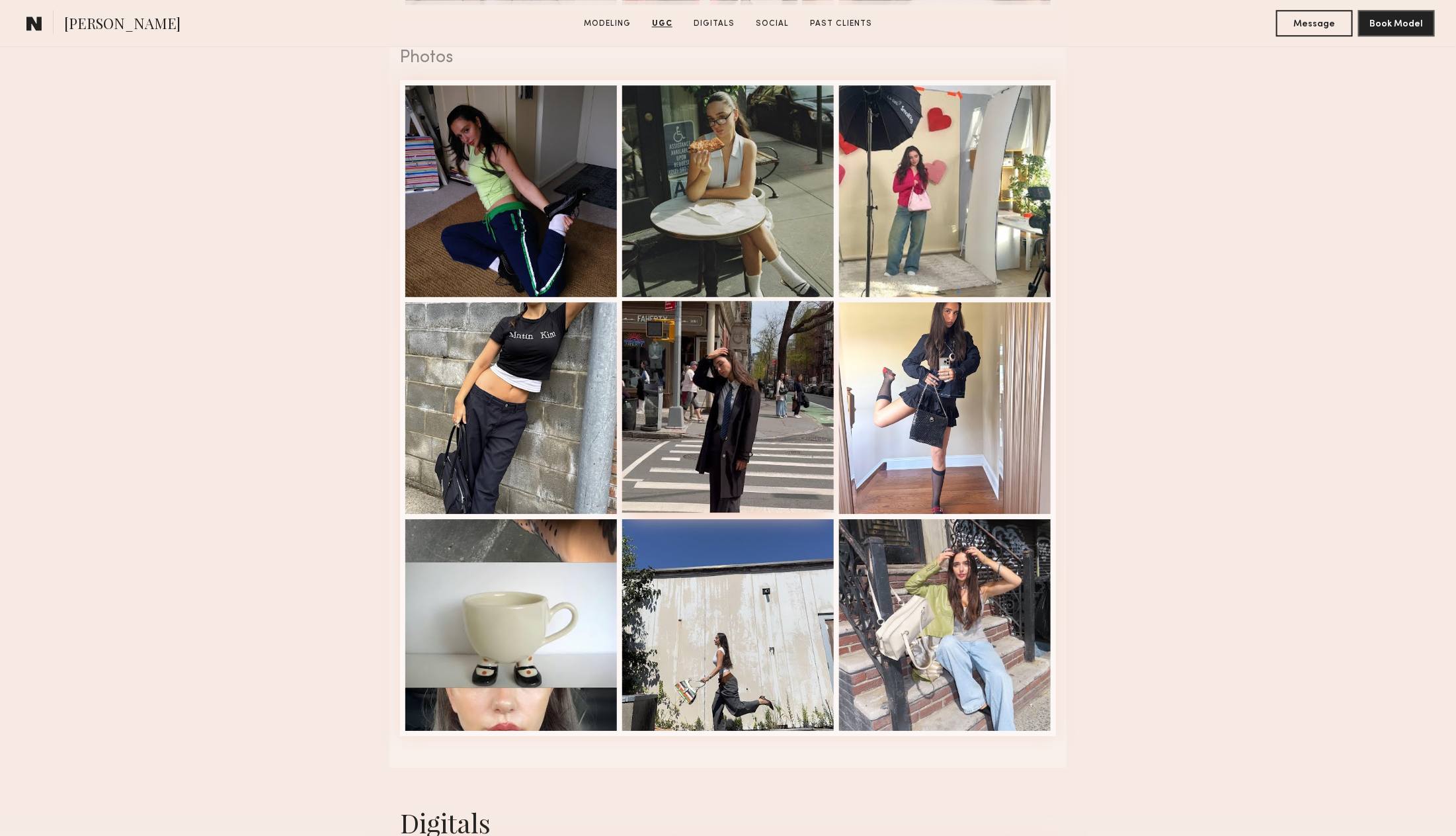
scroll to position [2083, 0]
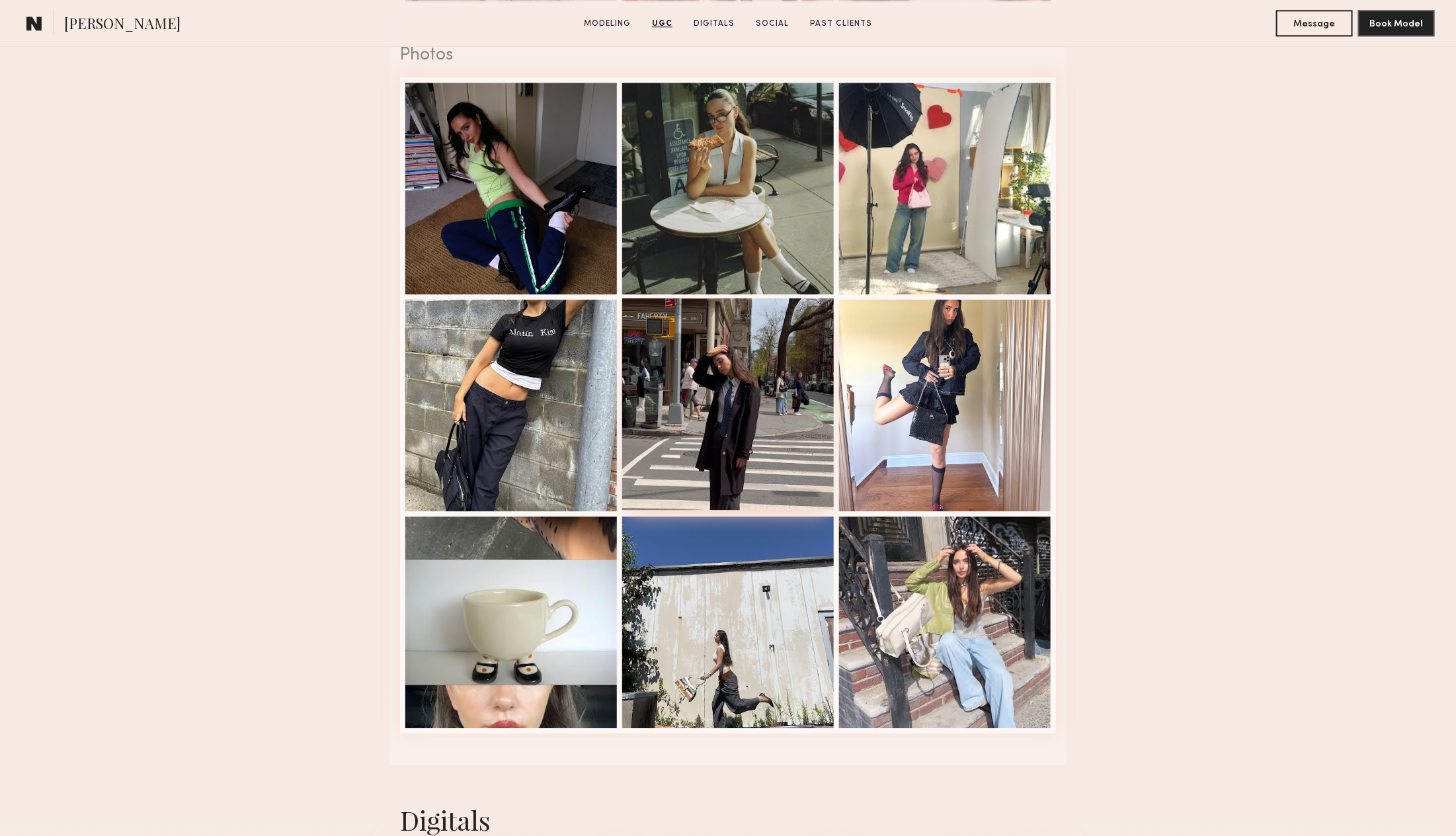
click at [717, 464] on div at bounding box center [728, 404] width 211 height 211
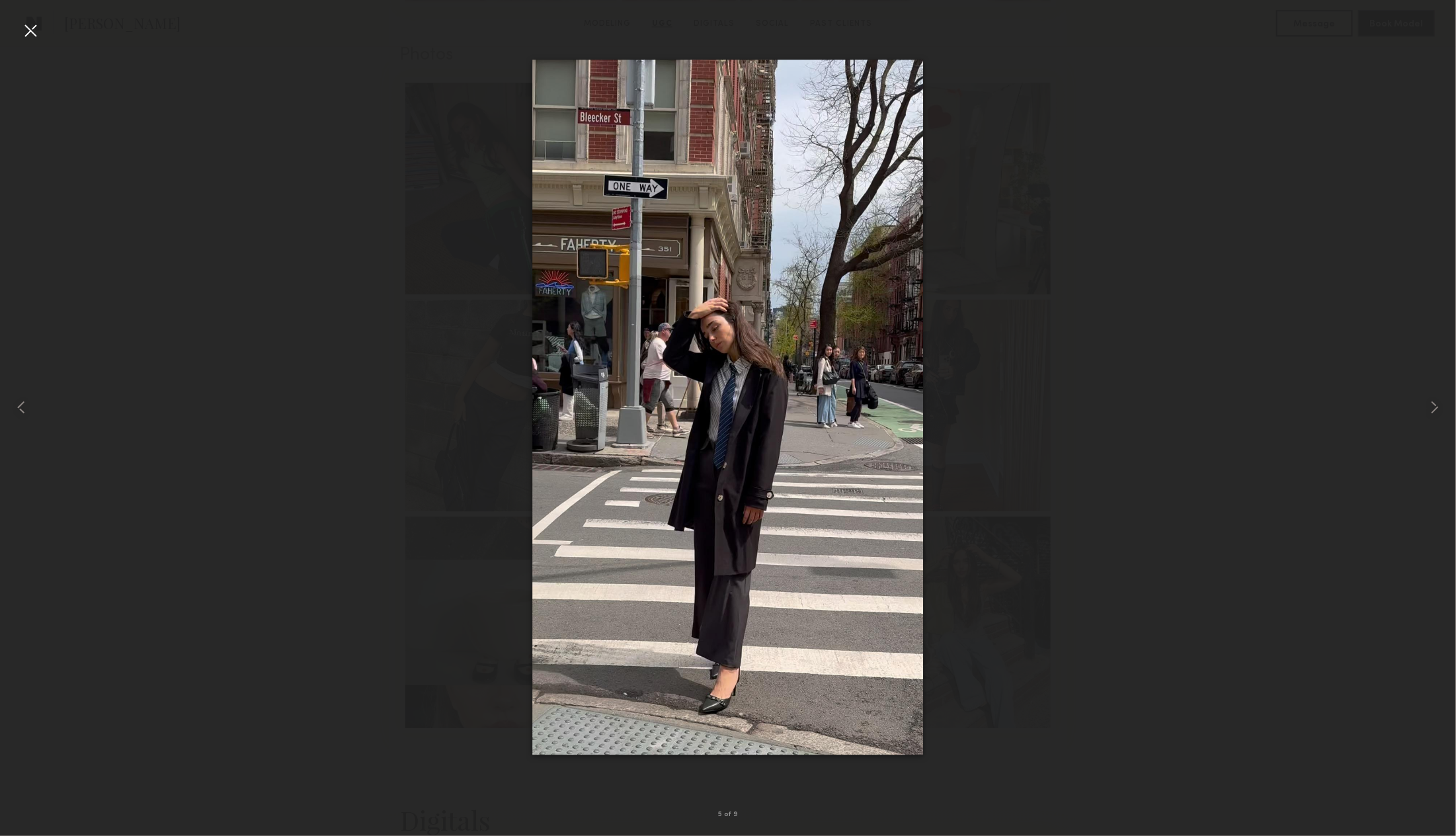
click at [750, 482] on img at bounding box center [728, 407] width 391 height 694
click at [1436, 408] on common-icon at bounding box center [1434, 407] width 21 height 21
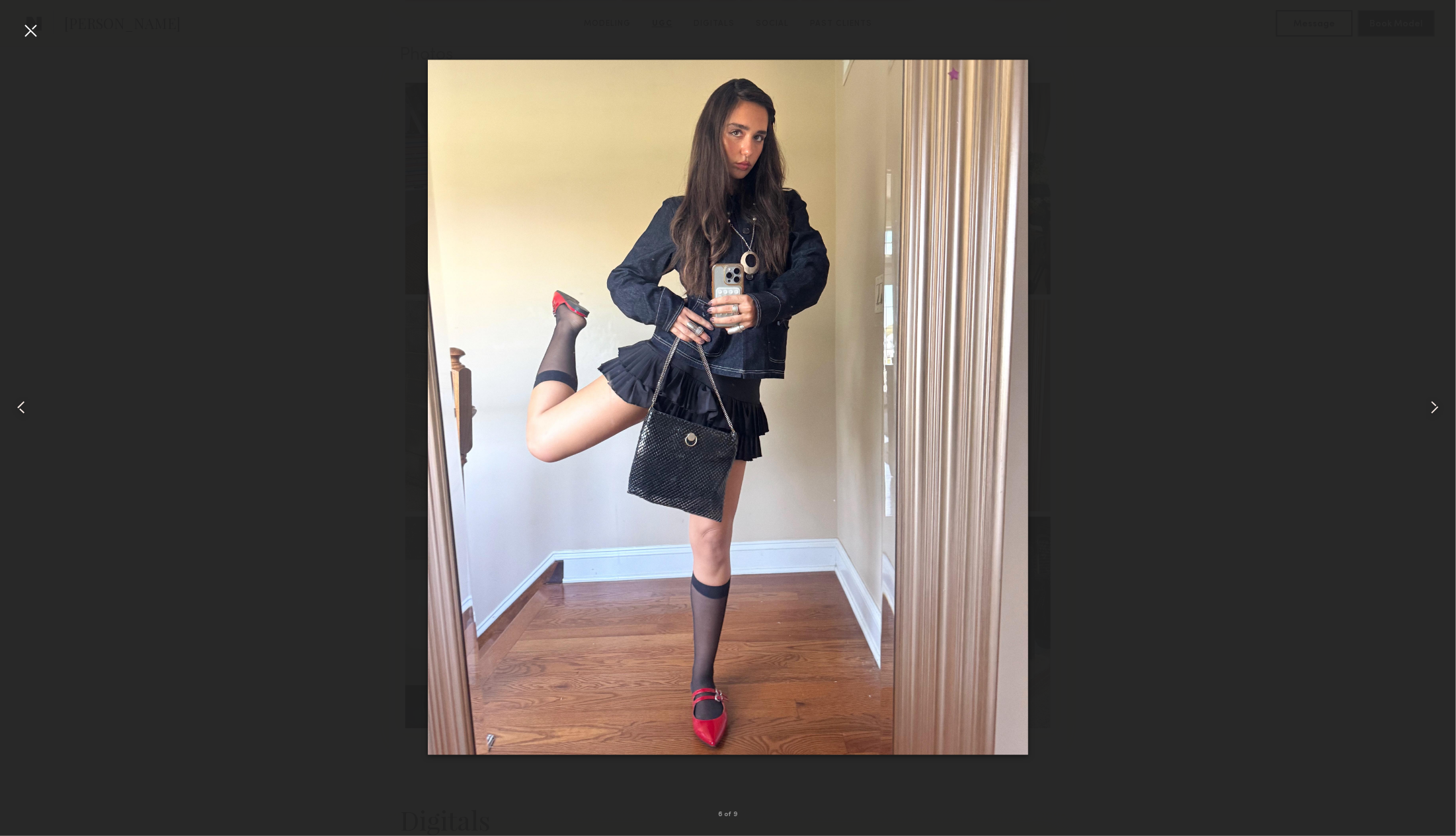
click at [1436, 408] on common-icon at bounding box center [1434, 407] width 21 height 21
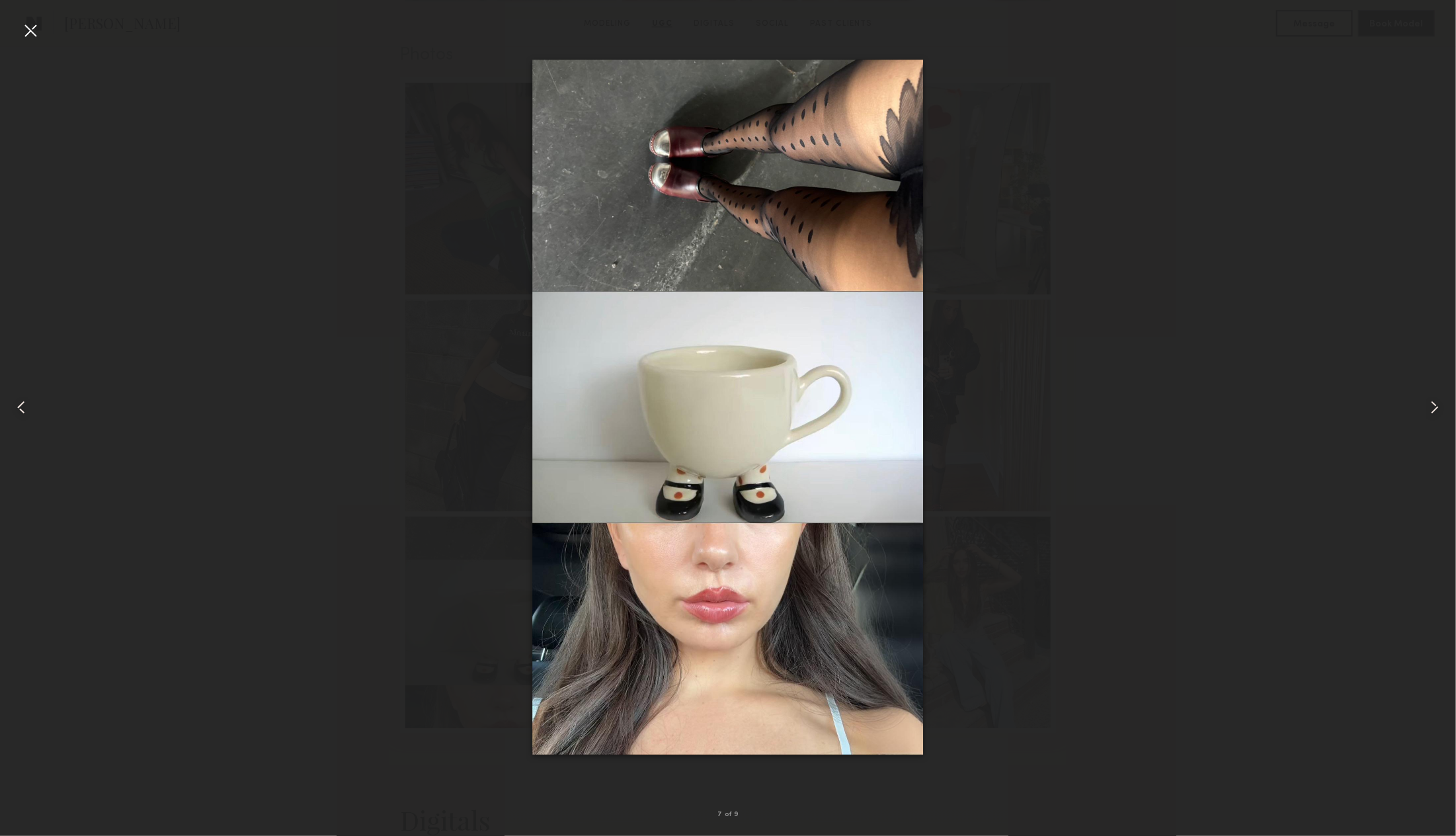
click at [1436, 408] on common-icon at bounding box center [1434, 407] width 21 height 21
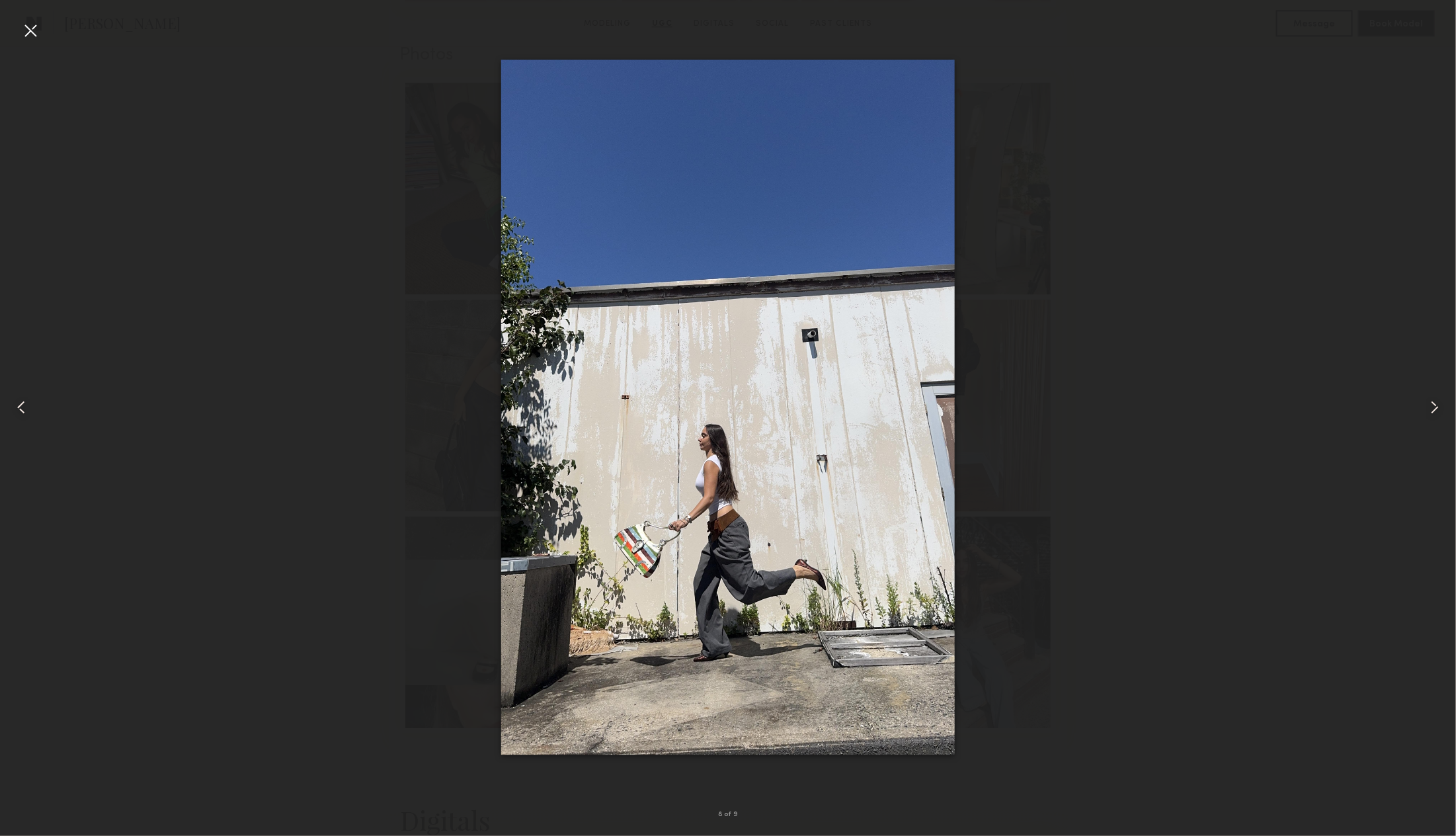
click at [24, 410] on common-icon at bounding box center [21, 407] width 21 height 21
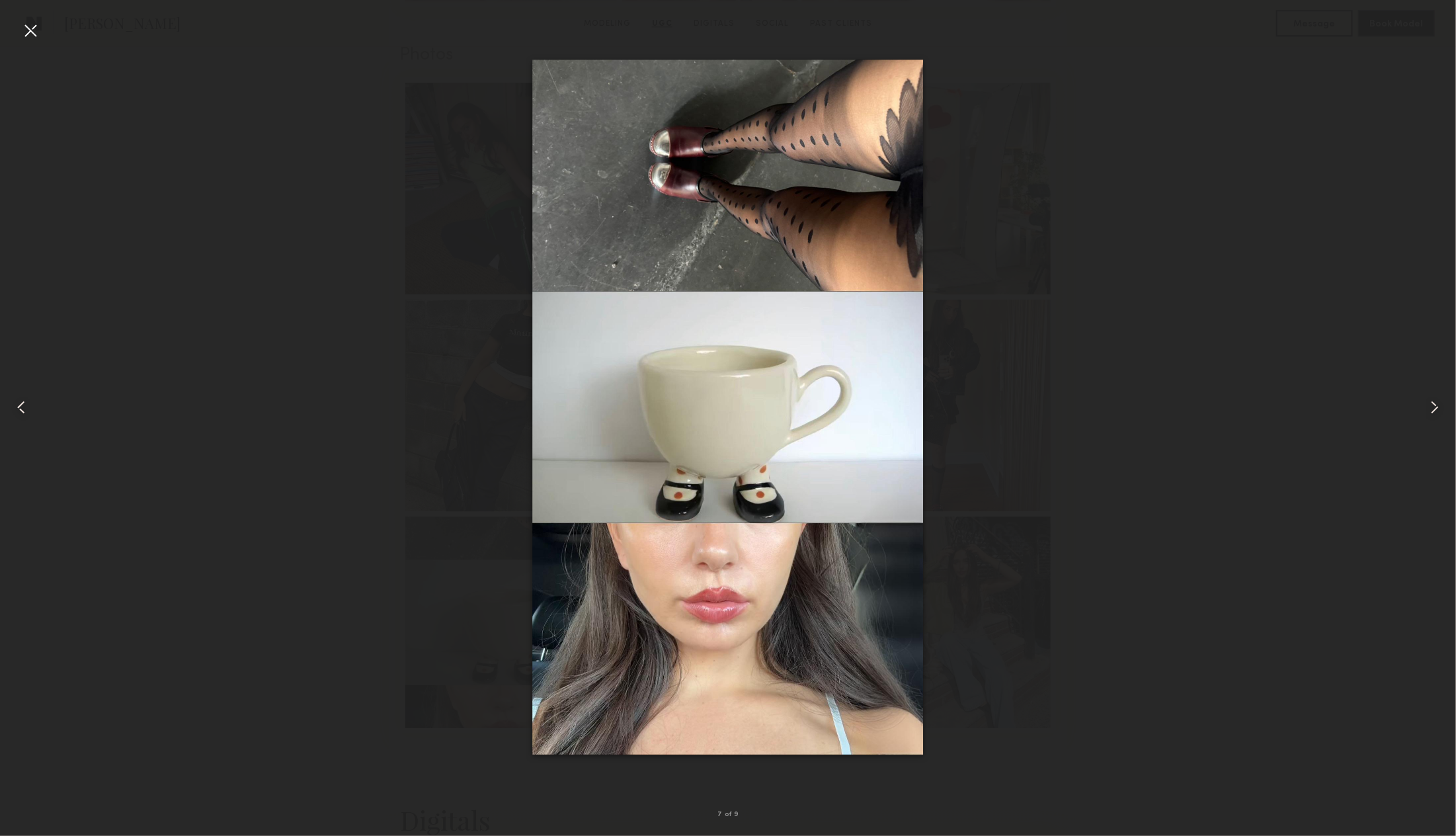
click at [24, 27] on div at bounding box center [30, 30] width 21 height 21
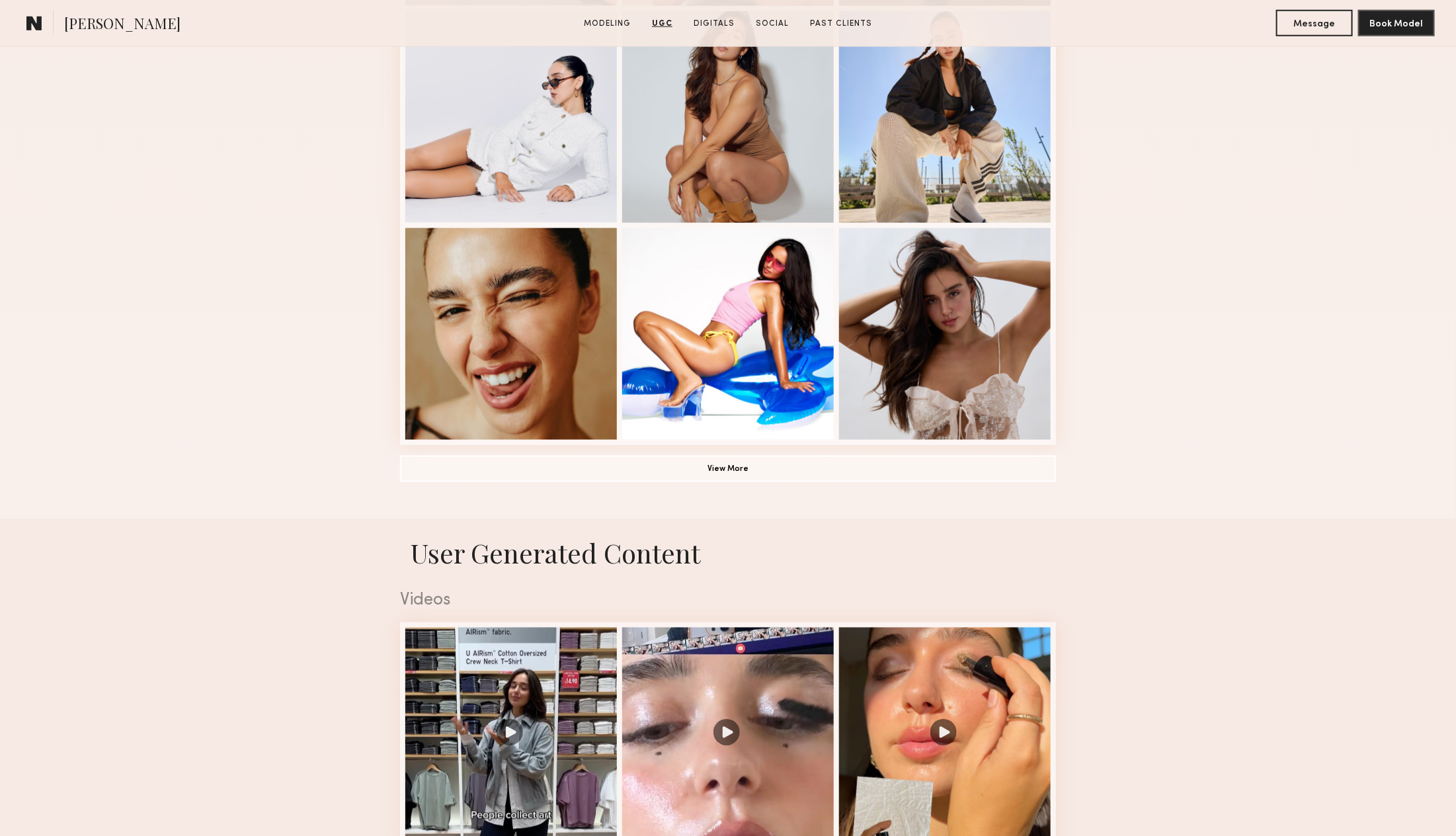
scroll to position [553, 0]
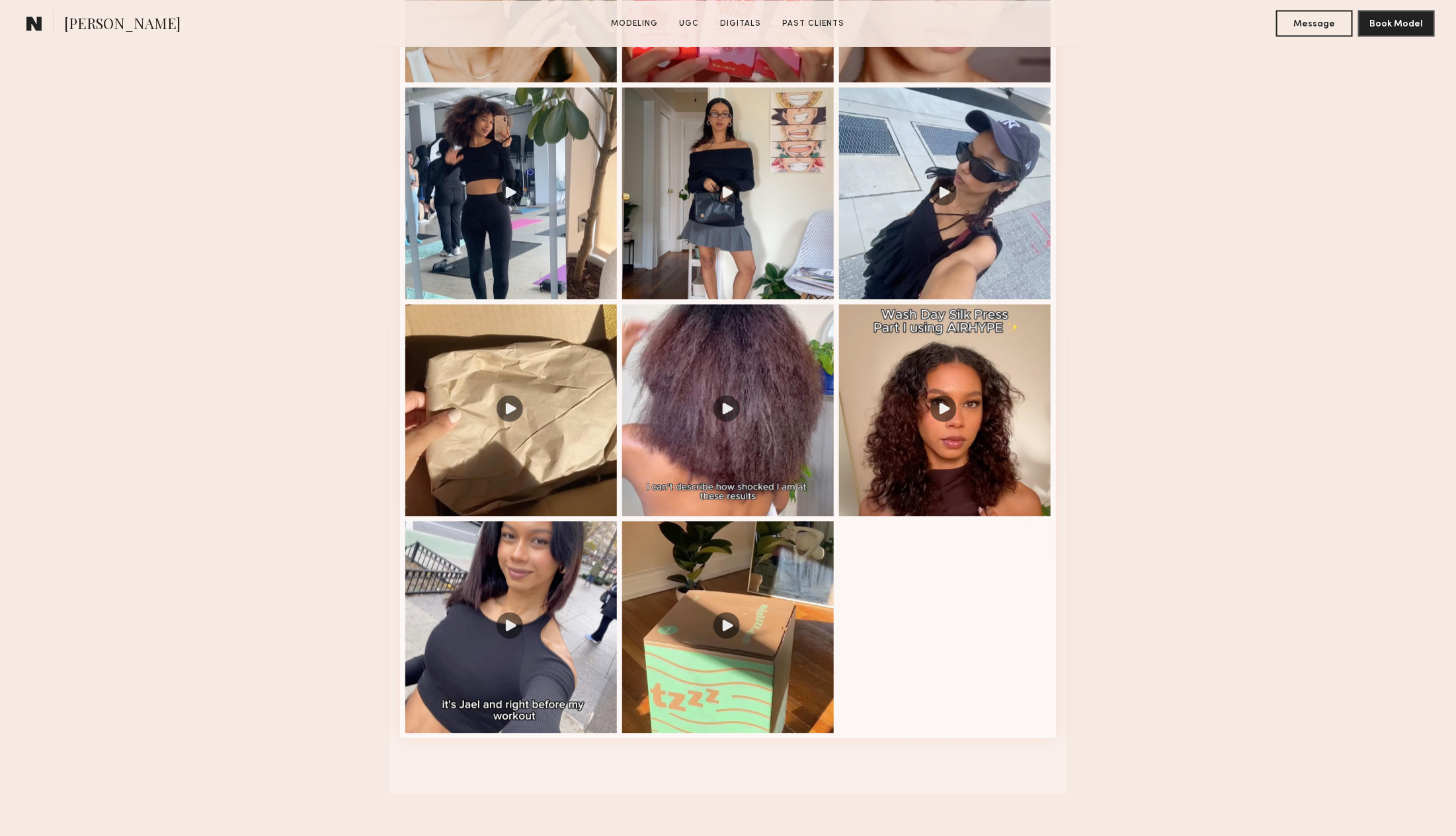
scroll to position [1621, 0]
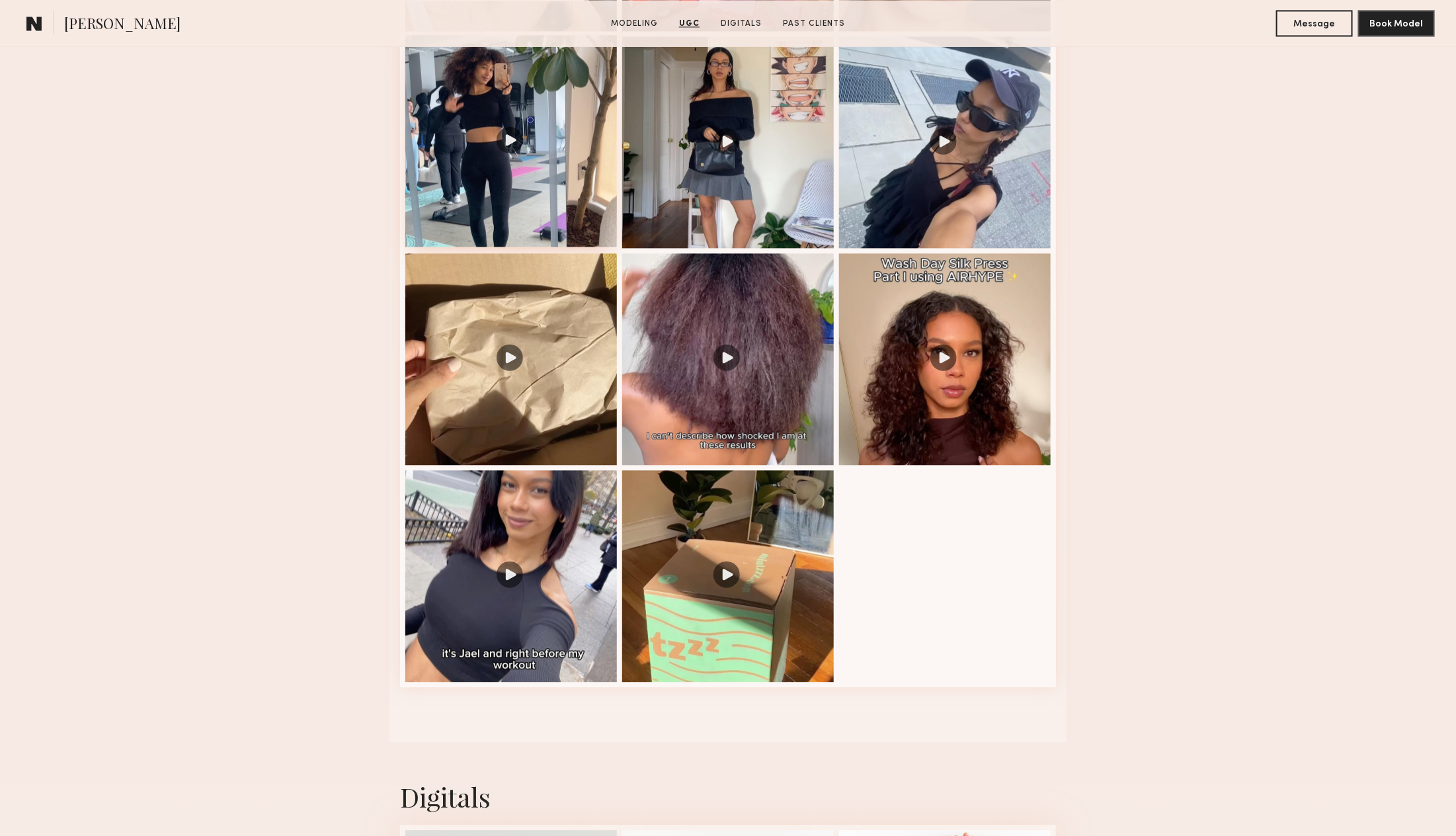
click at [553, 169] on div at bounding box center [510, 141] width 211 height 211
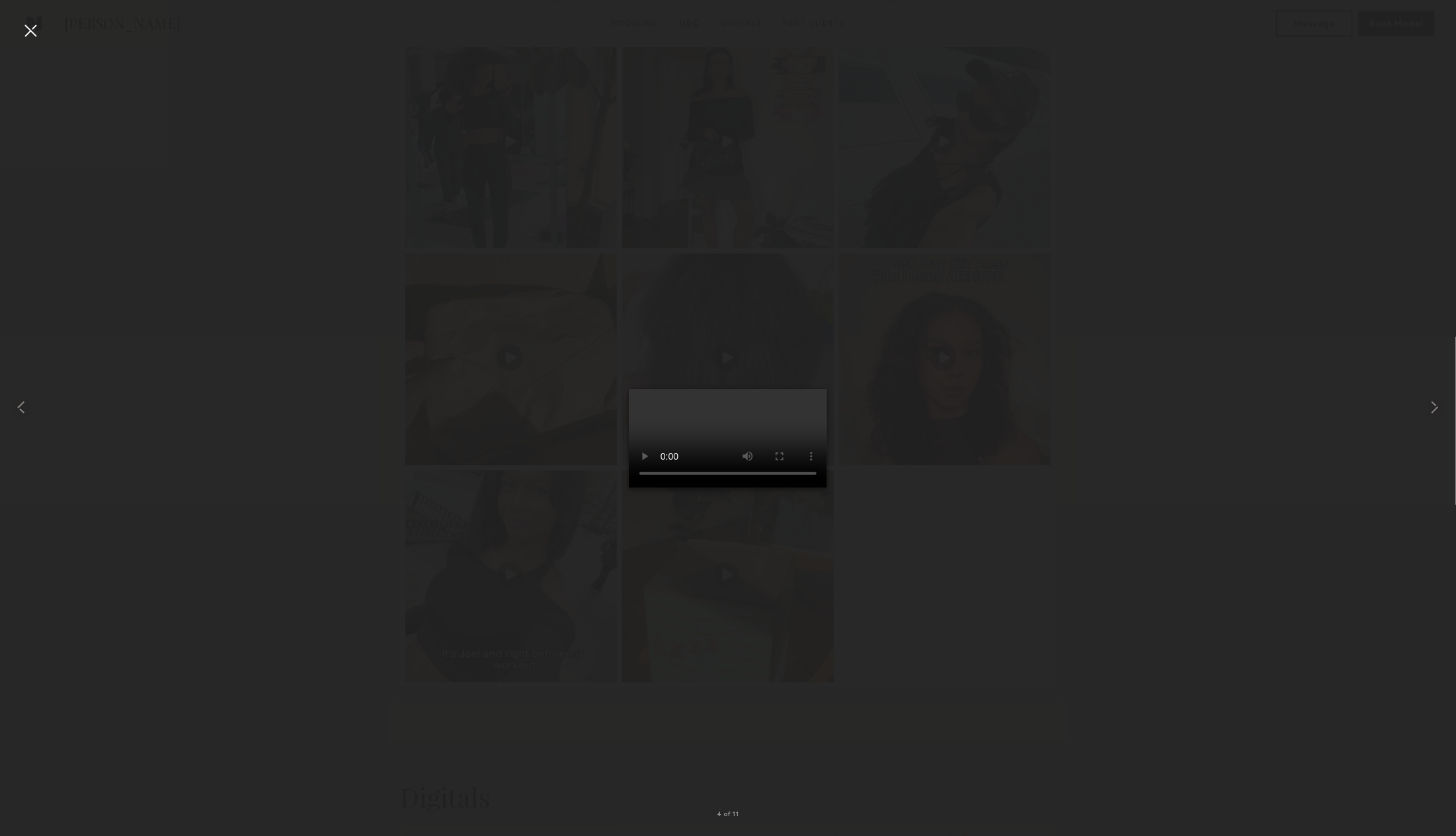
click at [38, 32] on div at bounding box center [30, 30] width 21 height 21
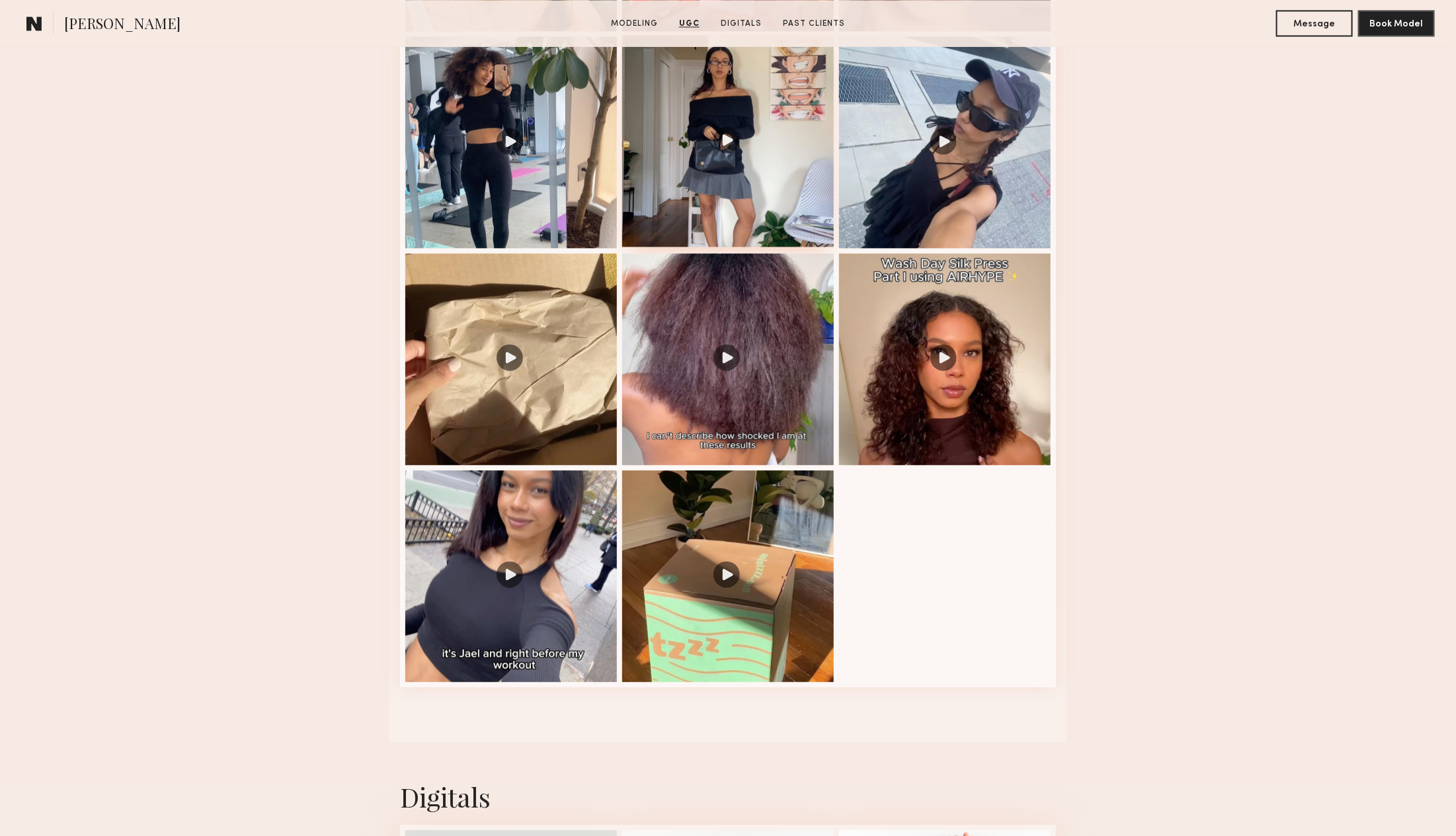
click at [765, 205] on div at bounding box center [728, 141] width 211 height 211
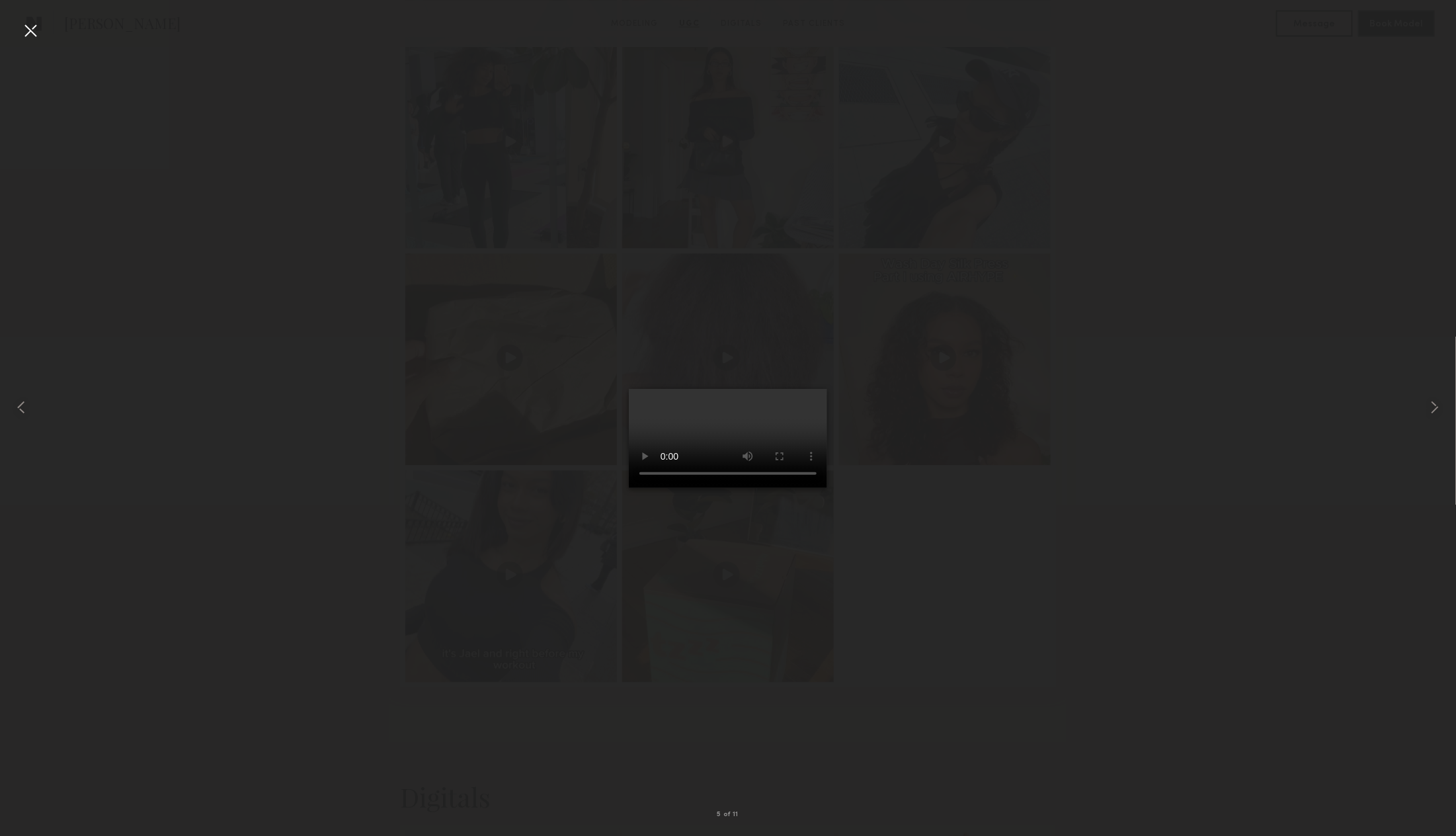
click at [40, 34] on div at bounding box center [30, 30] width 21 height 21
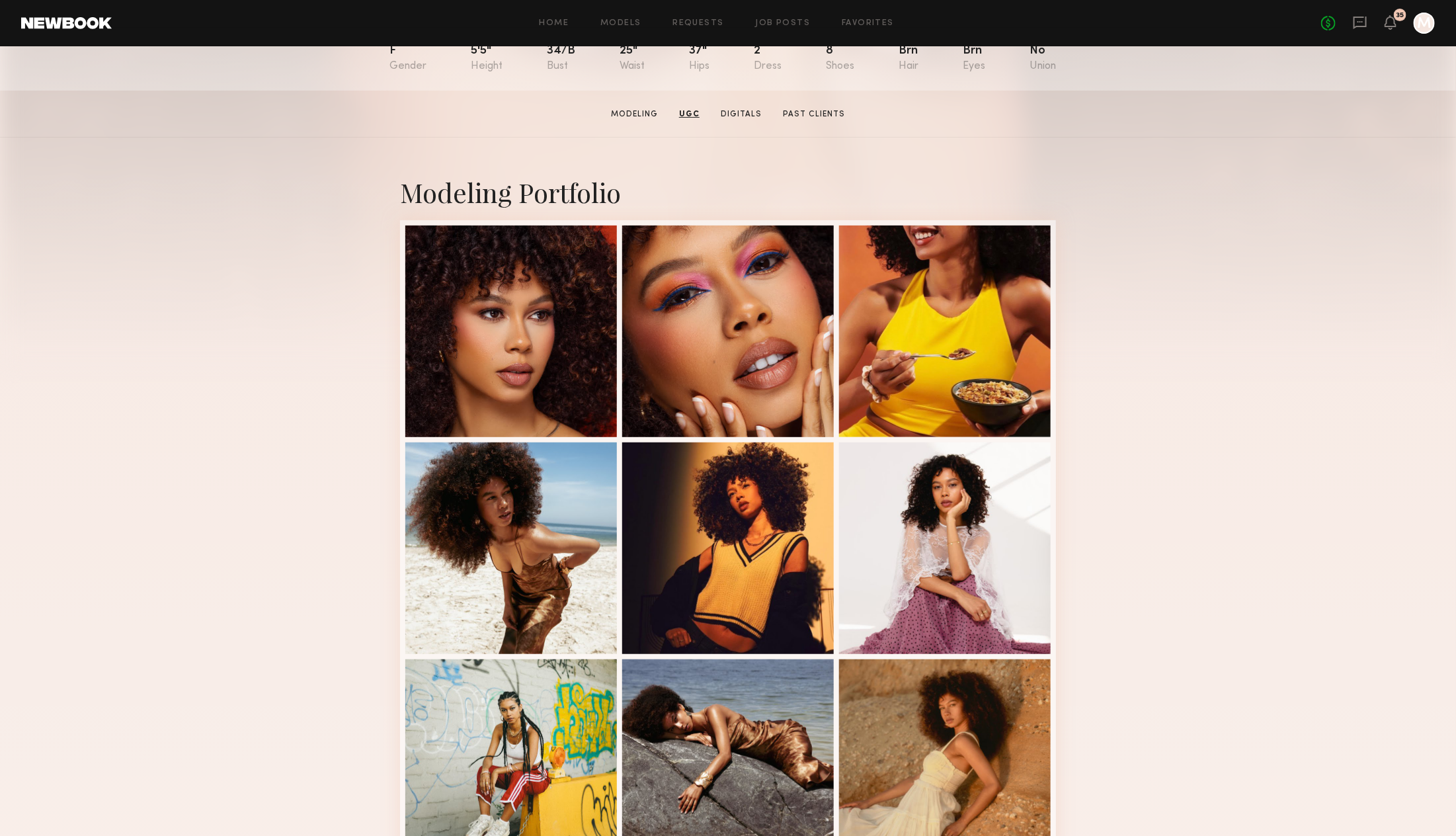
scroll to position [0, 0]
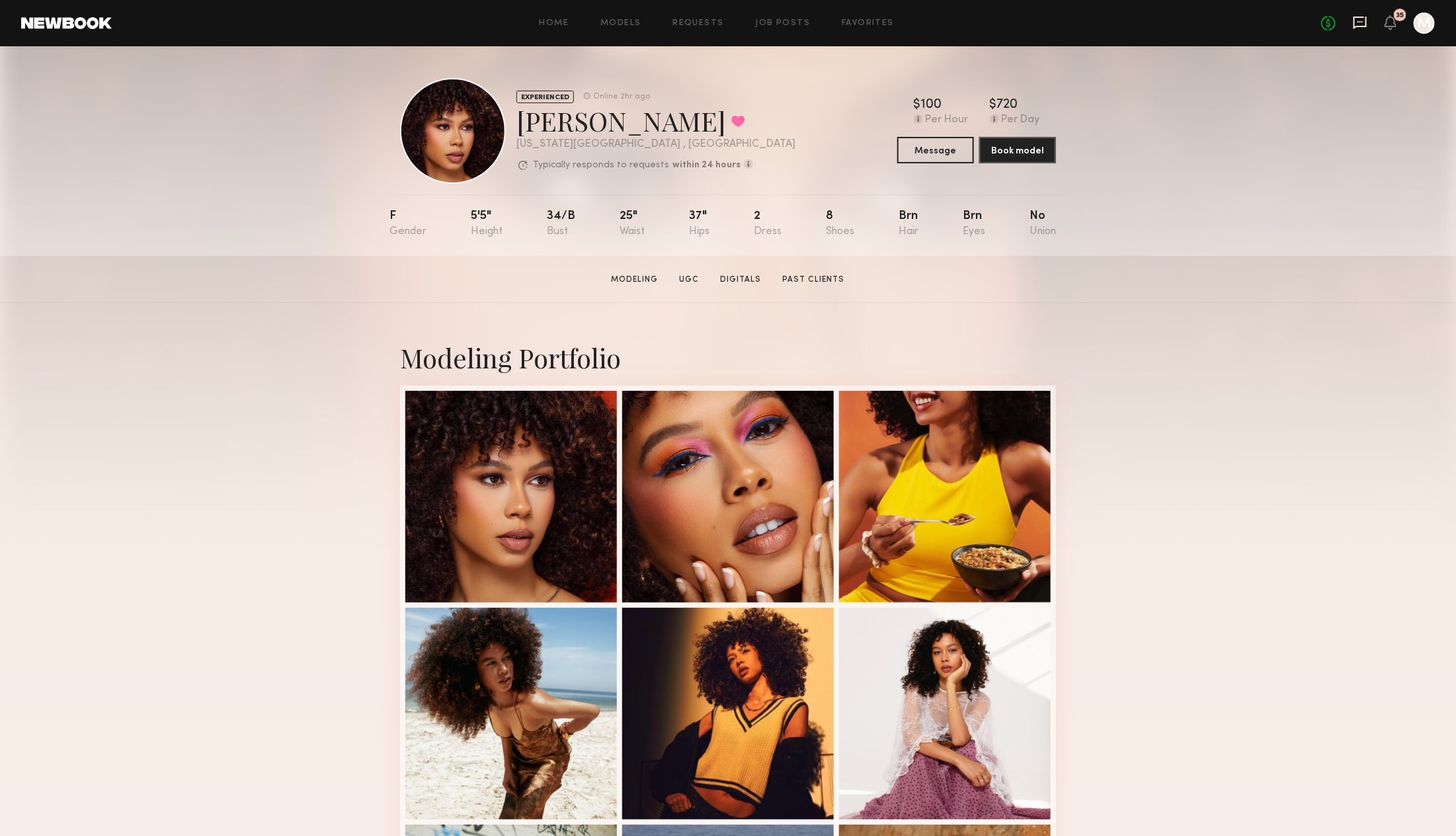
click at [1358, 25] on icon at bounding box center [1359, 22] width 14 height 14
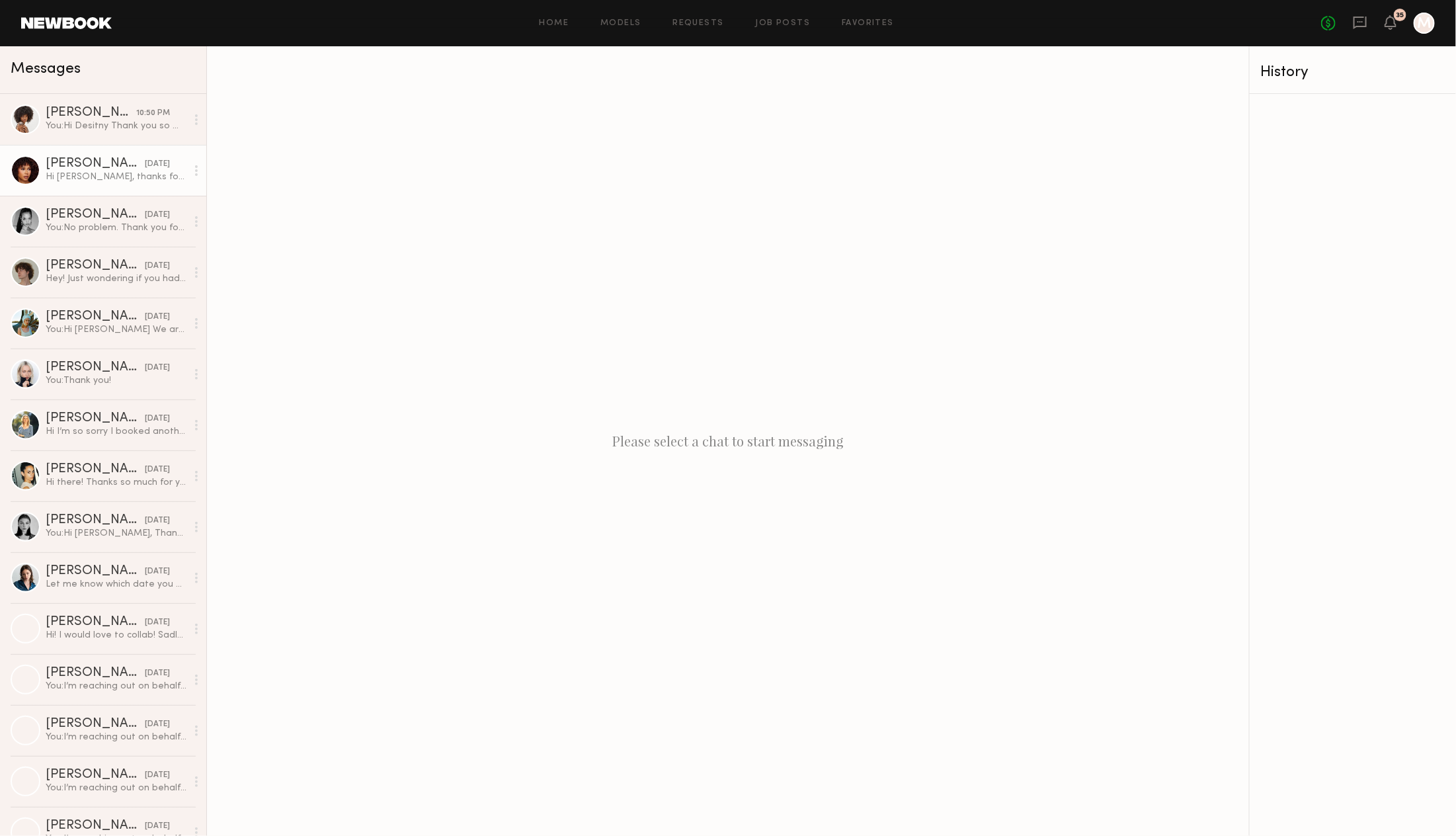
click at [123, 164] on div "[PERSON_NAME]" at bounding box center [94, 164] width 99 height 13
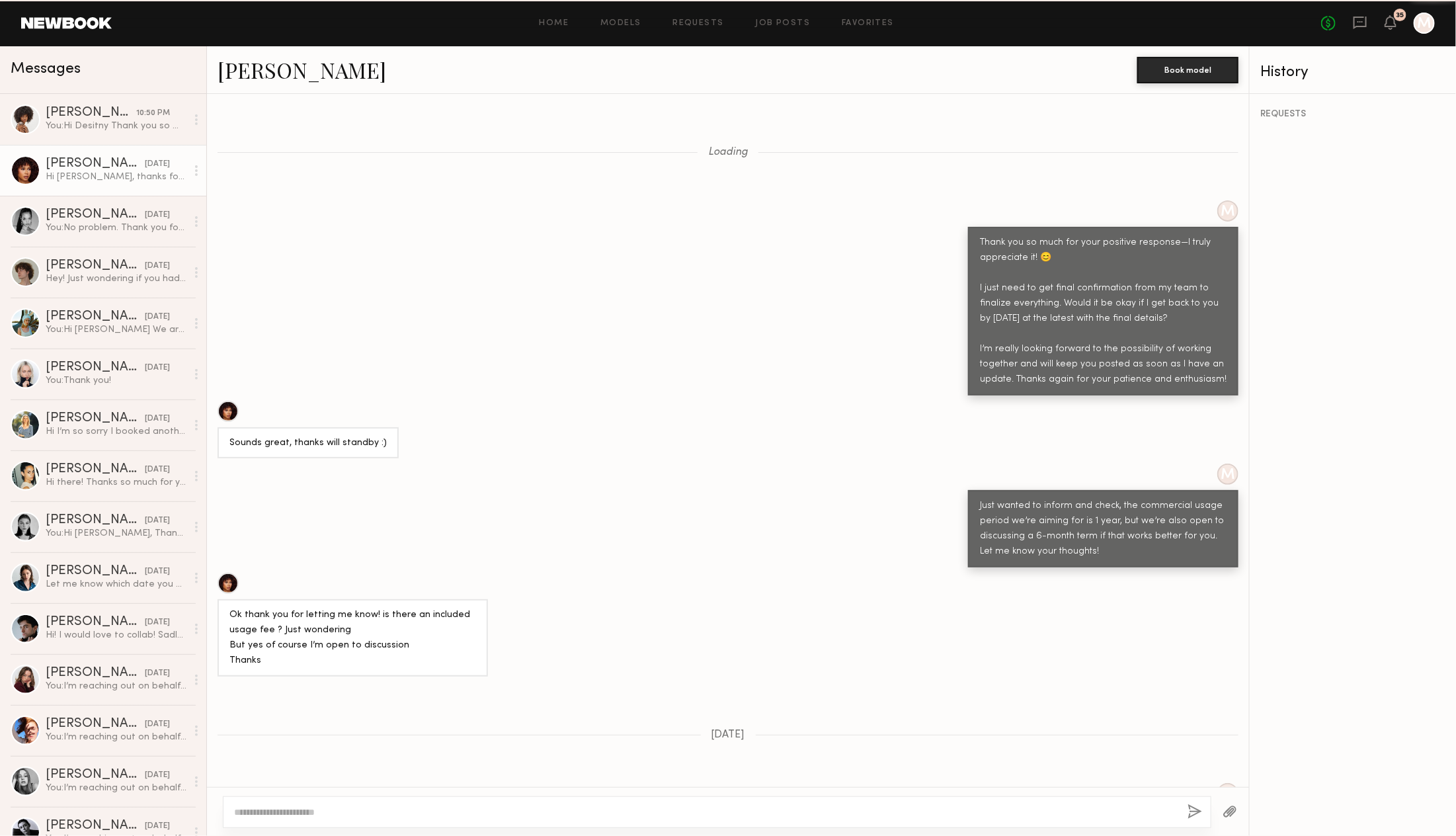
scroll to position [1380, 0]
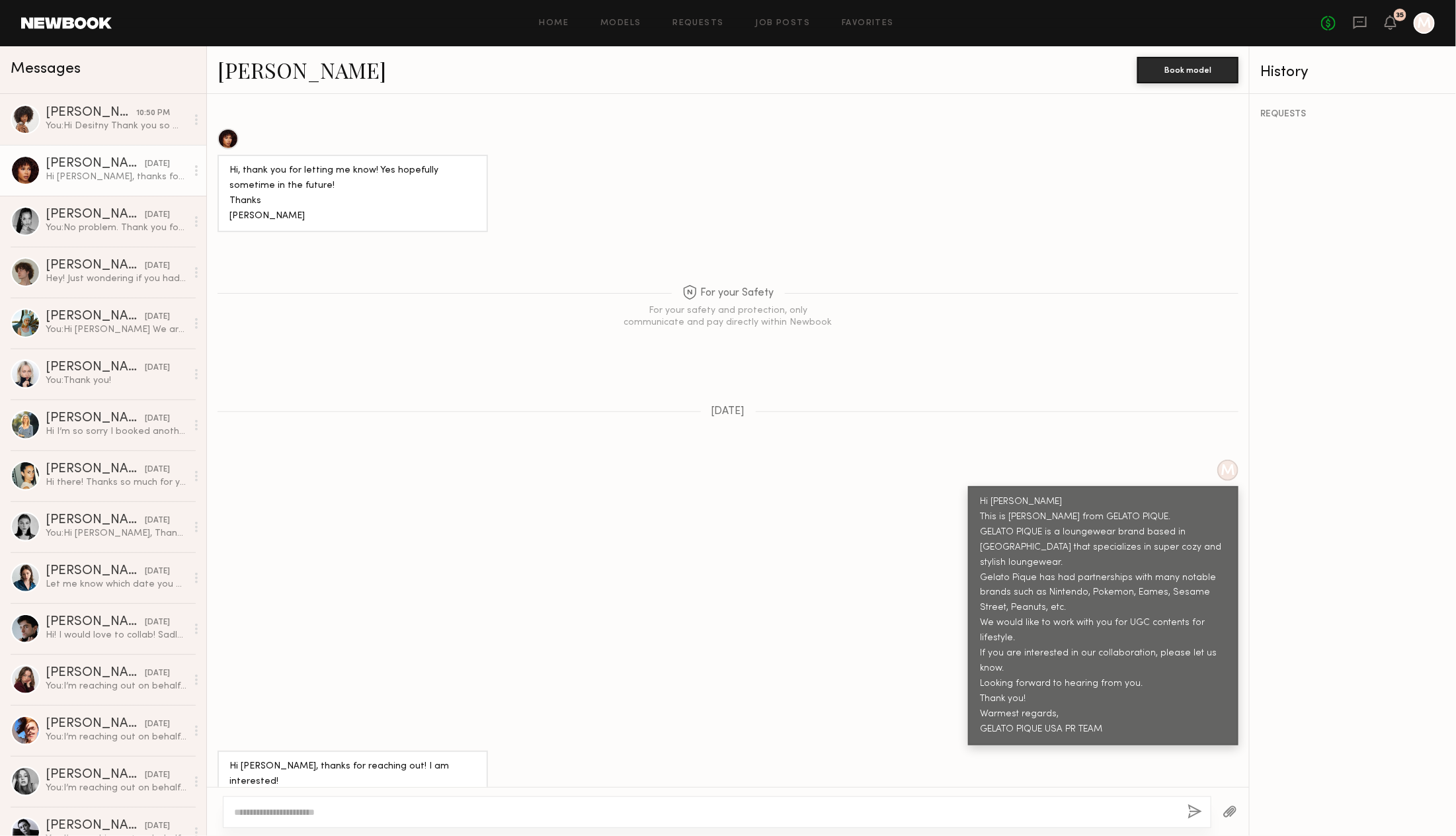
click at [326, 808] on textarea at bounding box center [705, 811] width 943 height 13
drag, startPoint x: 411, startPoint y: 813, endPoint x: 224, endPoint y: 767, distance: 192.6
click at [224, 767] on div "**********" at bounding box center [717, 792] width 990 height 72
type textarea "**********"
